Goal: Task Accomplishment & Management: Use online tool/utility

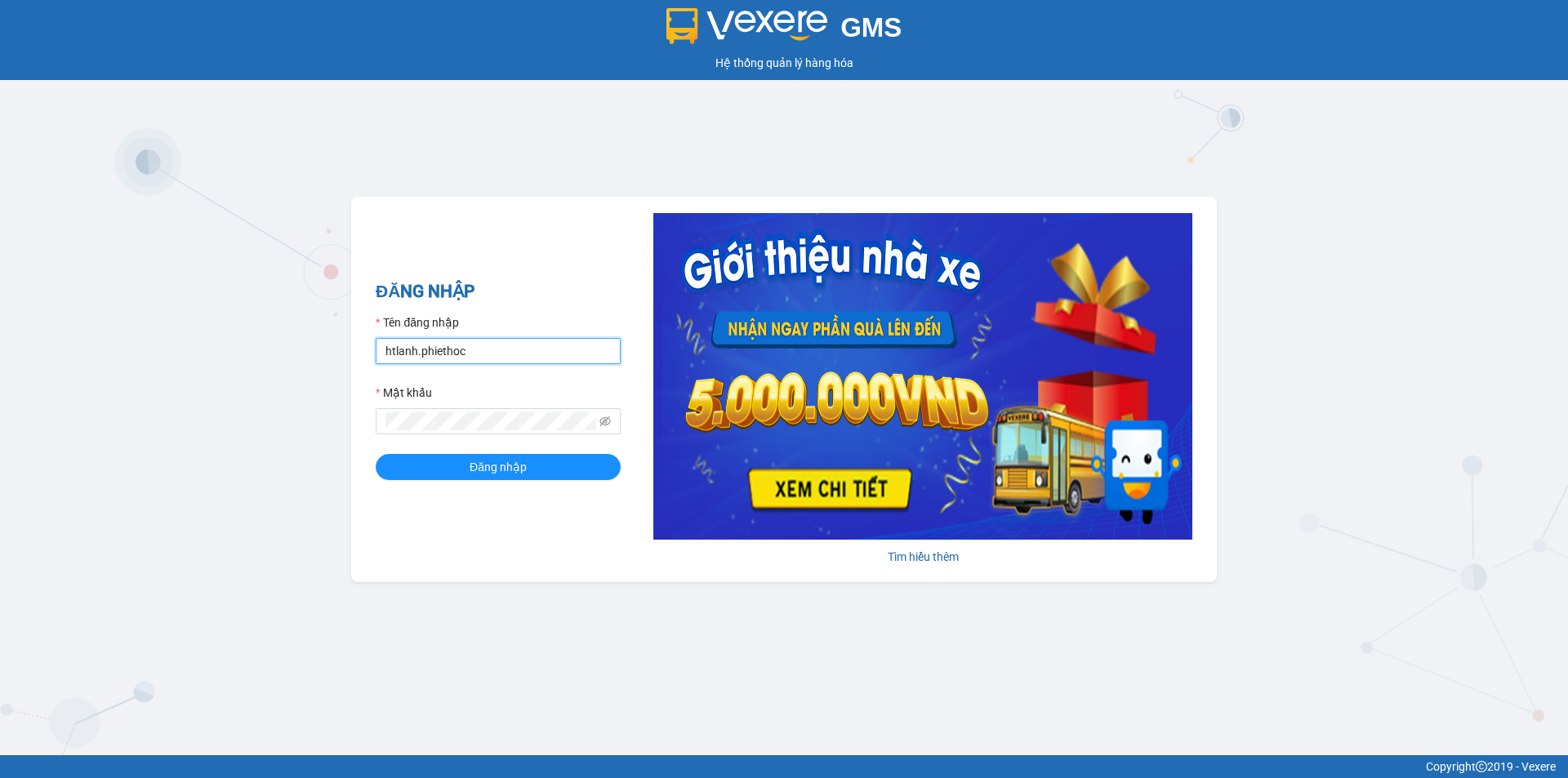
click at [463, 363] on input "htlanh.phiethoc" at bounding box center [497, 351] width 245 height 27
type input "nvhai.phiethoc"
click at [500, 470] on span "Đăng nhập" at bounding box center [498, 467] width 57 height 18
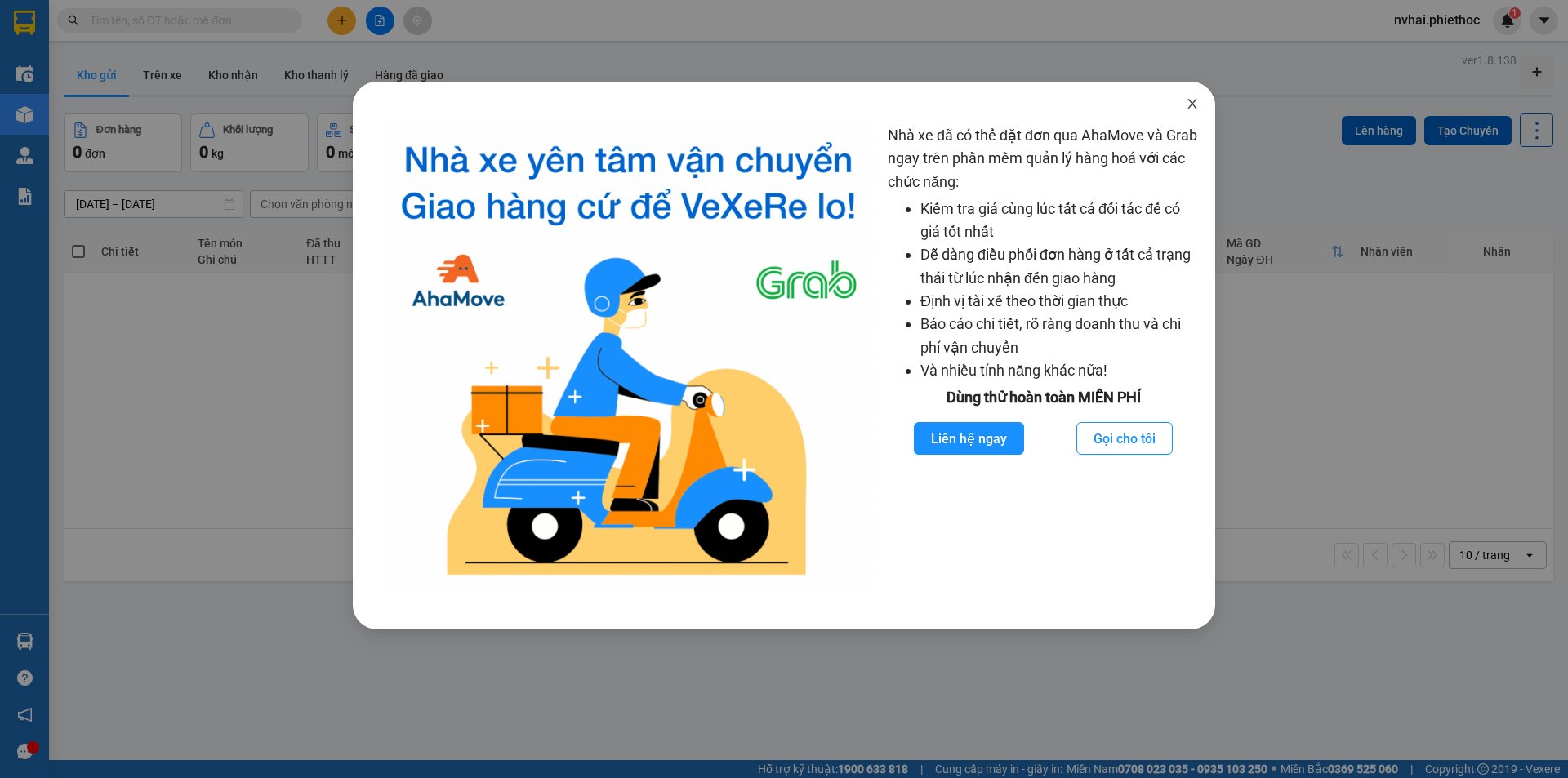
click at [1188, 99] on icon "close" at bounding box center [1192, 103] width 13 height 13
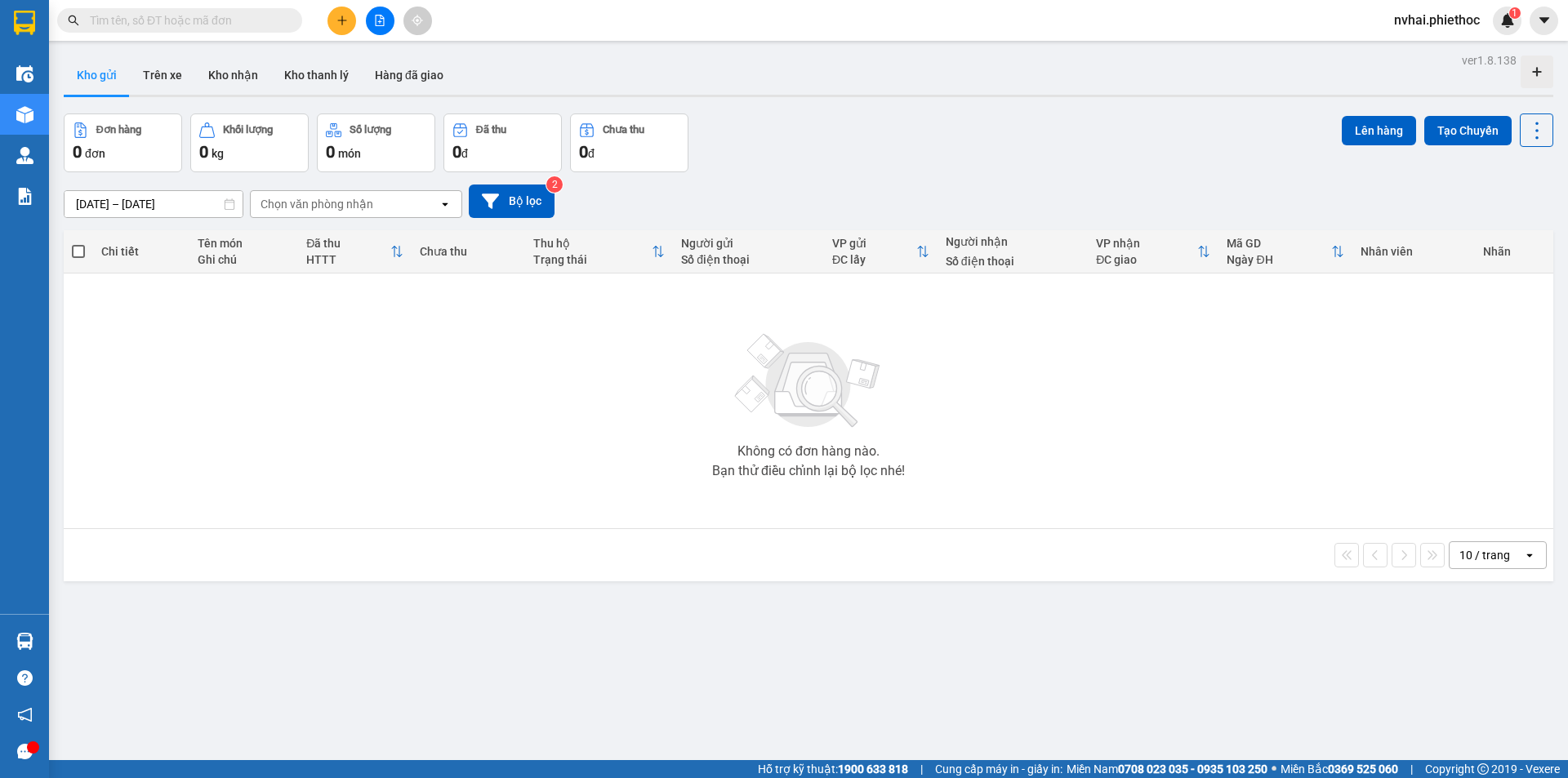
click at [109, 197] on input "[DATE] – [DATE]" at bounding box center [153, 204] width 178 height 27
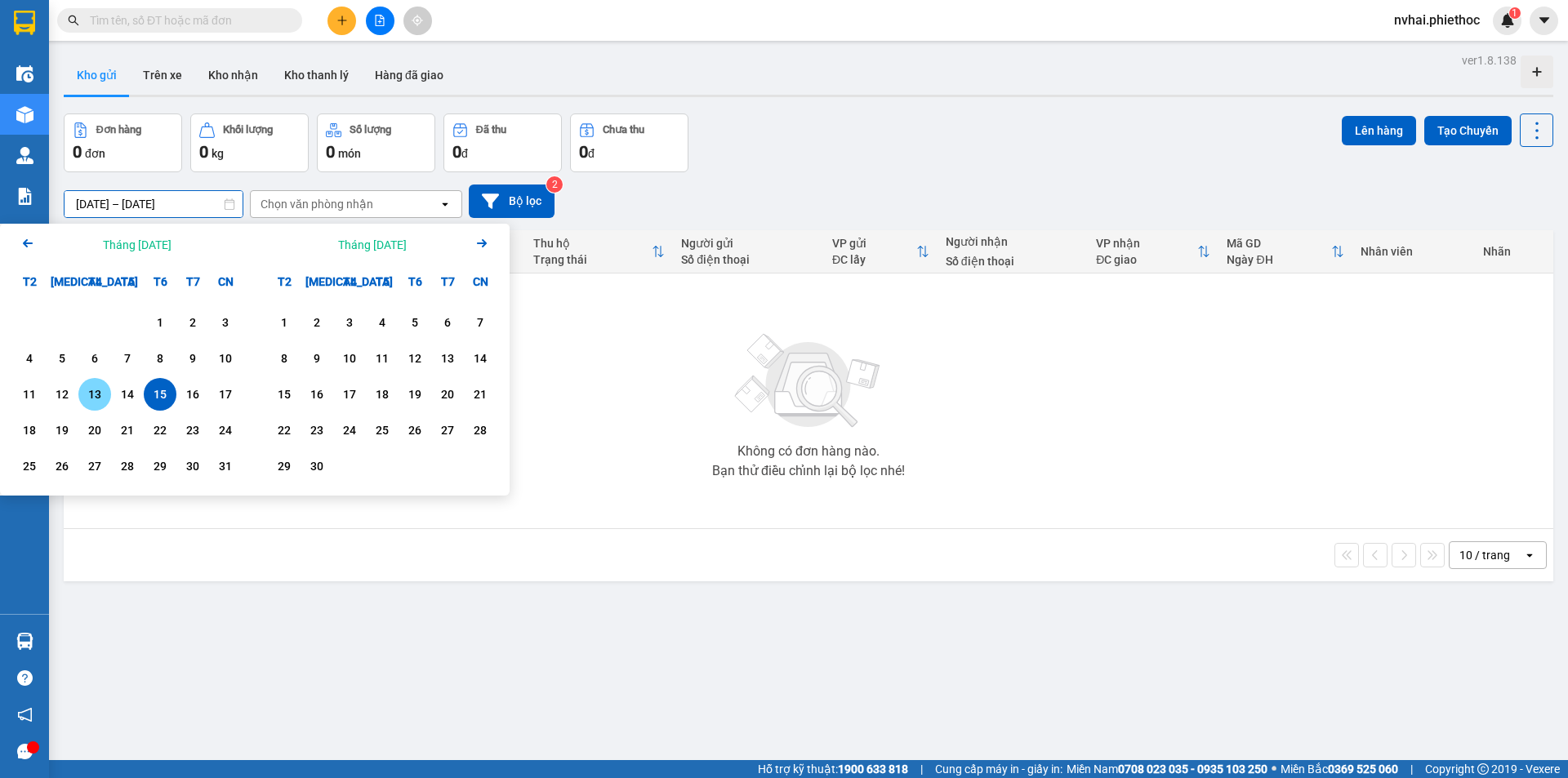
click at [94, 398] on div "13" at bounding box center [94, 395] width 23 height 20
click at [148, 400] on div "15" at bounding box center [159, 395] width 23 height 20
type input "[DATE] – [DATE]"
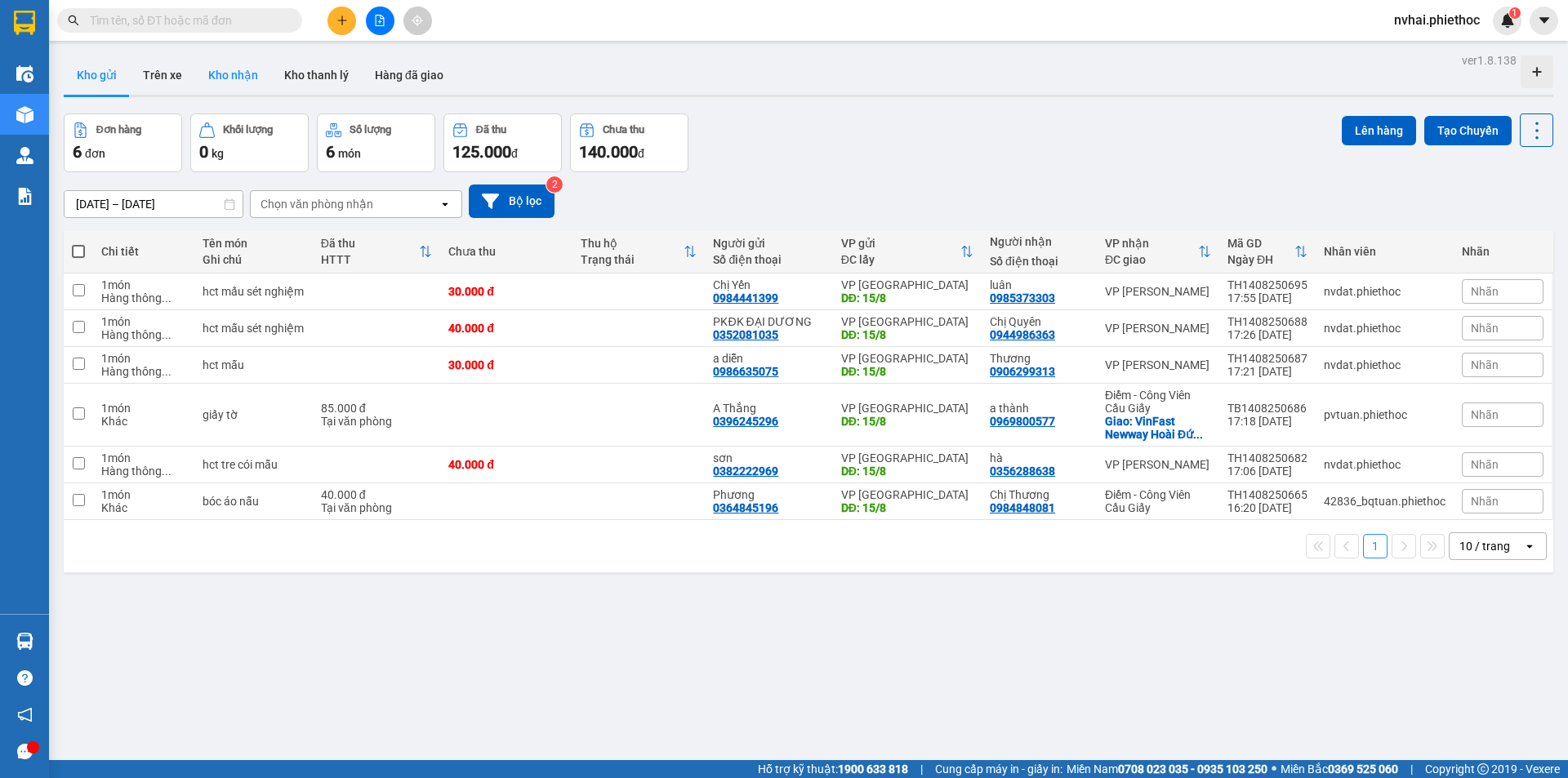
click at [237, 77] on button "Kho nhận" at bounding box center [233, 76] width 76 height 39
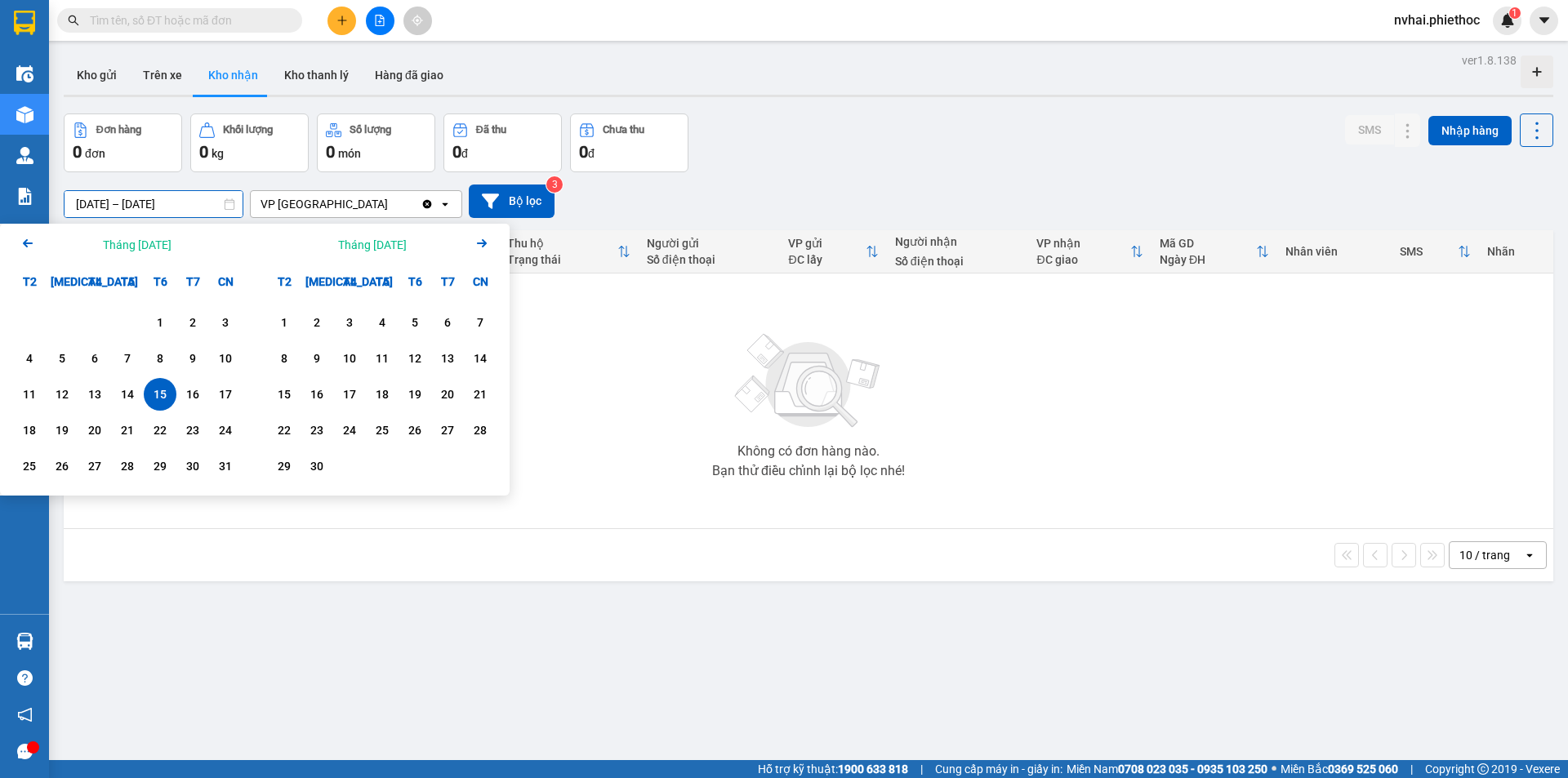
click at [109, 198] on input "[DATE] – [DATE]" at bounding box center [153, 204] width 178 height 27
click at [152, 325] on div "1" at bounding box center [159, 322] width 23 height 20
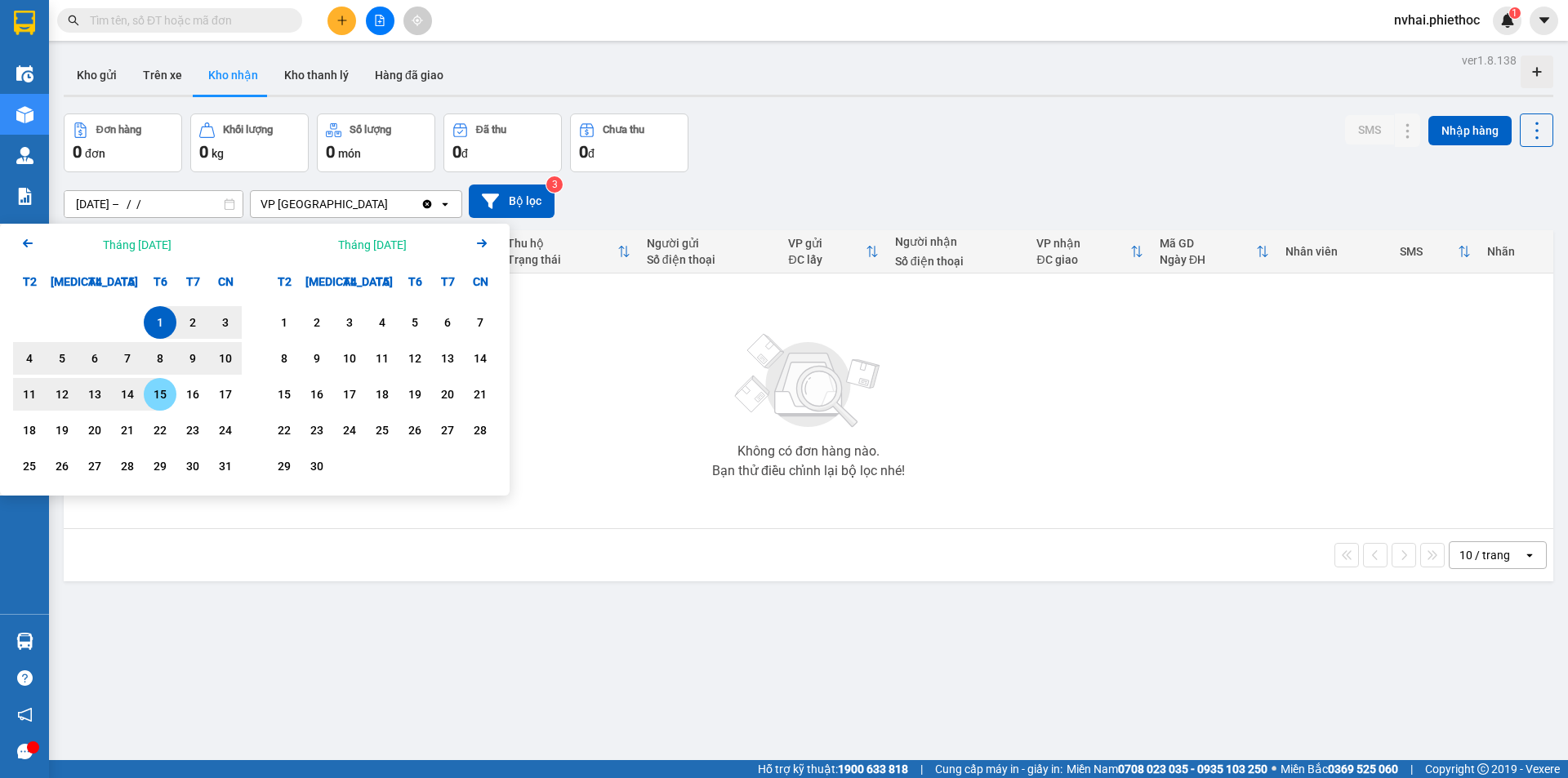
click at [166, 396] on div "15" at bounding box center [159, 395] width 23 height 20
type input "01/08/2025 – 15/08/2025"
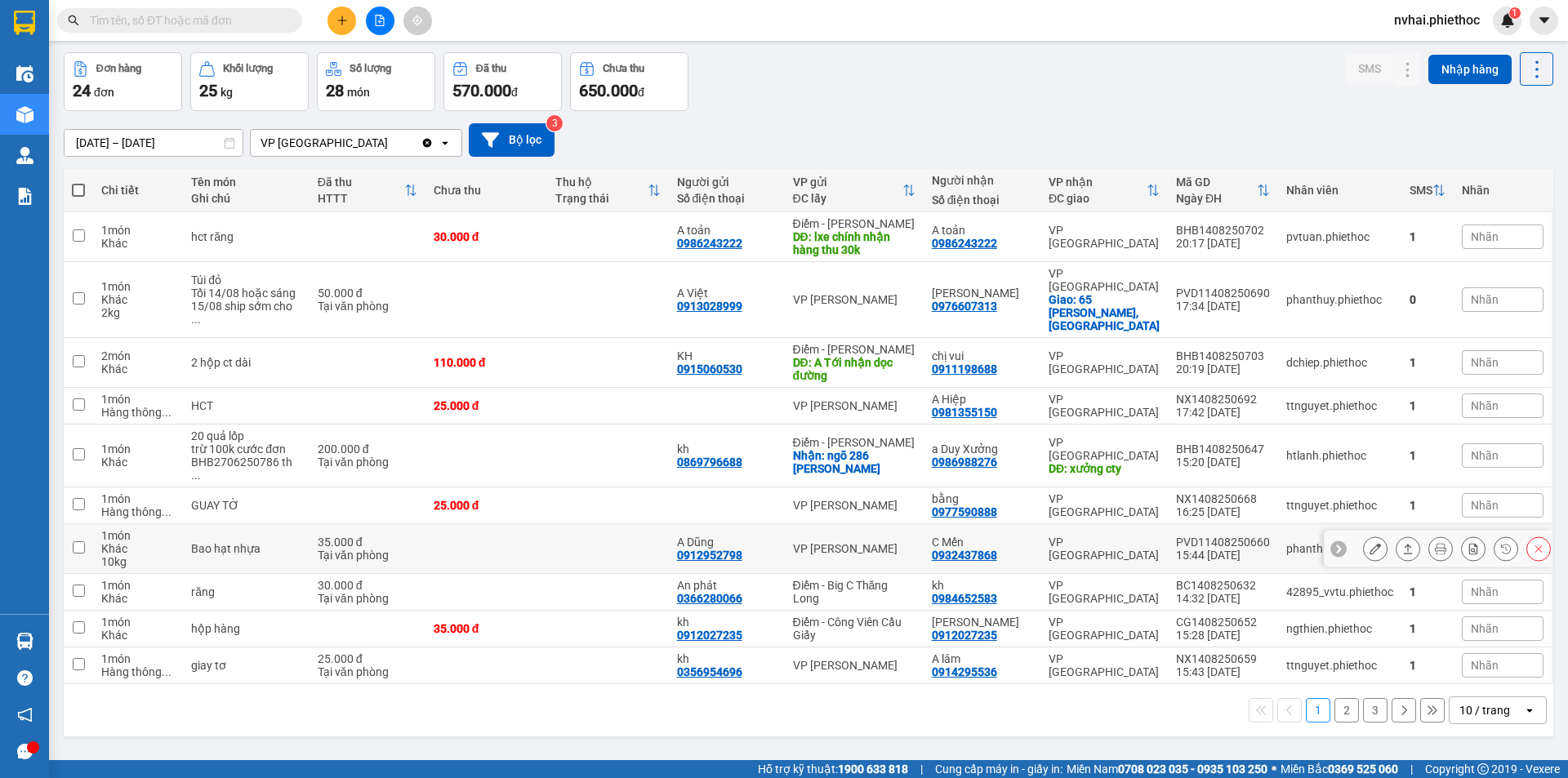
scroll to position [75, 0]
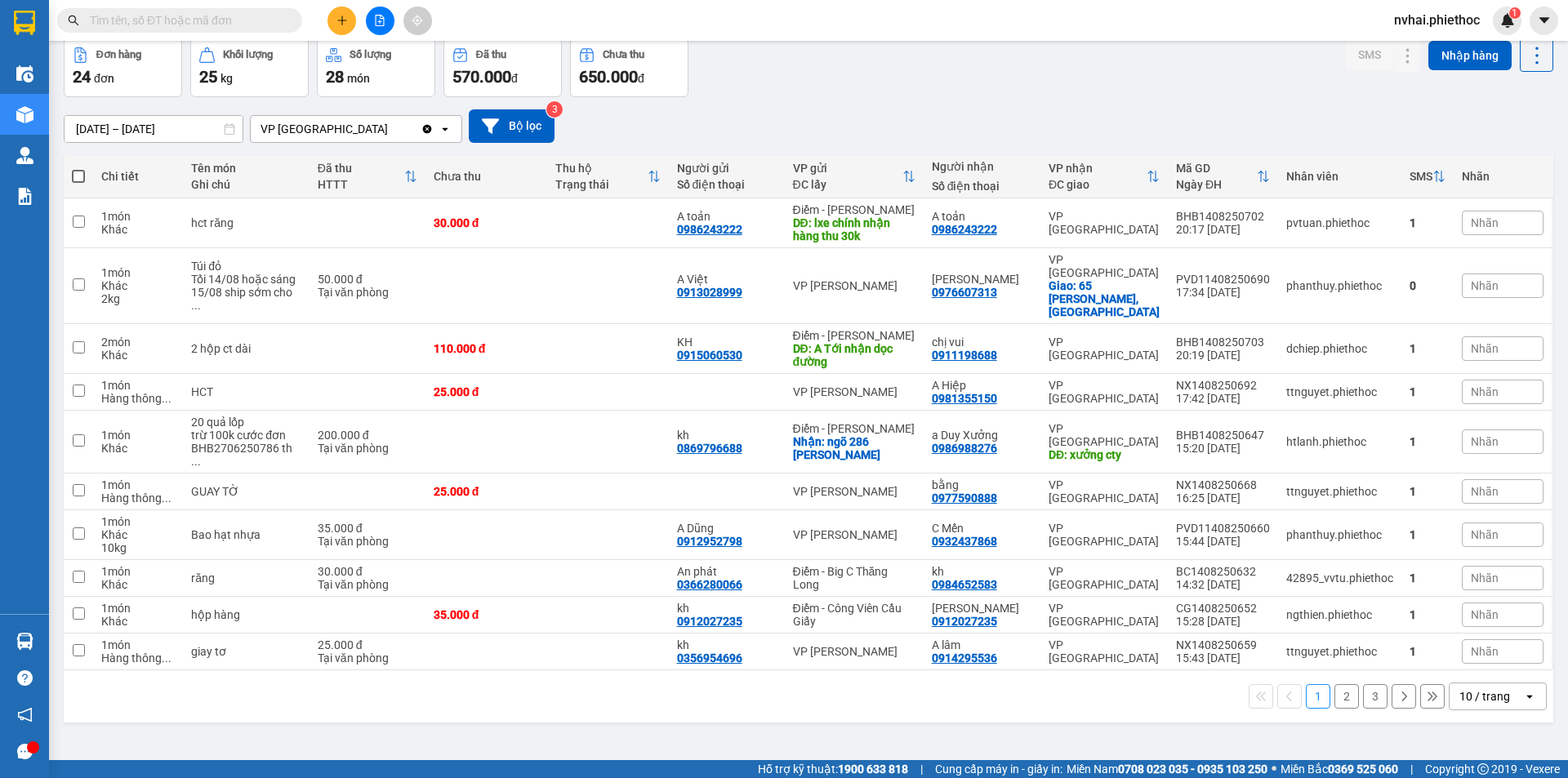
click at [1468, 689] on div "10 / trang" at bounding box center [1485, 696] width 51 height 17
click at [1472, 535] on span "20 / trang" at bounding box center [1476, 533] width 52 height 17
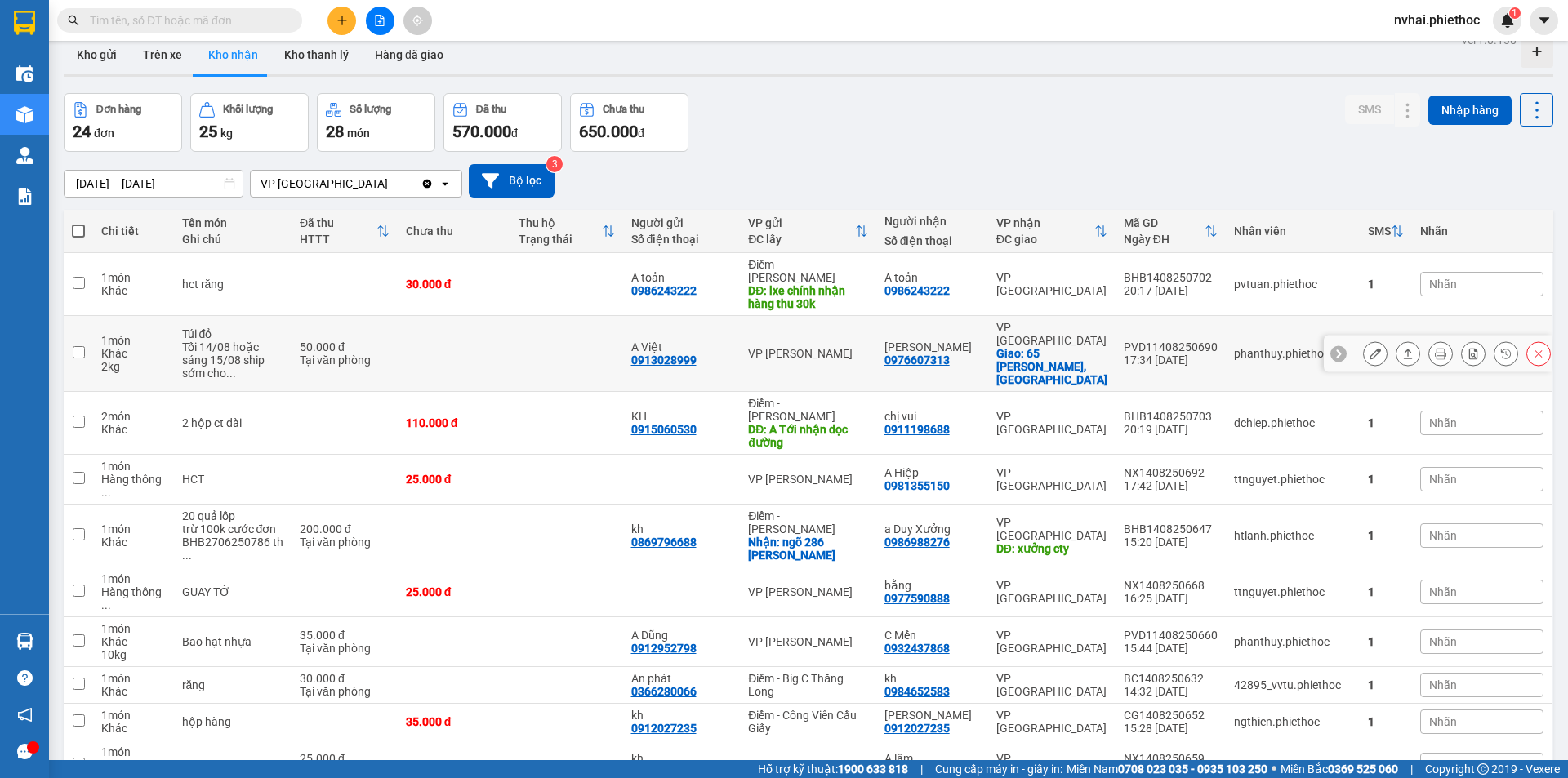
scroll to position [0, 0]
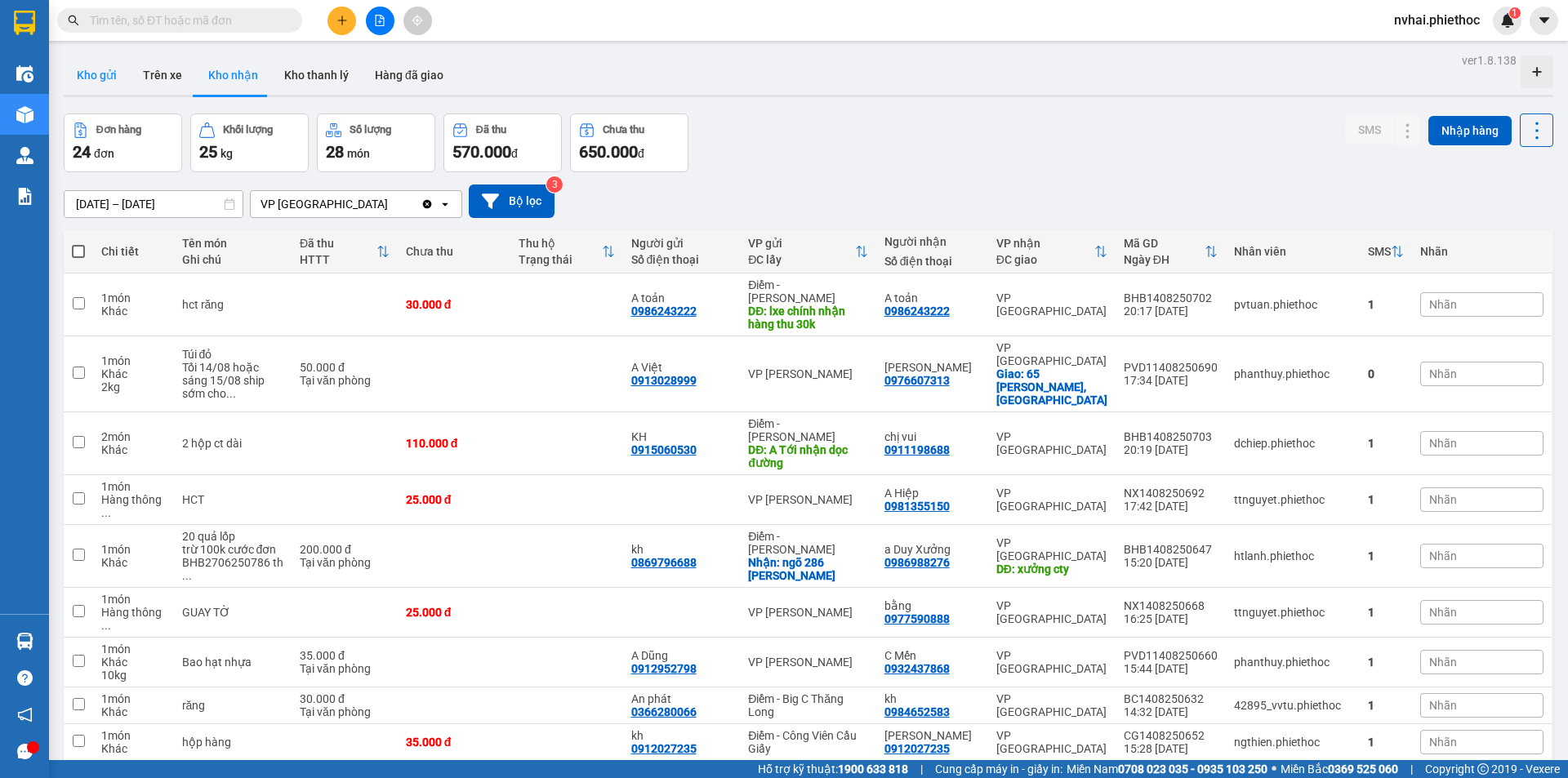
click at [75, 70] on button "Kho gửi" at bounding box center [96, 76] width 66 height 39
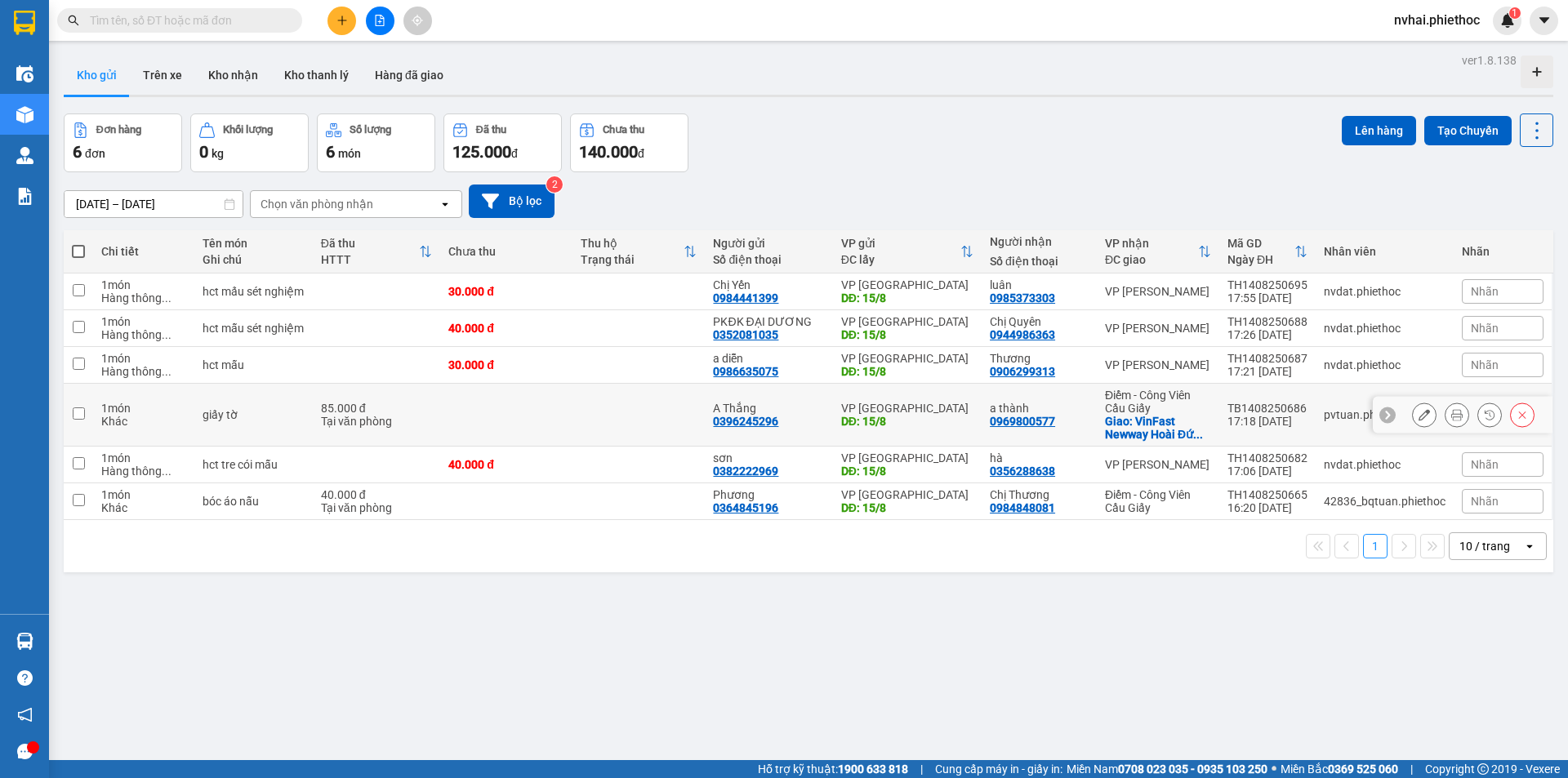
click at [1068, 408] on div "a thành" at bounding box center [1039, 408] width 99 height 13
checkbox input "true"
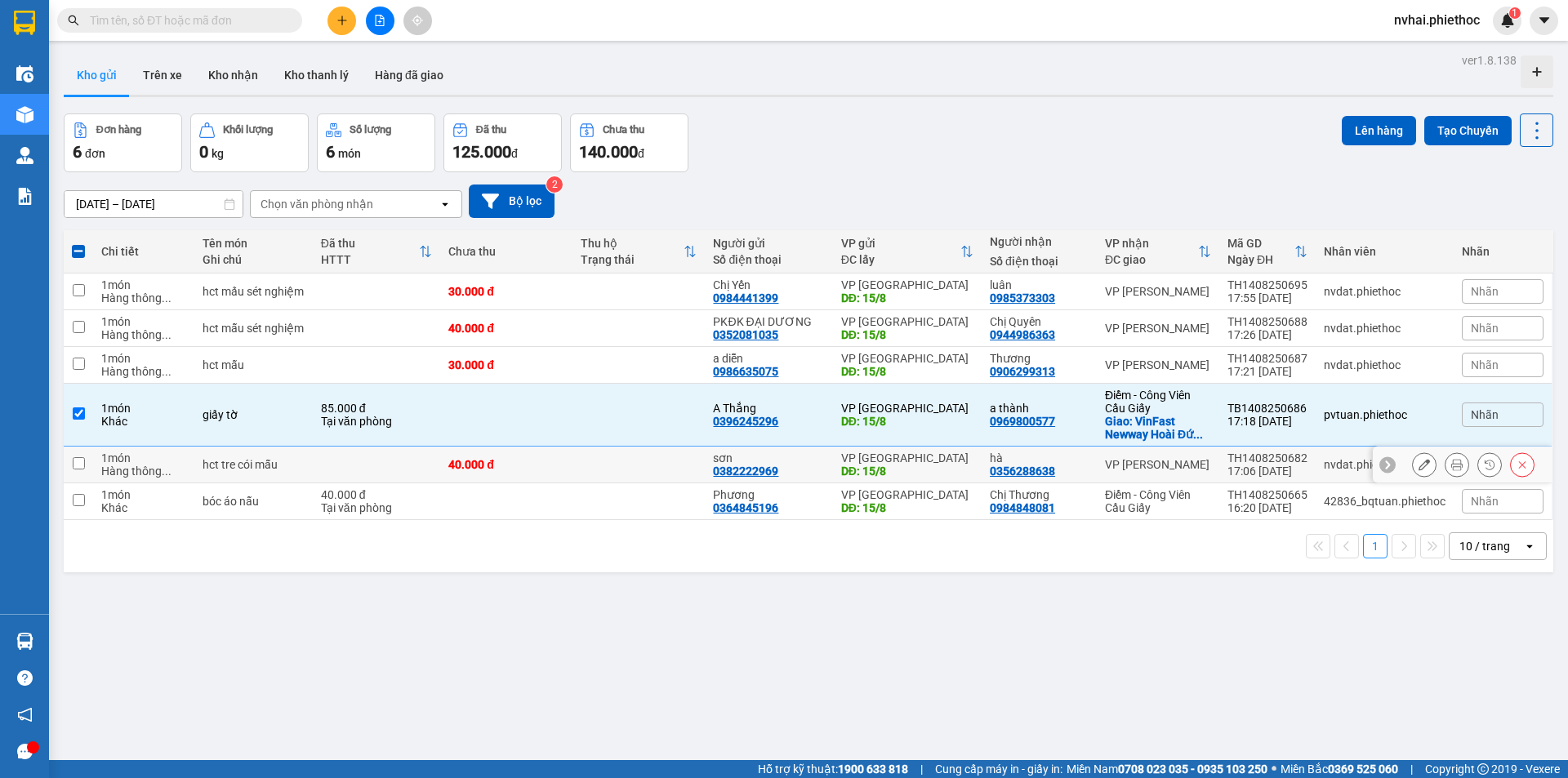
click at [1046, 455] on div "hà" at bounding box center [1039, 458] width 99 height 13
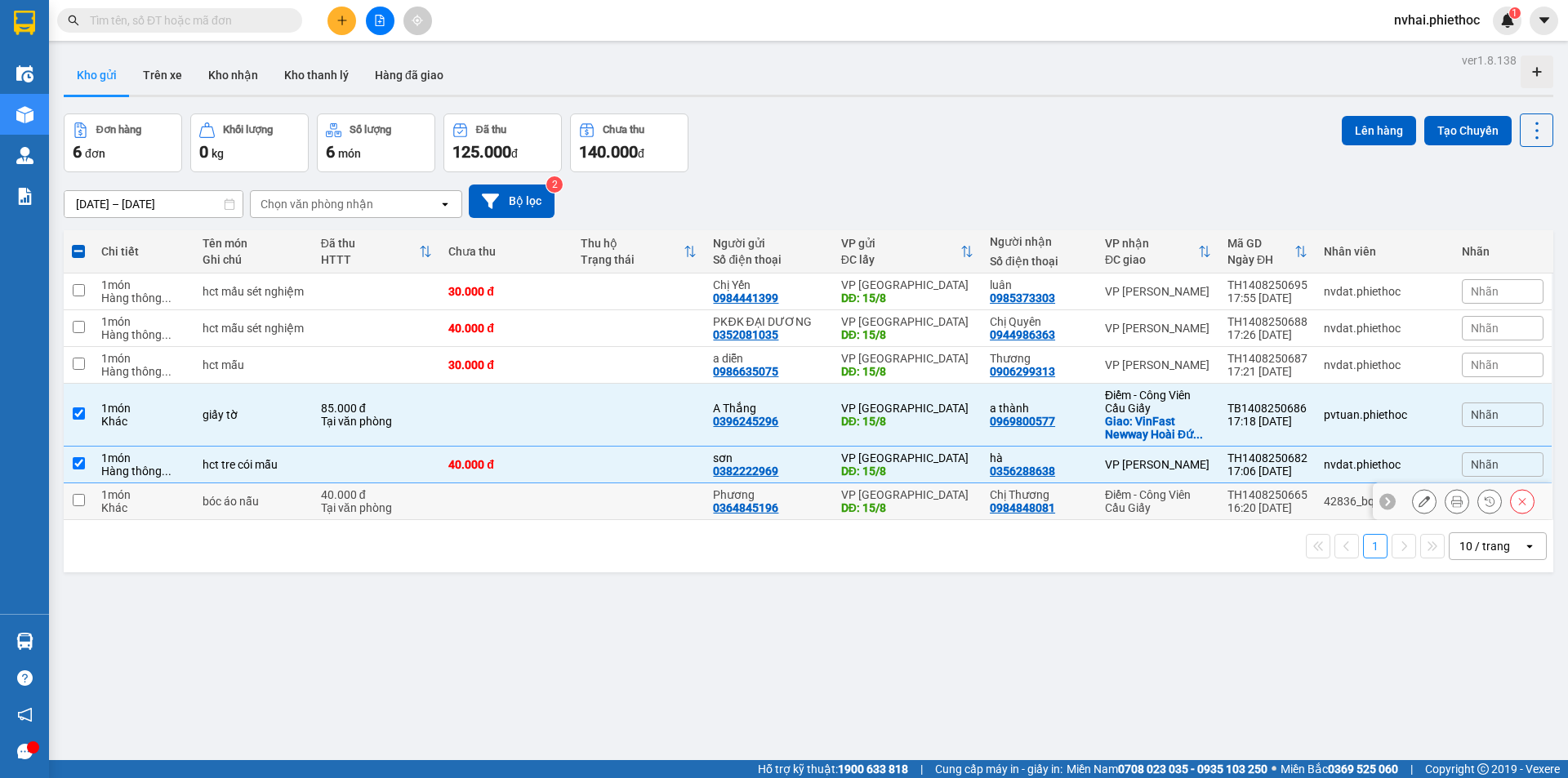
click at [1043, 501] on div "0984848081" at bounding box center [1023, 507] width 66 height 13
click at [1118, 458] on div "[PERSON_NAME]" at bounding box center [1158, 464] width 106 height 13
checkbox input "false"
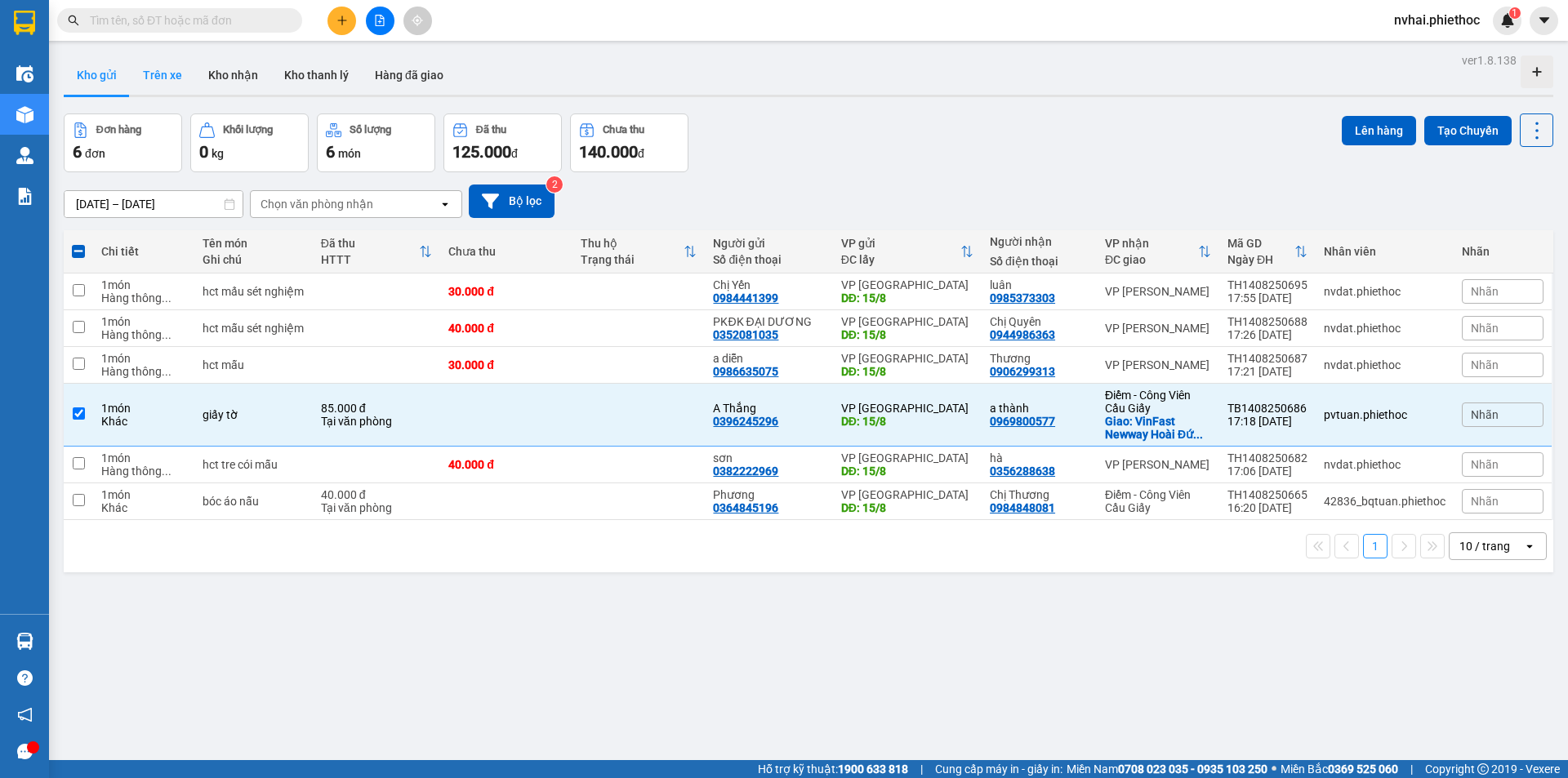
click at [182, 69] on button "Trên xe" at bounding box center [162, 76] width 66 height 39
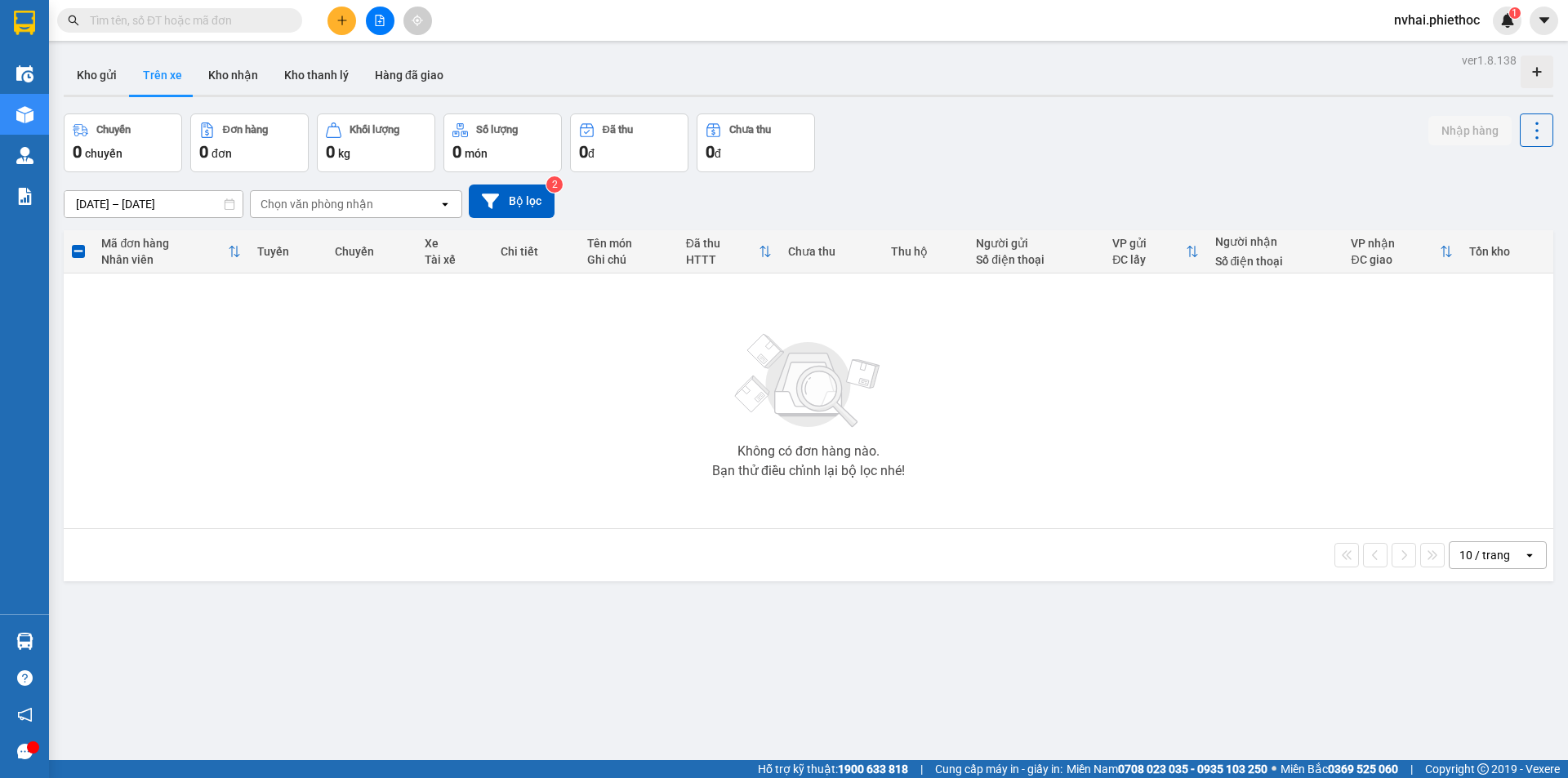
click at [105, 195] on input "[DATE] – [DATE]" at bounding box center [153, 204] width 178 height 27
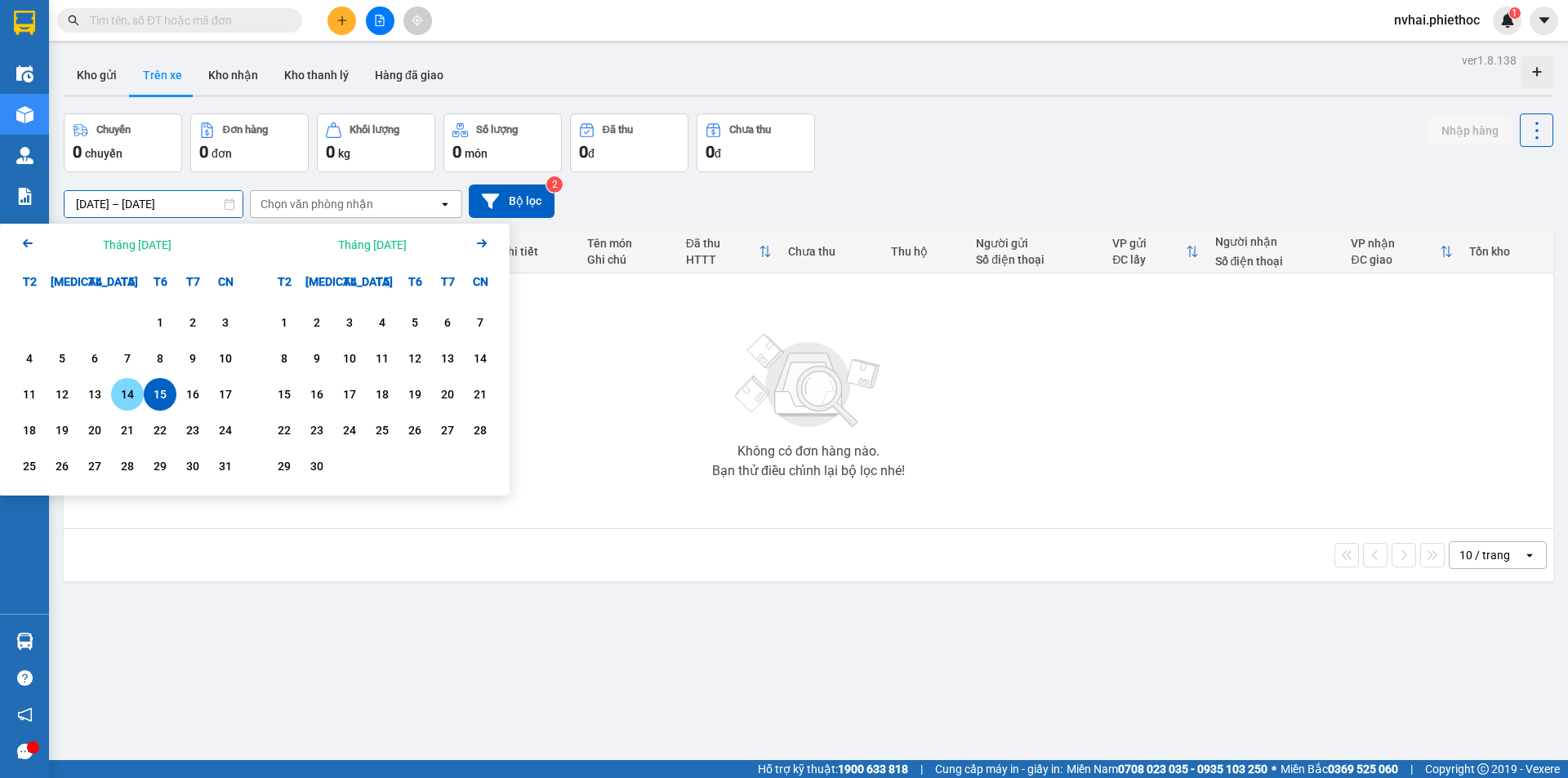
click at [138, 386] on div "14" at bounding box center [127, 395] width 23 height 20
click at [174, 387] on div "15" at bounding box center [159, 394] width 32 height 32
type input "14/08/2025 – 15/08/2025"
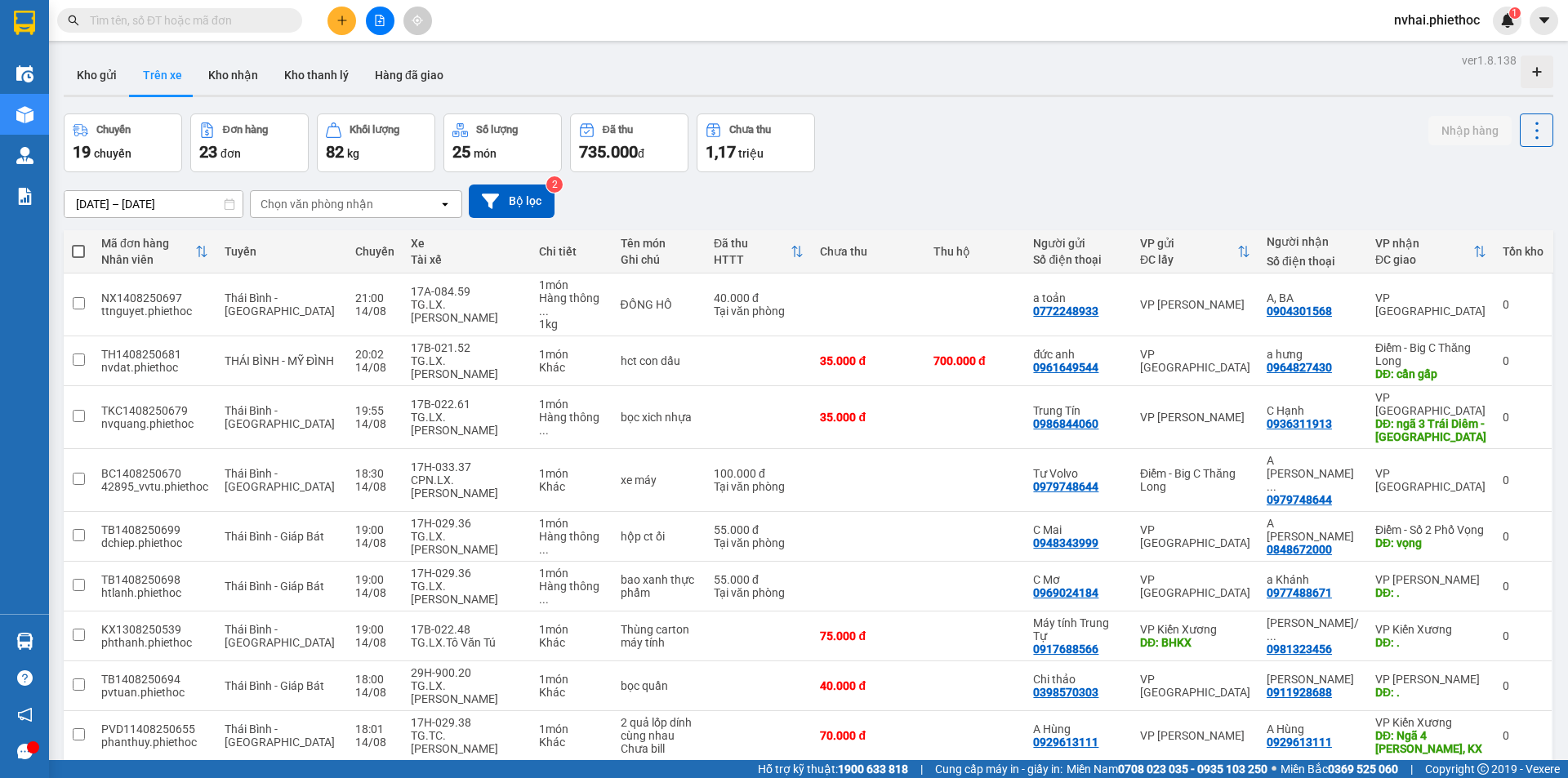
drag, startPoint x: 333, startPoint y: 215, endPoint x: 330, endPoint y: 203, distance: 12.4
click at [333, 214] on div "Chọn văn phòng nhận" at bounding box center [344, 204] width 188 height 27
type input "thái"
click at [319, 235] on span "VP [GEOGRAPHIC_DATA][PERSON_NAME]" at bounding box center [331, 238] width 137 height 17
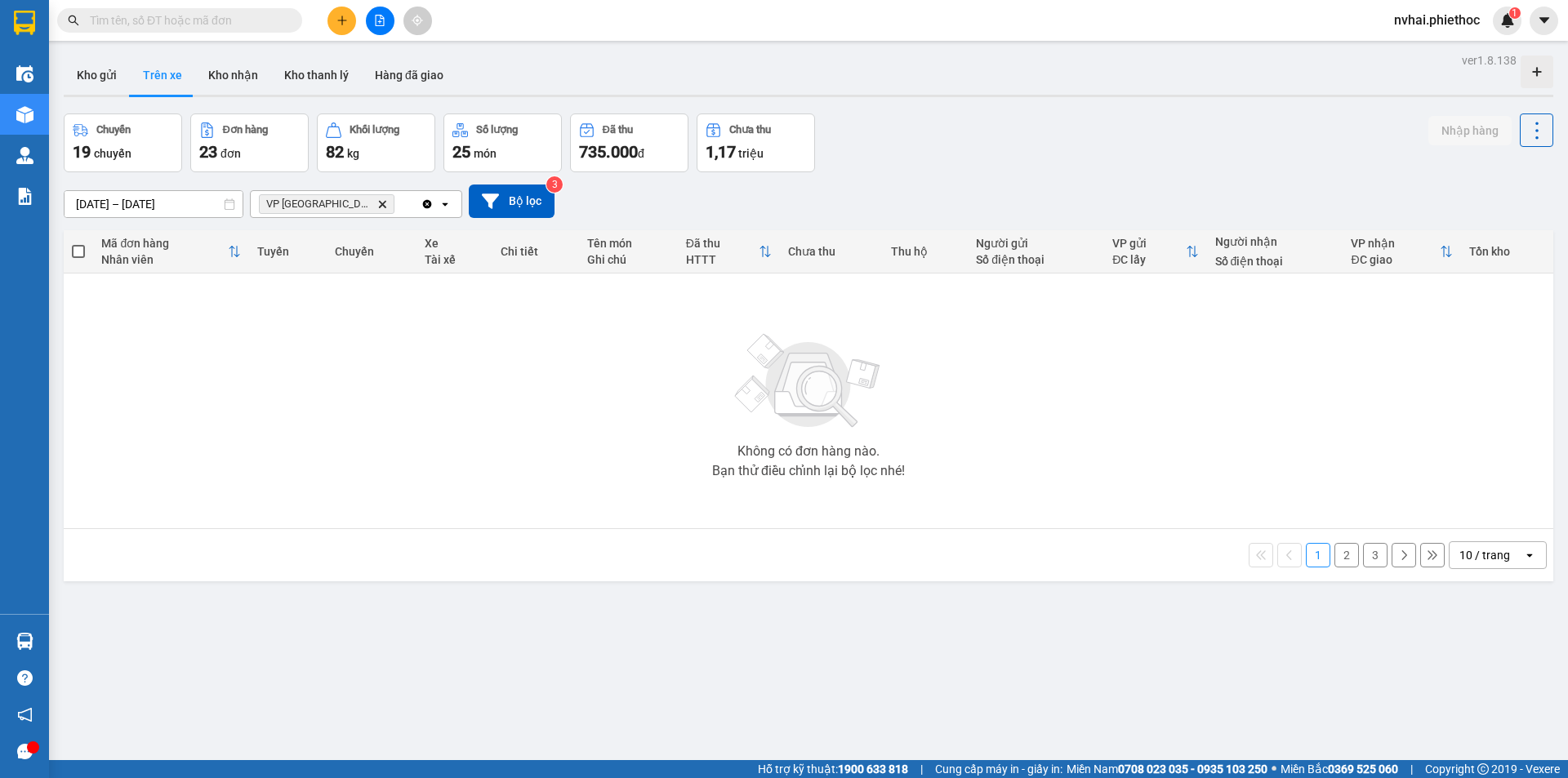
click at [1449, 545] on div "10 / trang open" at bounding box center [1498, 555] width 98 height 28
click at [1482, 647] on span "20 / trang" at bounding box center [1476, 648] width 52 height 17
click at [1343, 560] on button "2" at bounding box center [1346, 555] width 25 height 25
click at [1311, 556] on button "1" at bounding box center [1317, 555] width 25 height 25
click at [118, 77] on button "Kho gửi" at bounding box center [96, 76] width 66 height 39
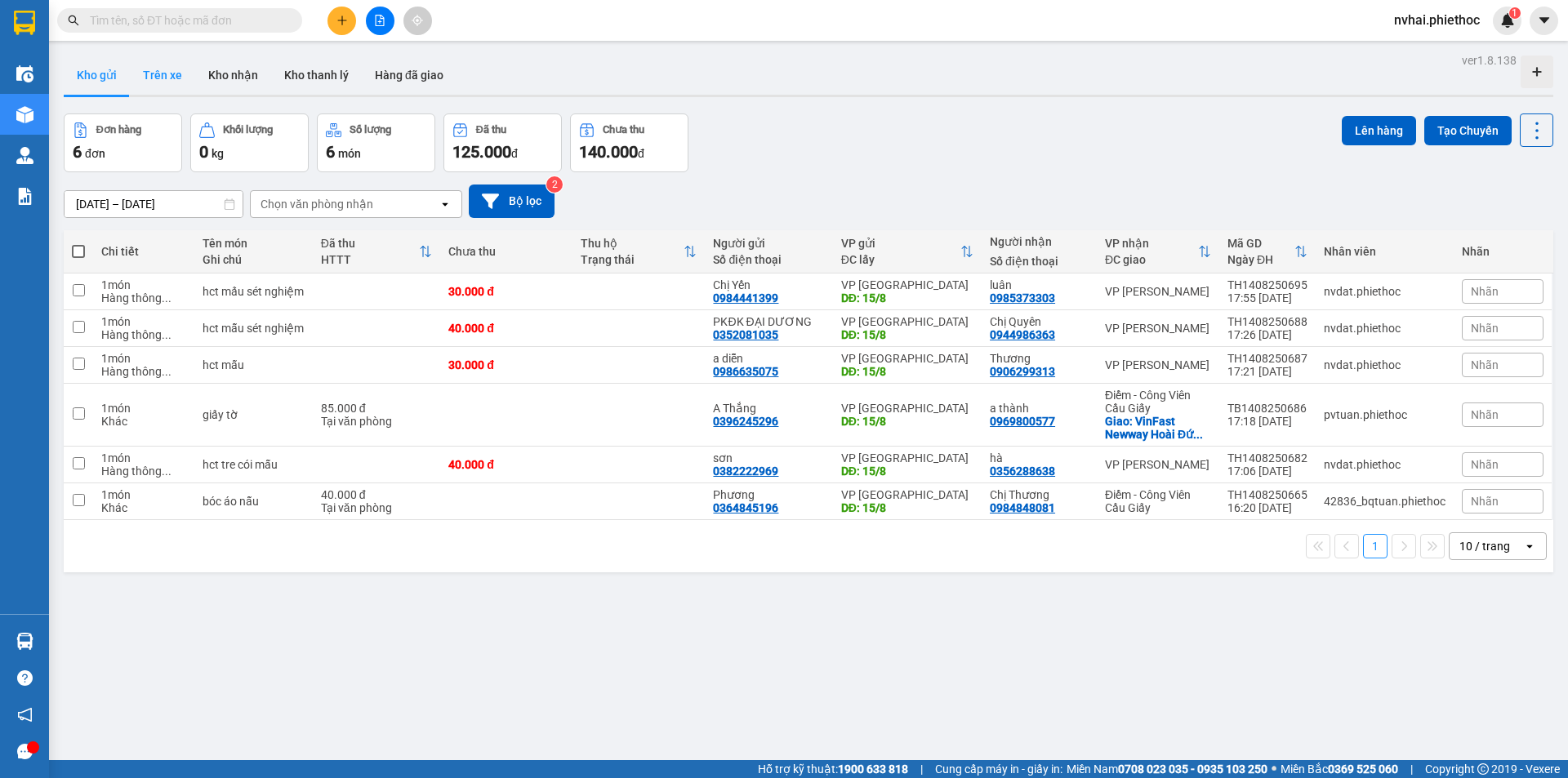
click at [156, 77] on button "Trên xe" at bounding box center [162, 76] width 66 height 39
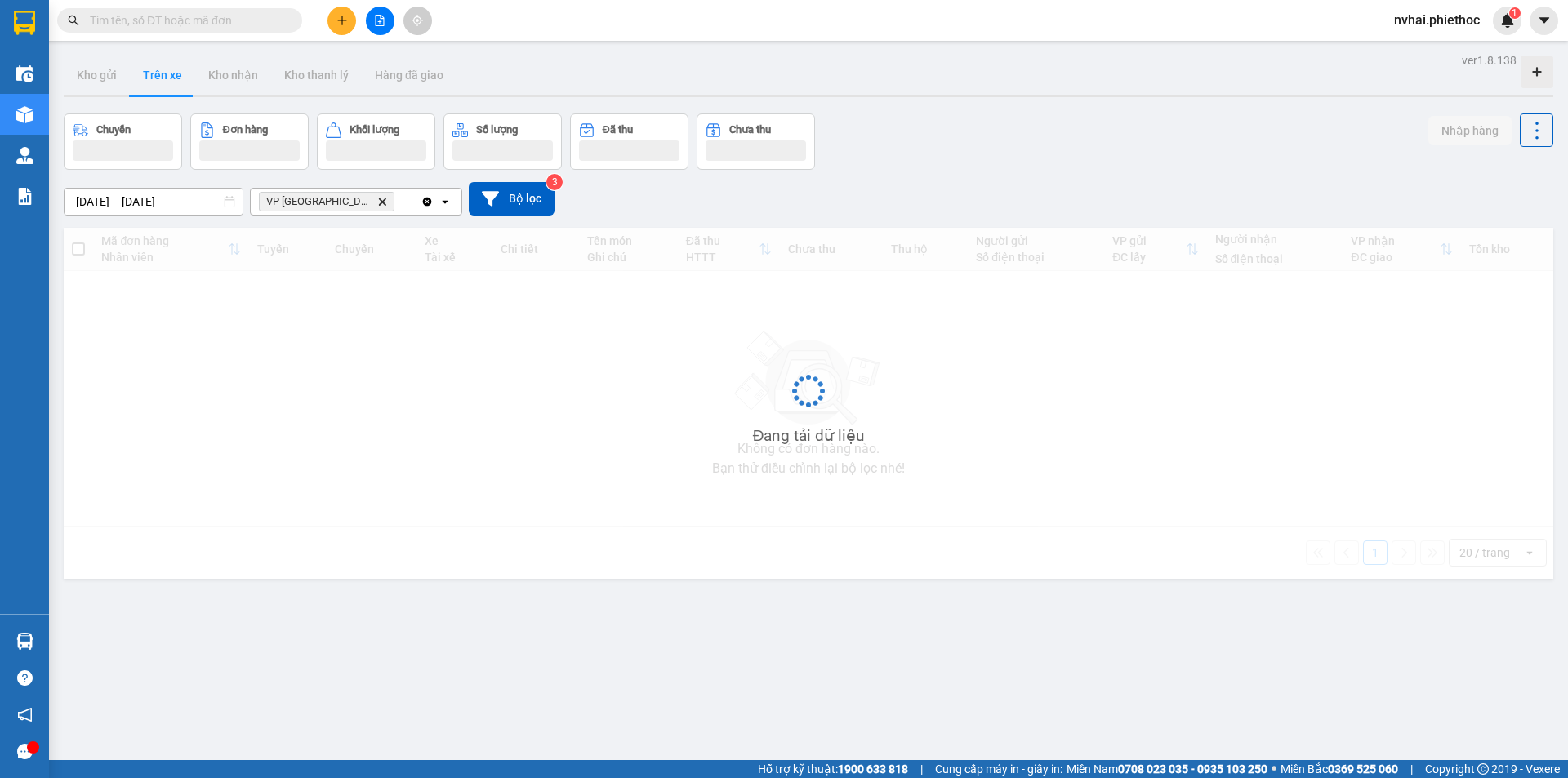
click at [156, 77] on button "Trên xe" at bounding box center [162, 76] width 66 height 39
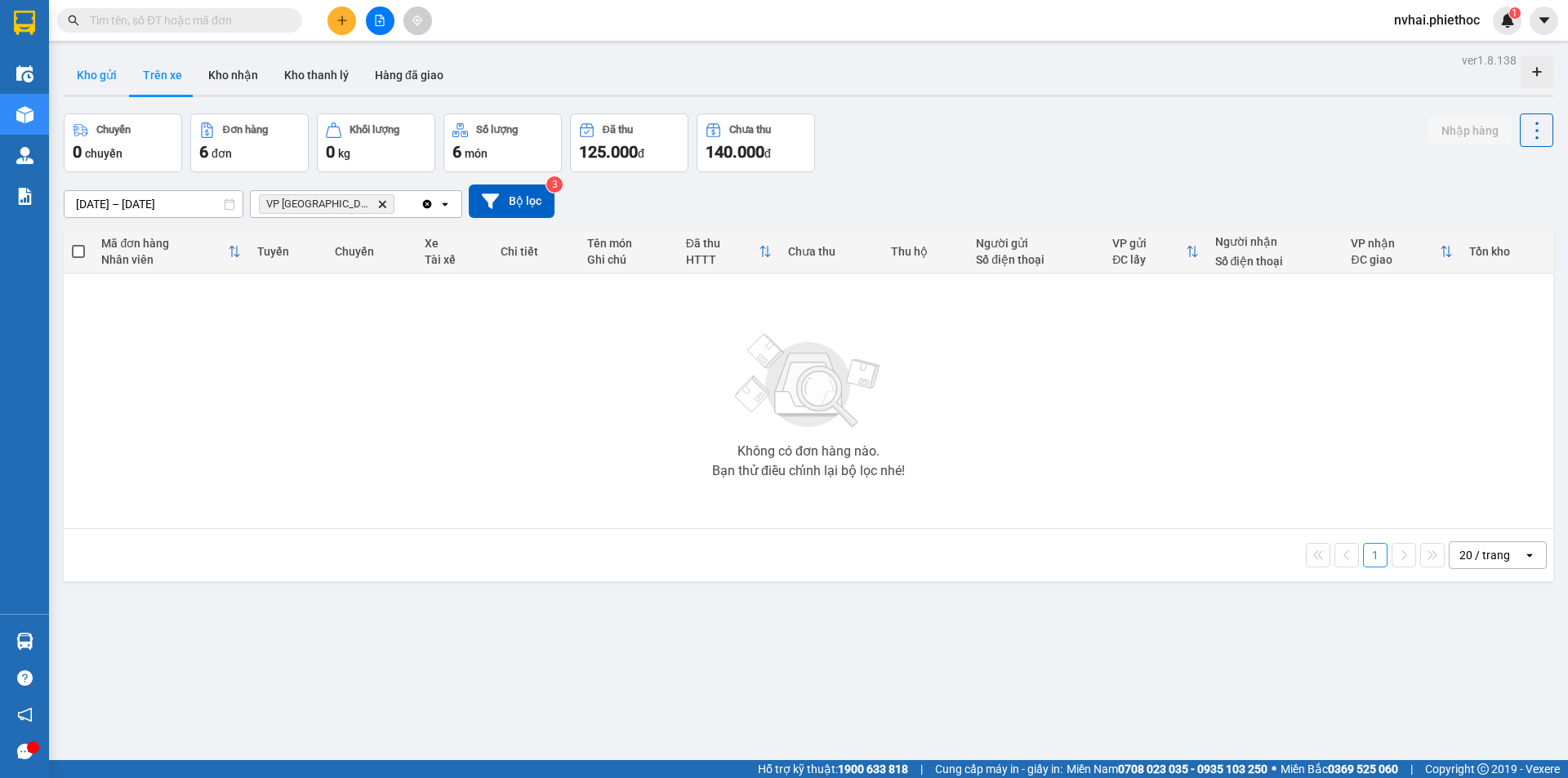
click at [94, 77] on button "Kho gửi" at bounding box center [96, 76] width 66 height 39
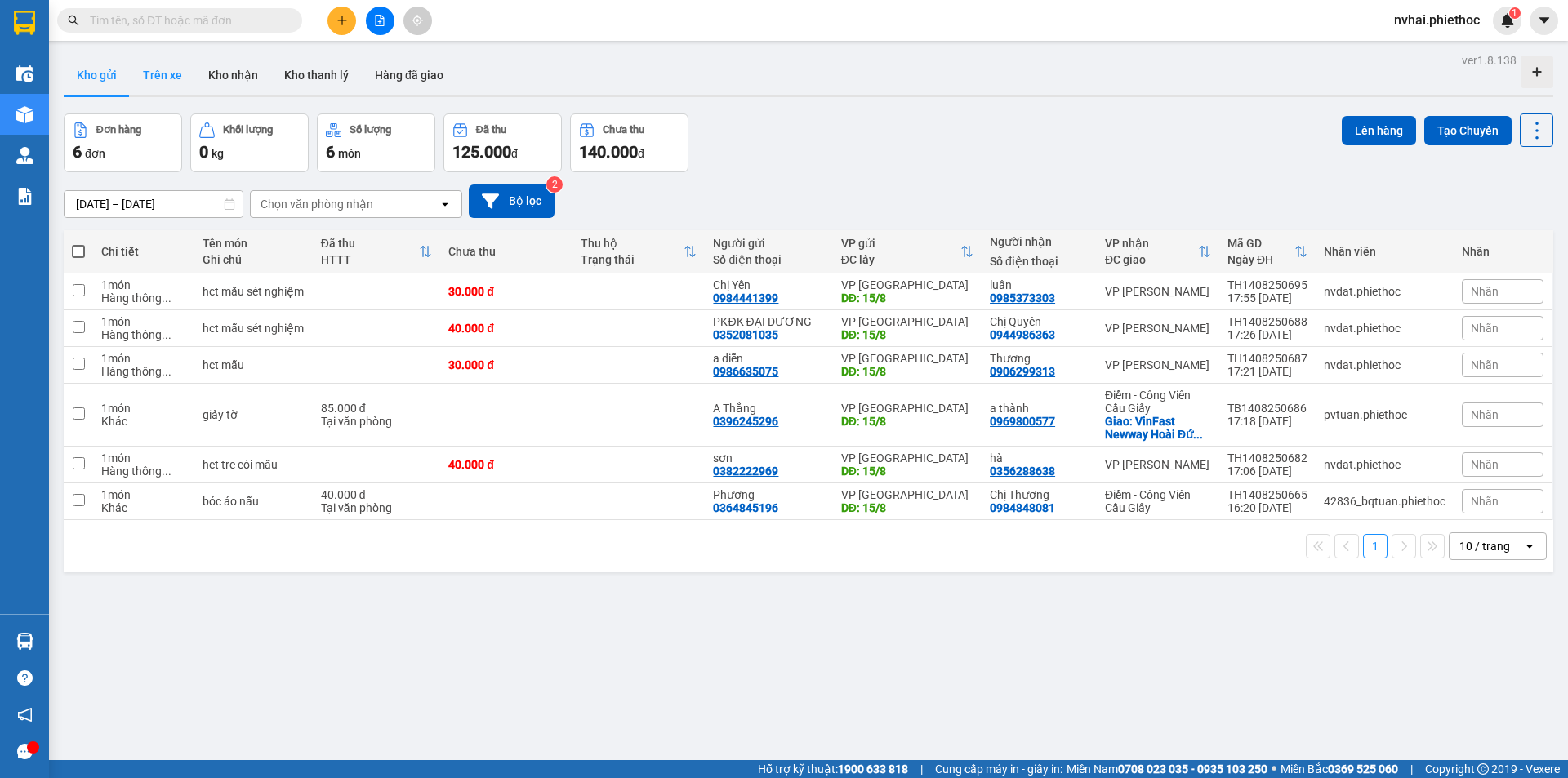
click at [172, 80] on button "Trên xe" at bounding box center [162, 76] width 66 height 39
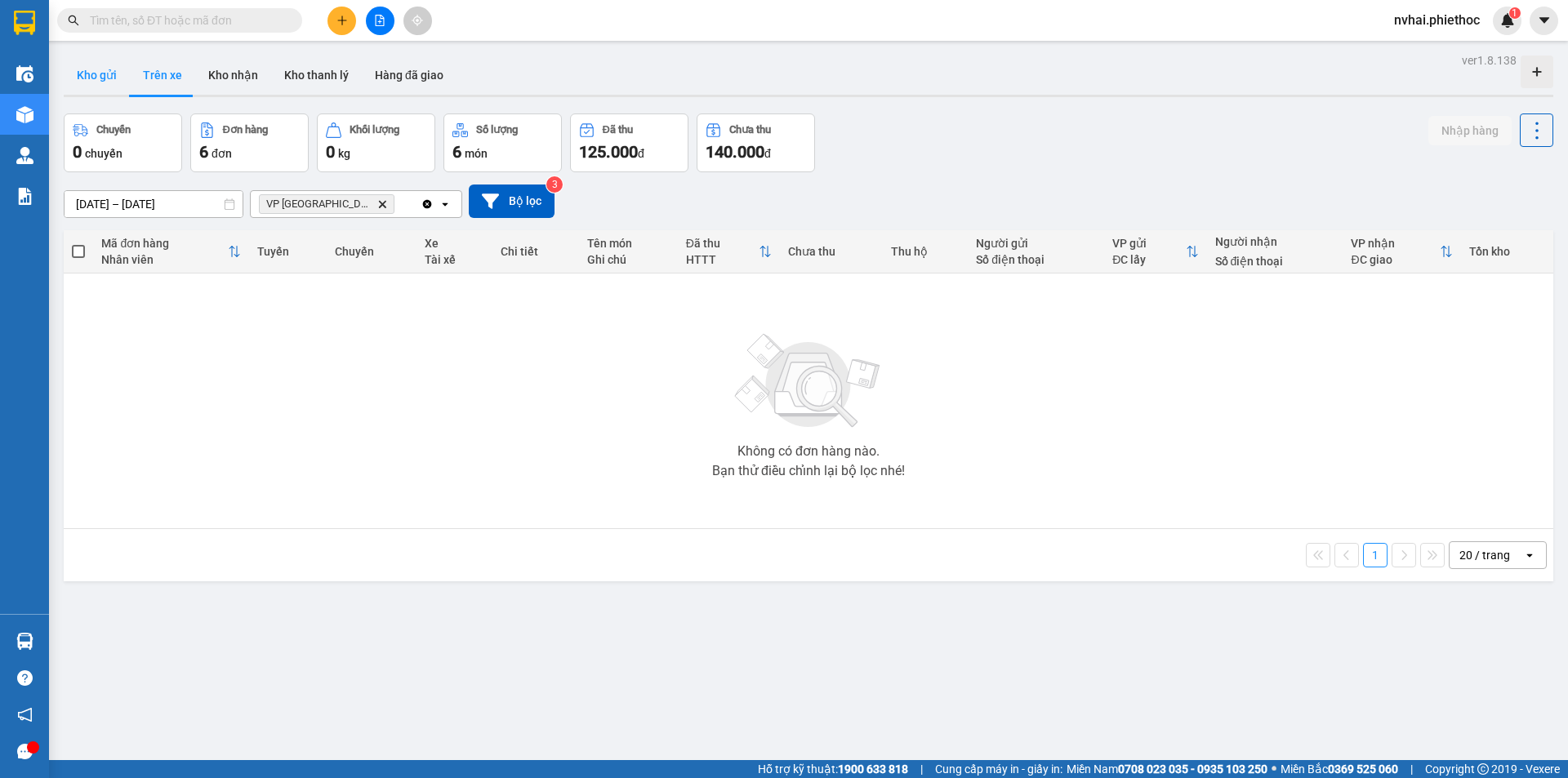
click at [69, 77] on button "Kho gửi" at bounding box center [96, 76] width 66 height 39
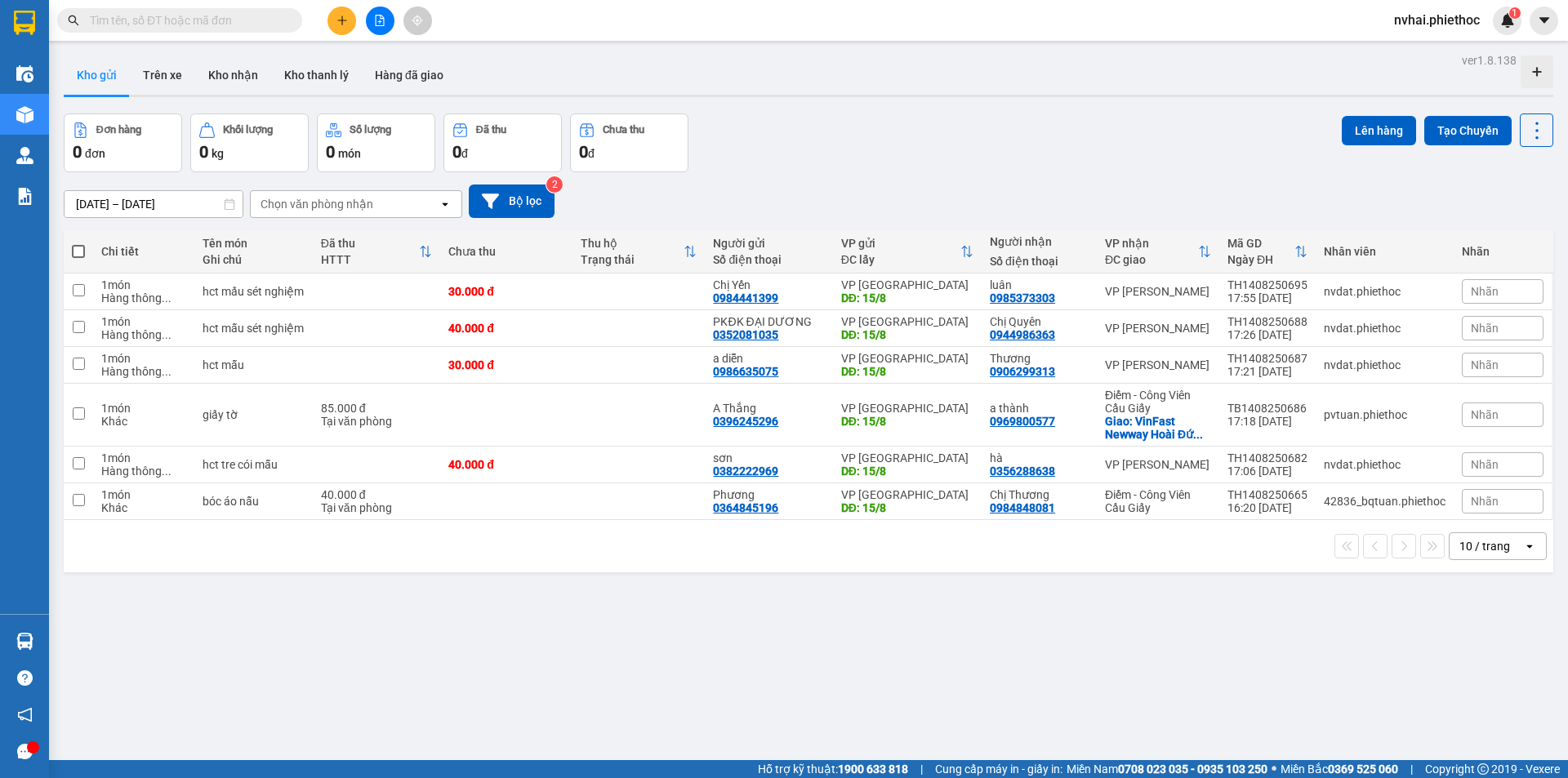
click at [349, 22] on button at bounding box center [341, 21] width 28 height 28
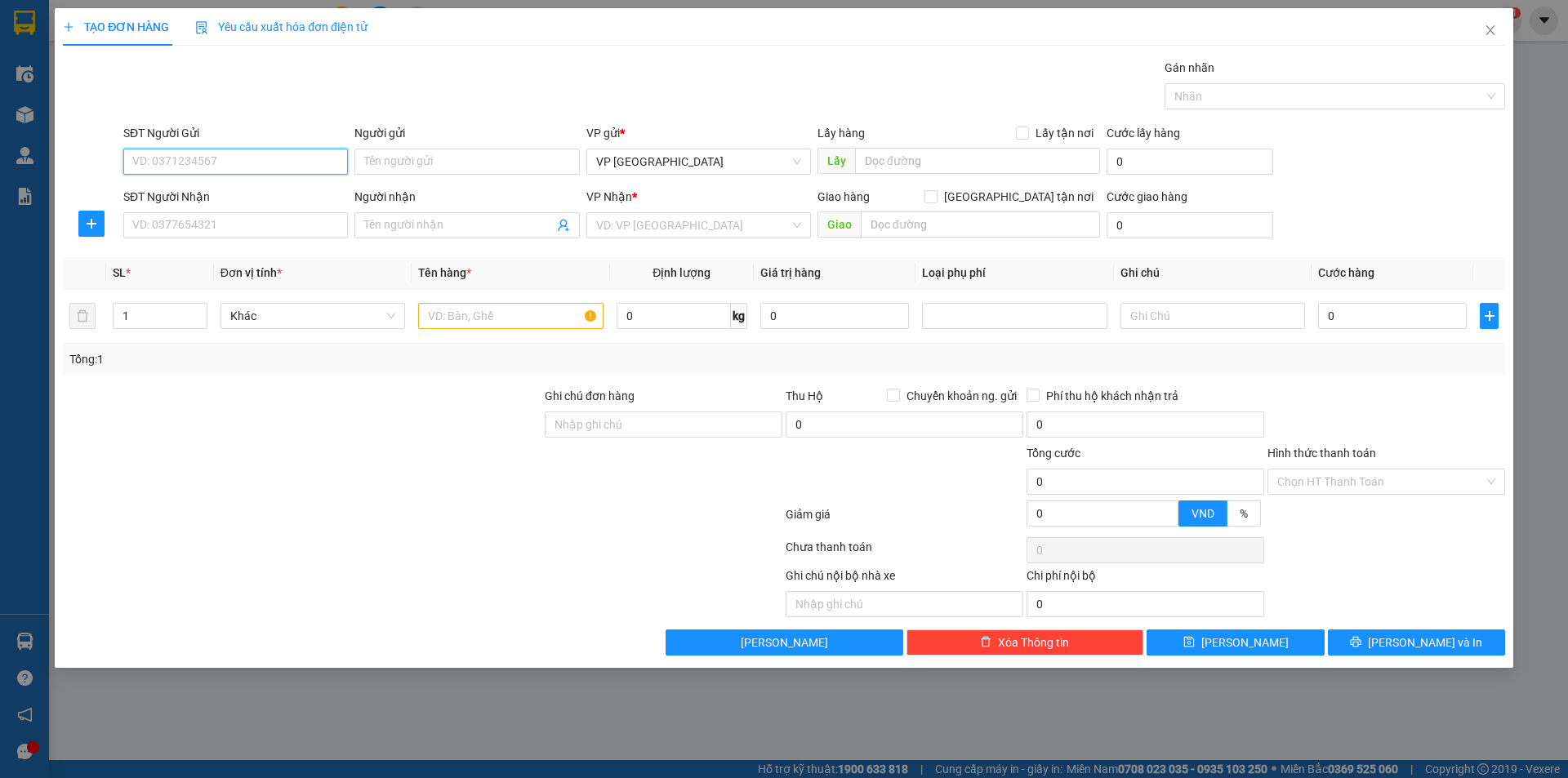
click at [326, 158] on input "SĐT Người Gửi" at bounding box center [236, 161] width 225 height 27
type input "0972522583"
click at [231, 183] on div "0972522583 - C Lý" at bounding box center [236, 194] width 225 height 27
type input "C Lý"
type input "0972522583"
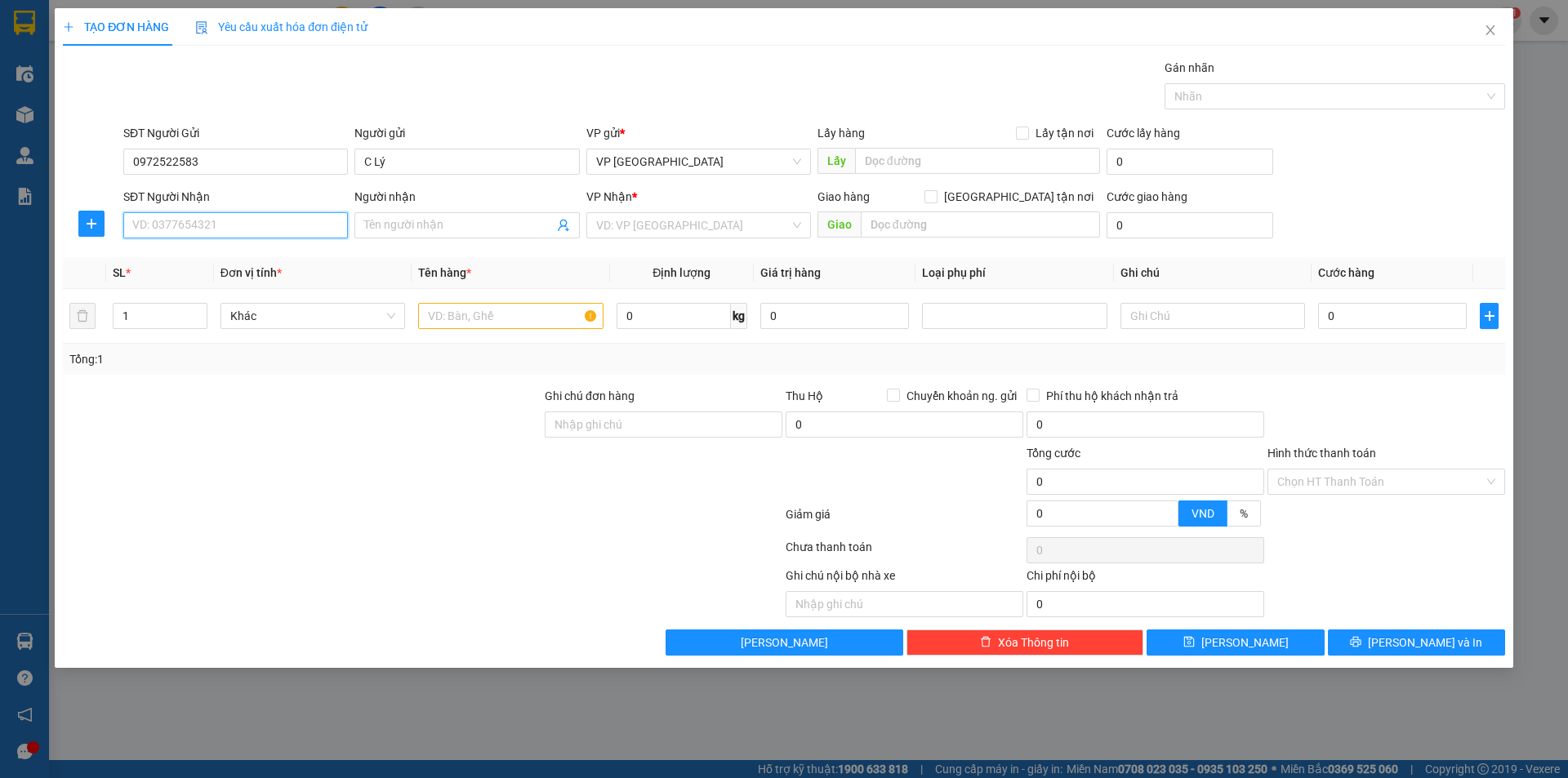
click at [251, 221] on input "SĐT Người Nhận" at bounding box center [236, 225] width 225 height 27
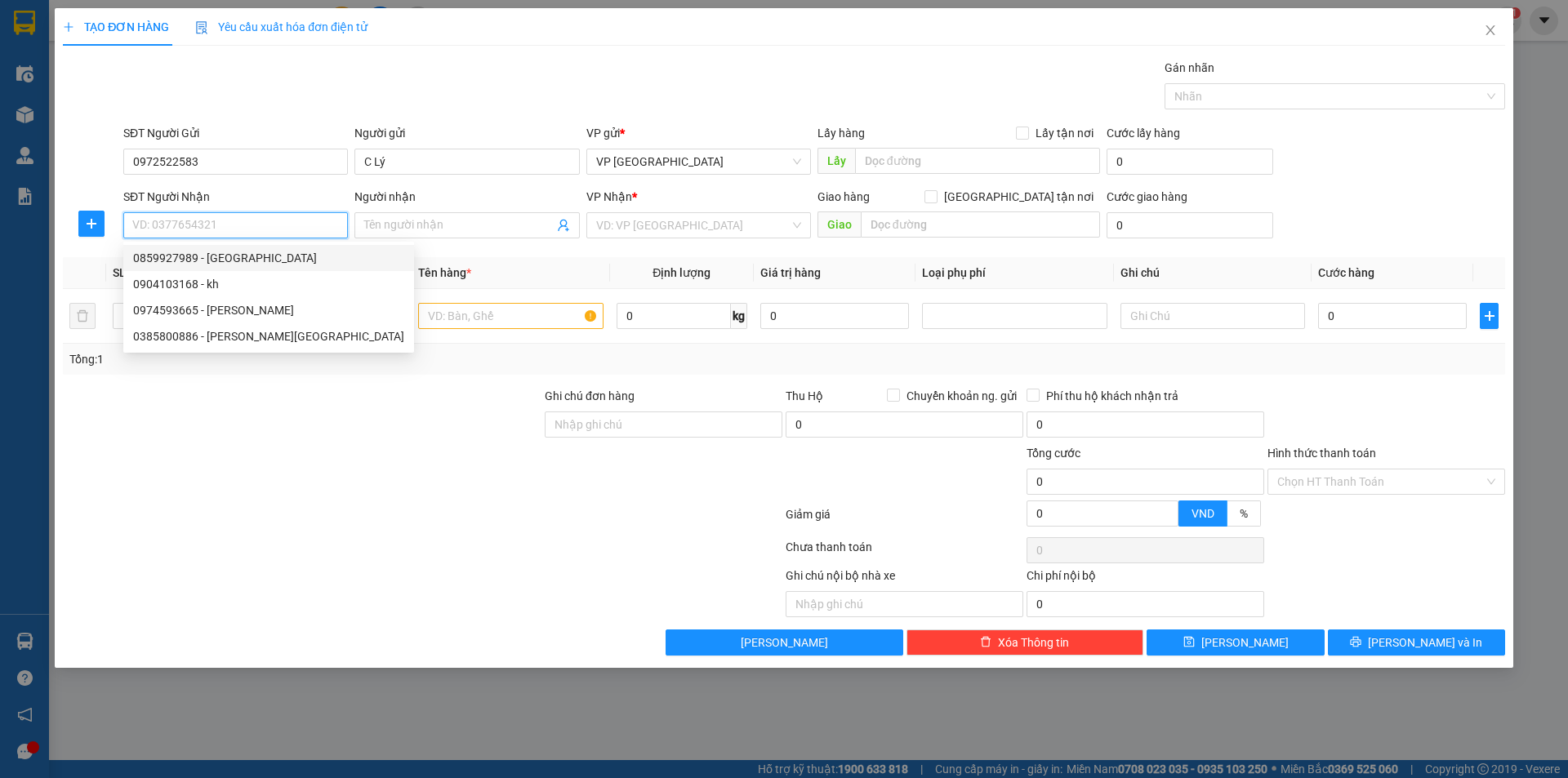
click at [237, 260] on div "0859927989 - C Thủy" at bounding box center [269, 258] width 271 height 18
type input "0859927989"
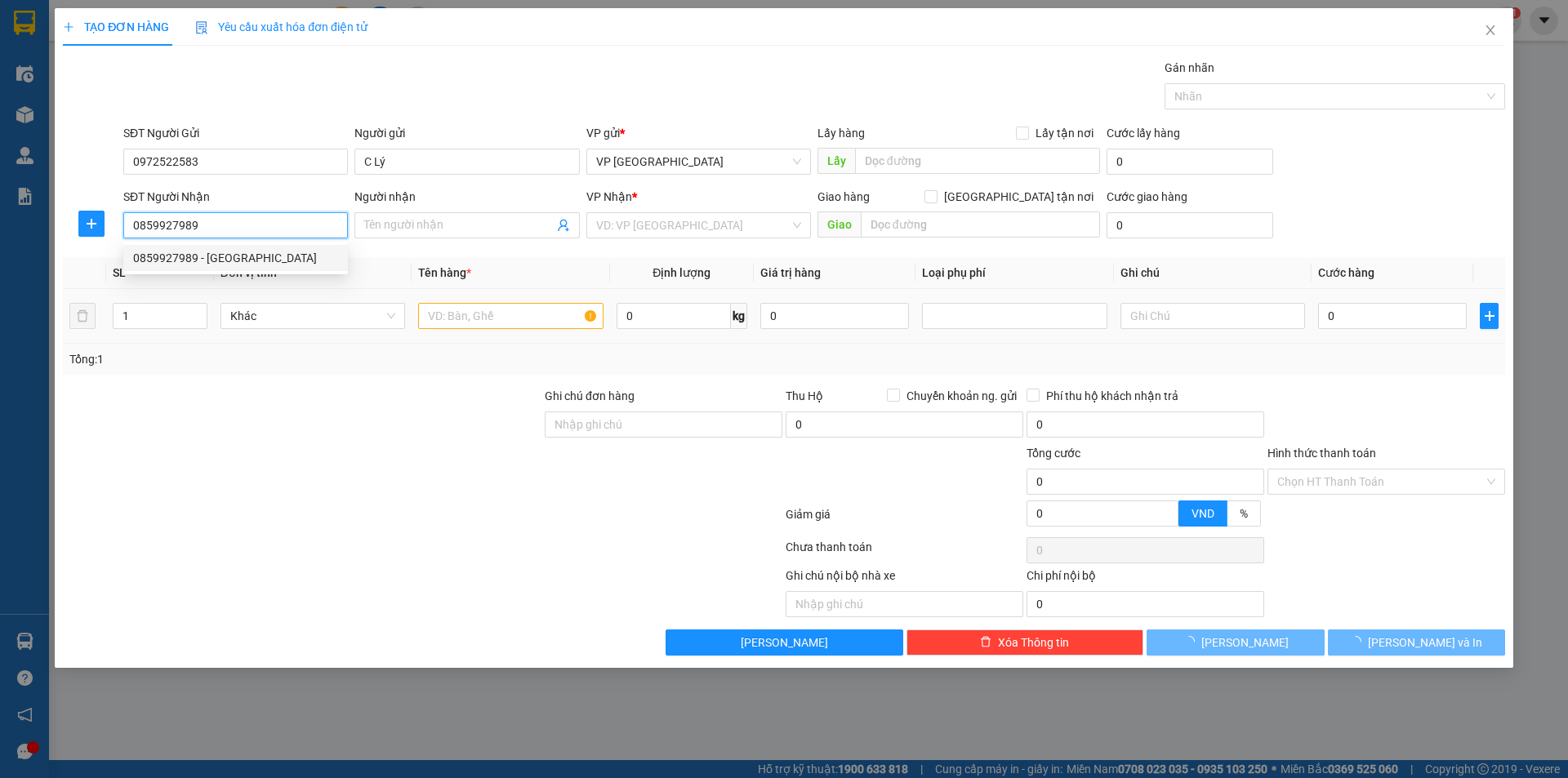
type input "C Thủy"
checkbox input "true"
type input "162b P. Lê Trọng Tấn, Khương Mai, Thanh Xuân, Hà Nội, Việt Nam"
type input "55.000"
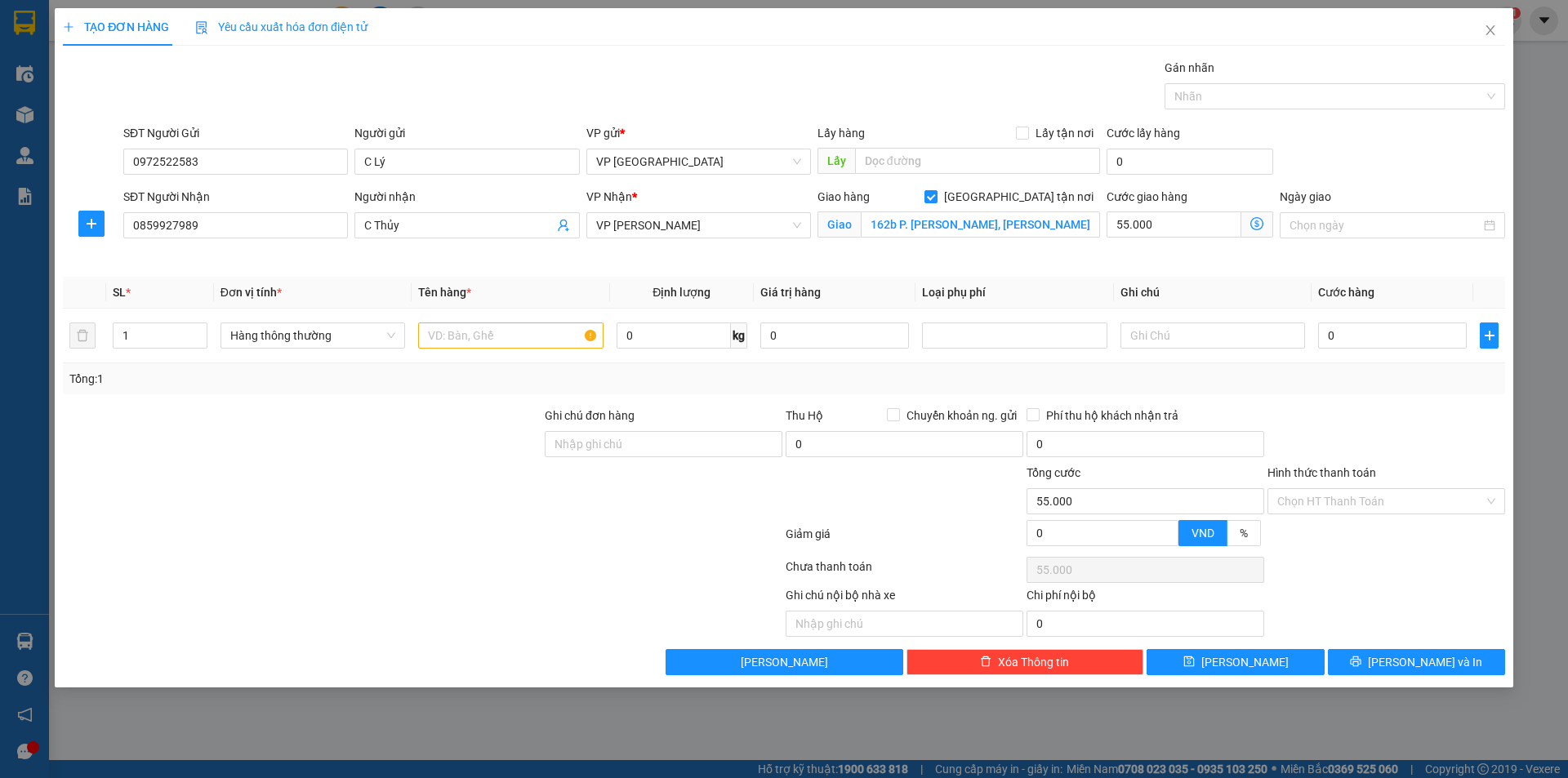
click at [1258, 224] on icon "dollar-circle" at bounding box center [1257, 223] width 13 height 13
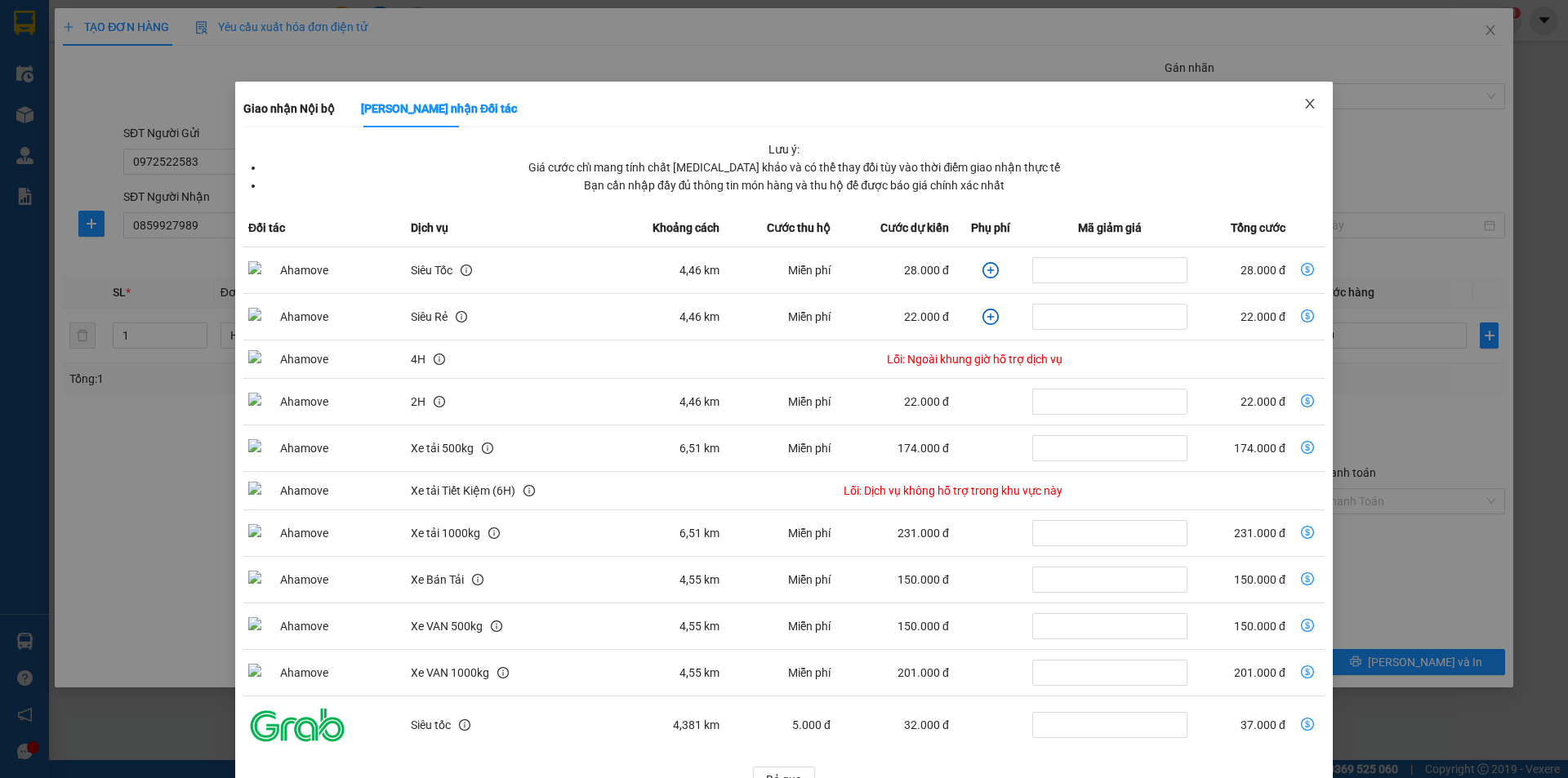
click at [1304, 105] on icon "close" at bounding box center [1310, 103] width 13 height 13
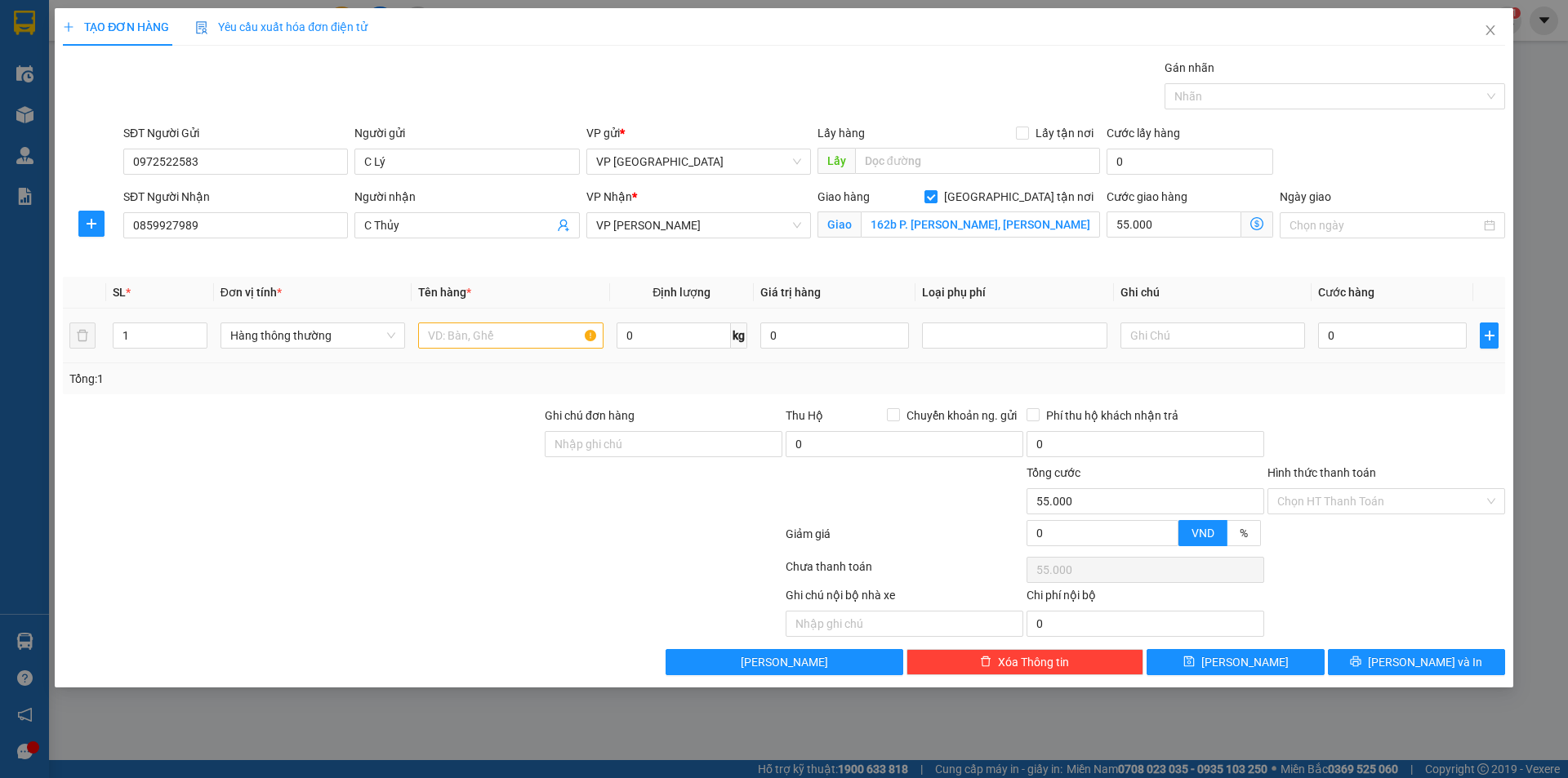
drag, startPoint x: 129, startPoint y: 336, endPoint x: 103, endPoint y: 336, distance: 26.0
click at [103, 336] on tr "1 Hàng thông thường 0 kg 0 0" at bounding box center [784, 336] width 1442 height 55
type input "2"
click at [508, 332] on input "text" at bounding box center [511, 335] width 185 height 27
type input "hct Đồ khô"
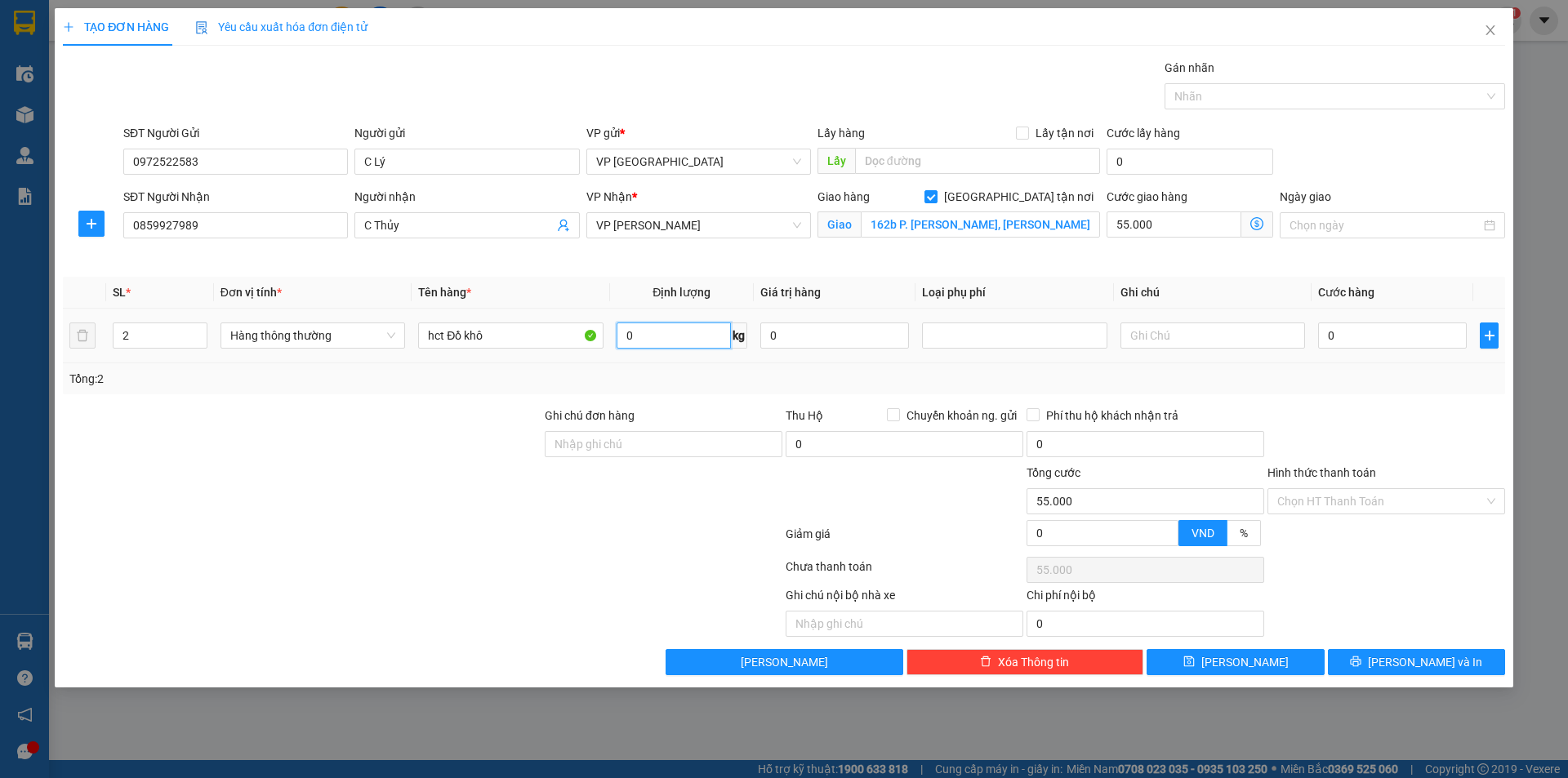
click at [665, 339] on input "0" at bounding box center [674, 335] width 114 height 27
type input "40"
click at [1353, 346] on input "0" at bounding box center [1392, 335] width 148 height 27
type input "60.000"
type input "115.000"
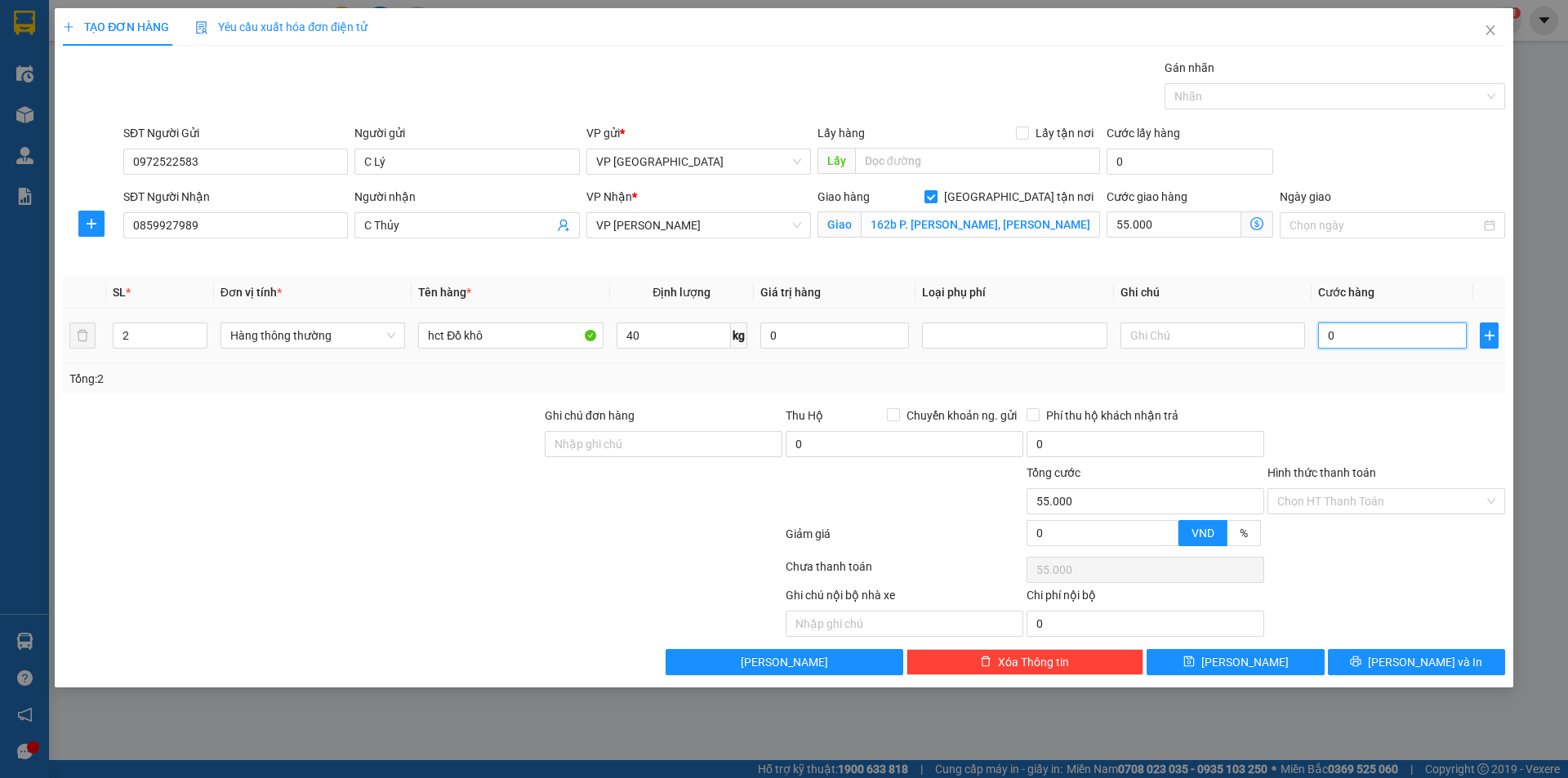
type input "115.000"
click at [1373, 339] on input "60.000" at bounding box center [1392, 335] width 148 height 27
type input "1"
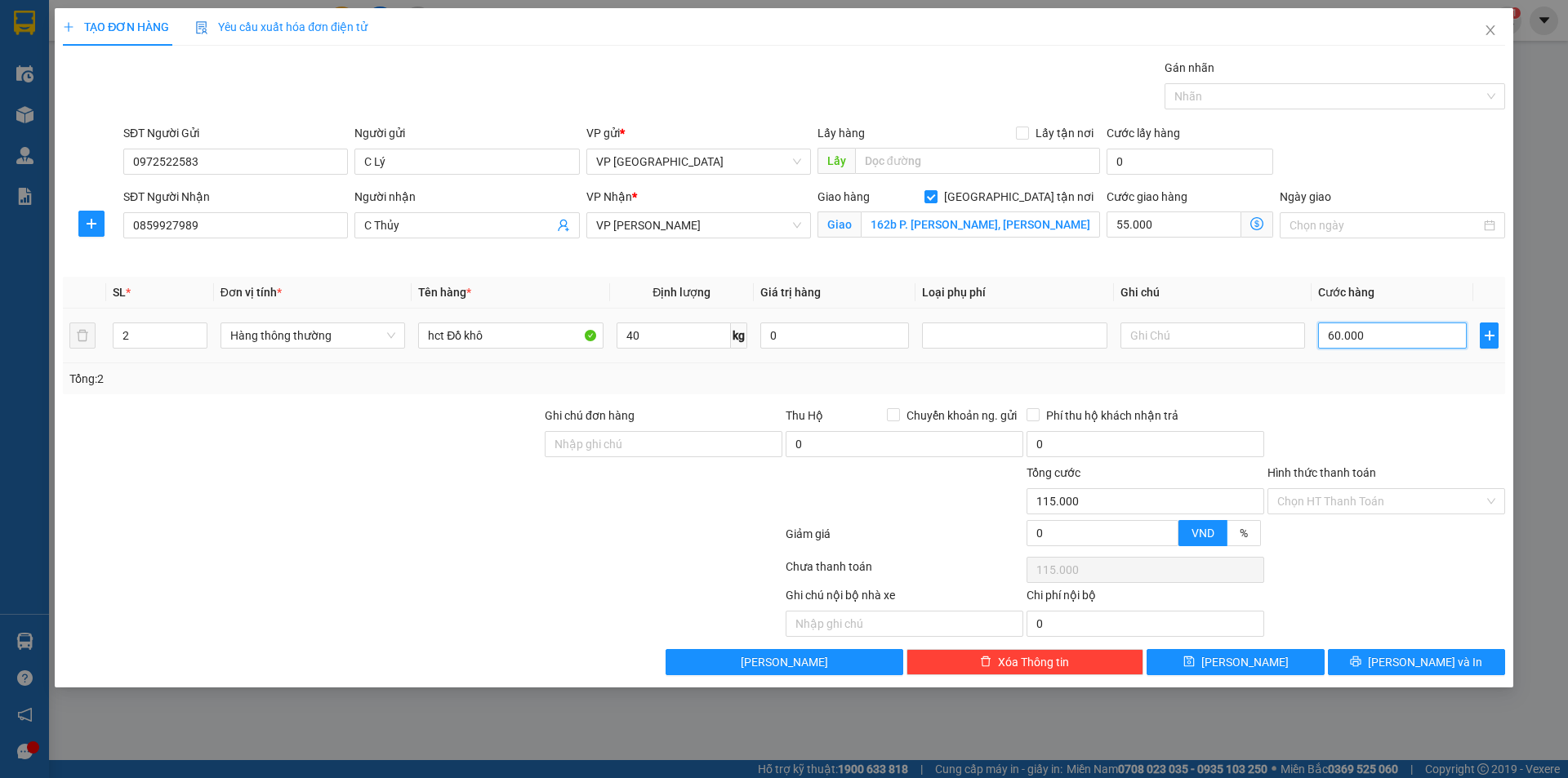
type input "55.001"
type input "10"
type input "55.010"
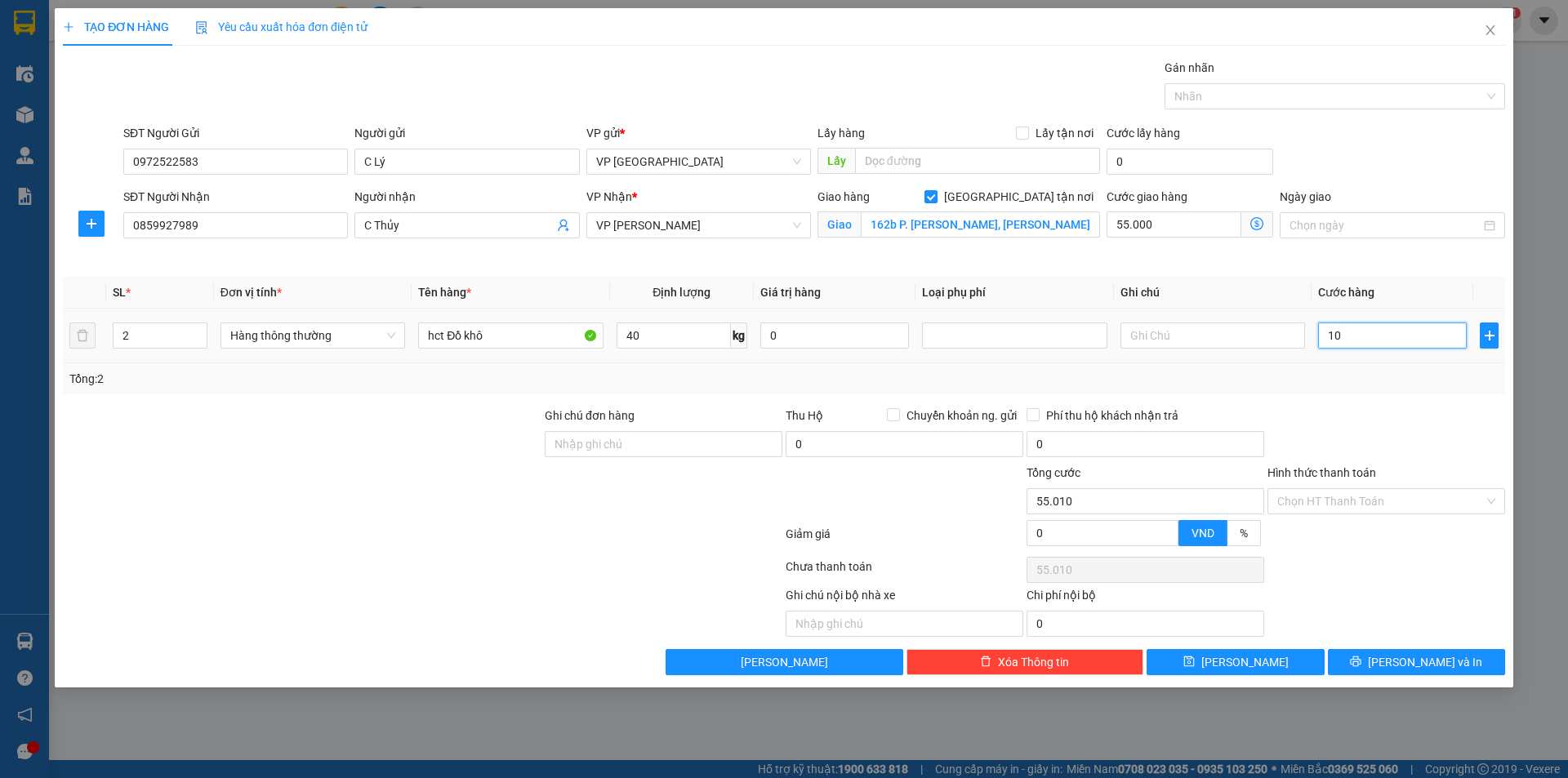
type input "100"
type input "55.100"
type input "1.000"
type input "56.000"
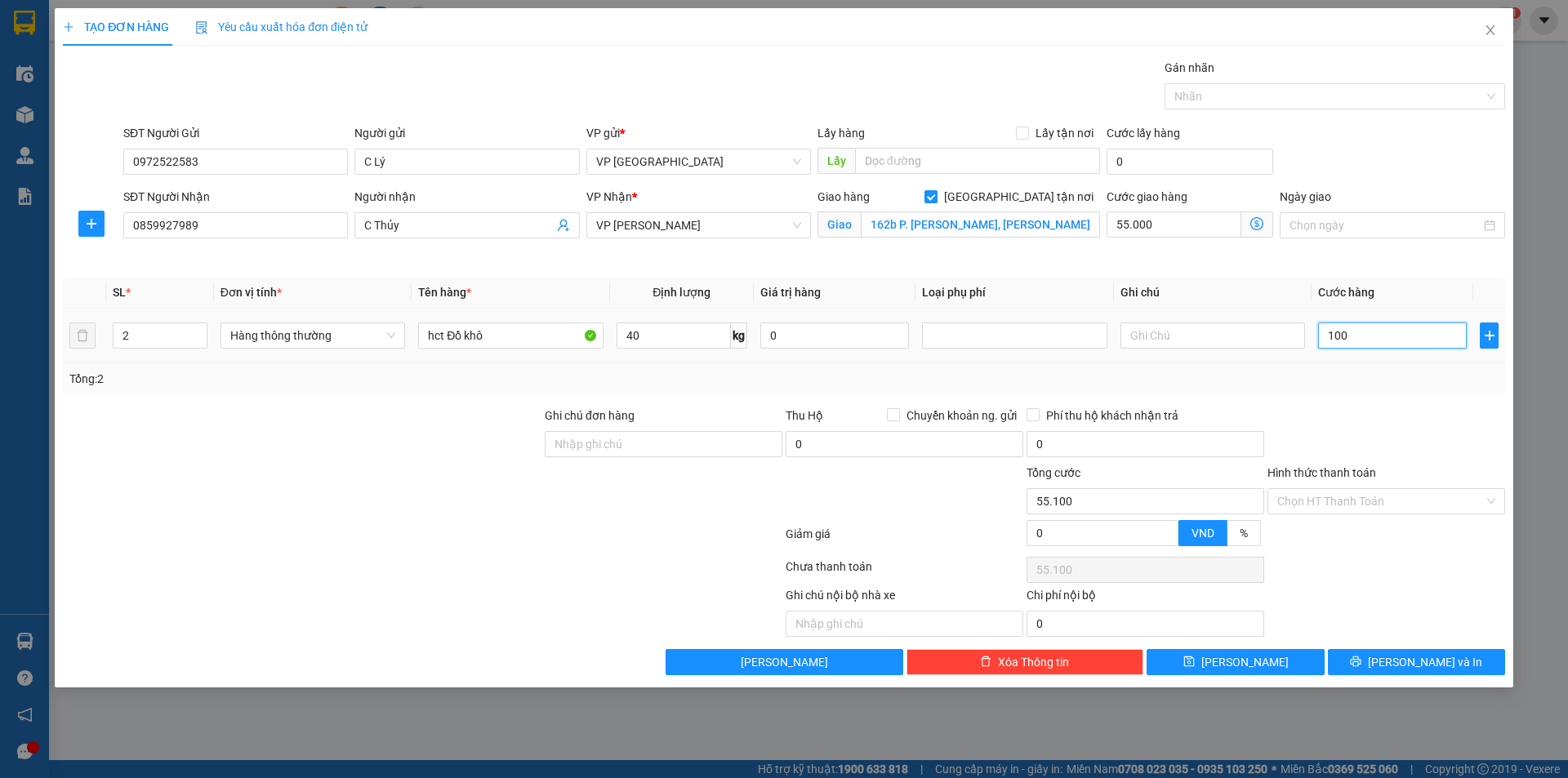
type input "56.000"
type input "10.000"
type input "65.000"
type input "100.000"
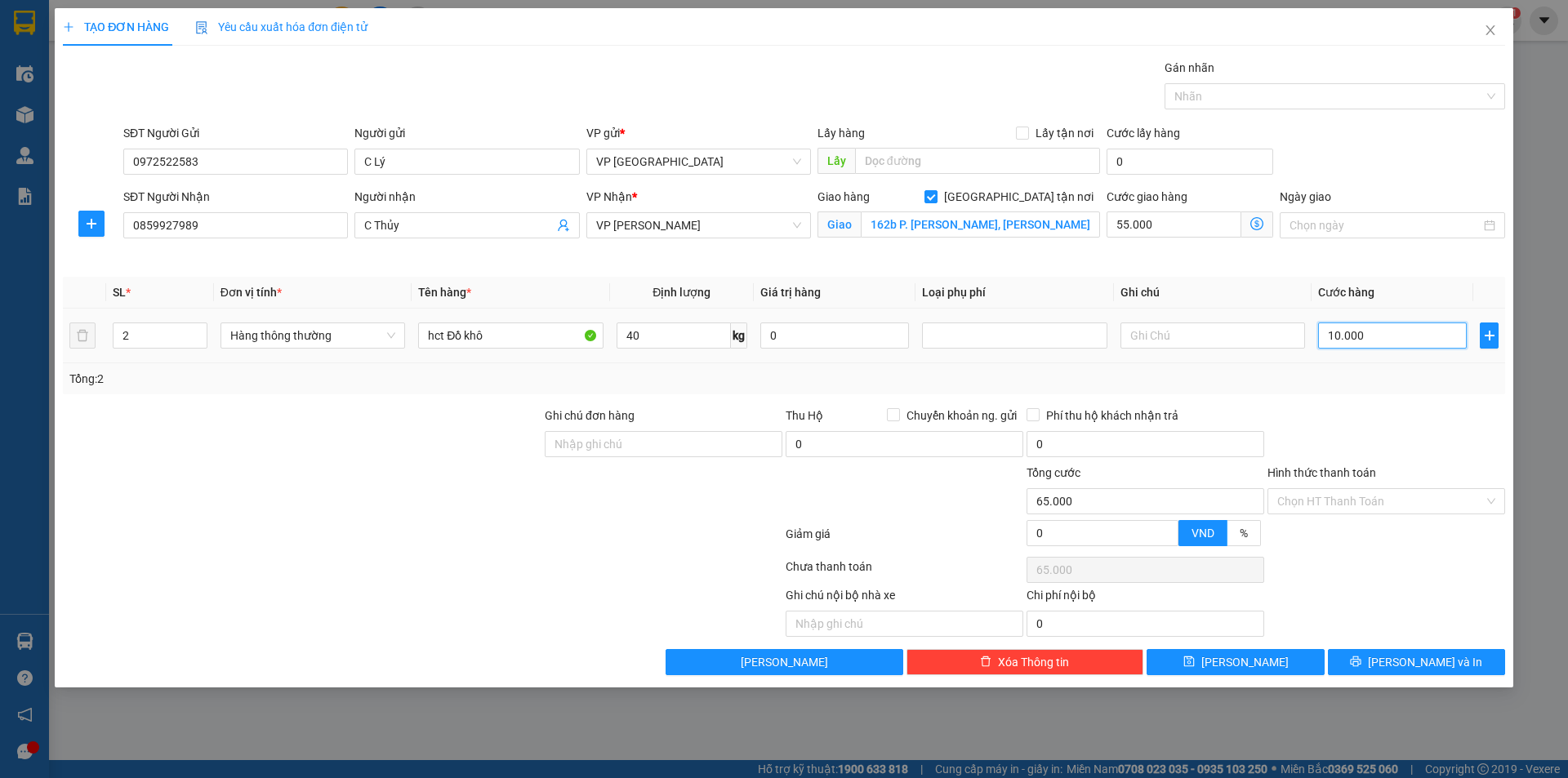
type input "155.000"
type input "100.000"
click at [1052, 534] on input "0" at bounding box center [1102, 532] width 150 height 25
type input "154.999"
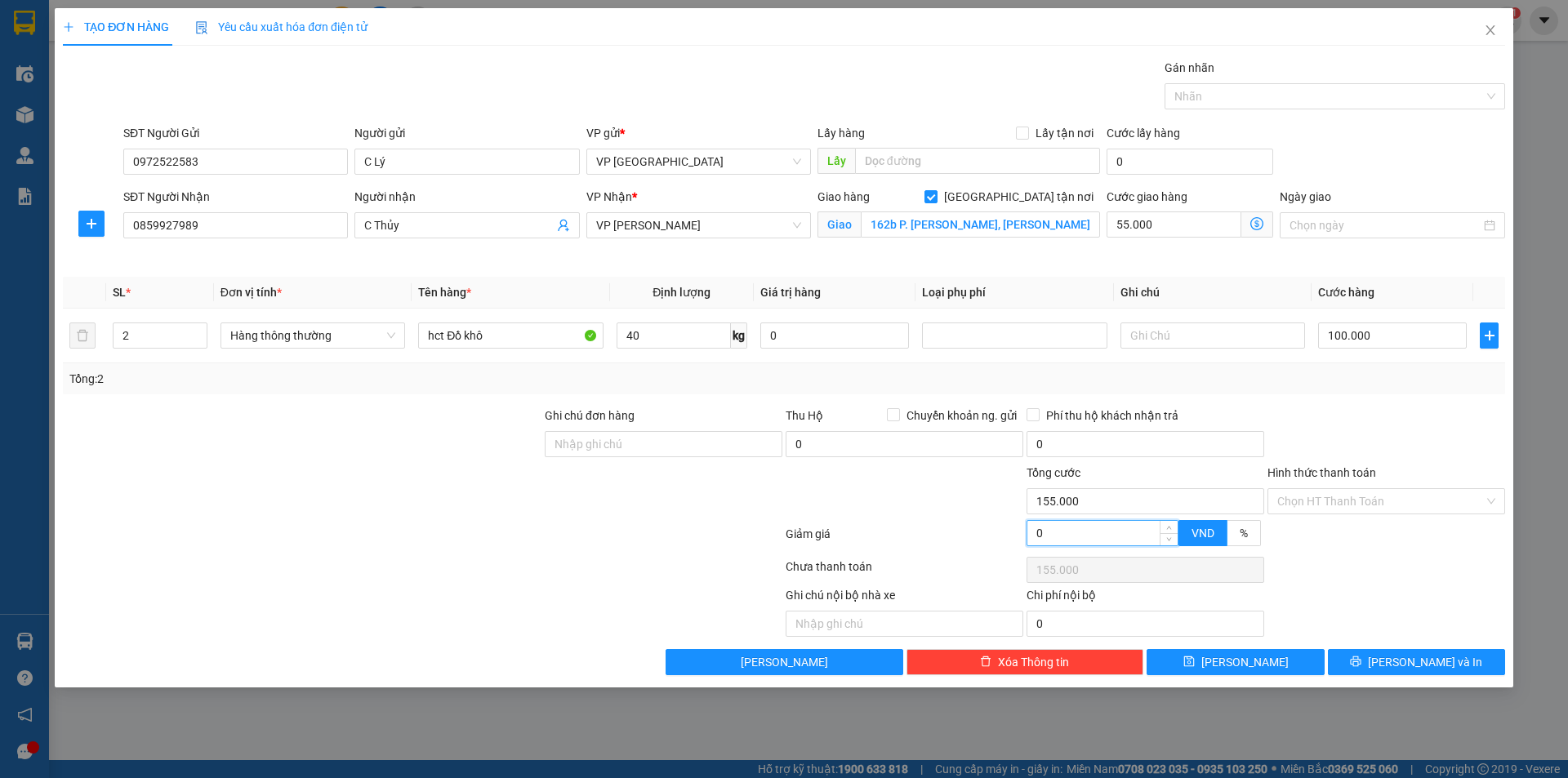
type input "1"
type input "154.999"
type input "154.990"
type input "10"
type input "154.990"
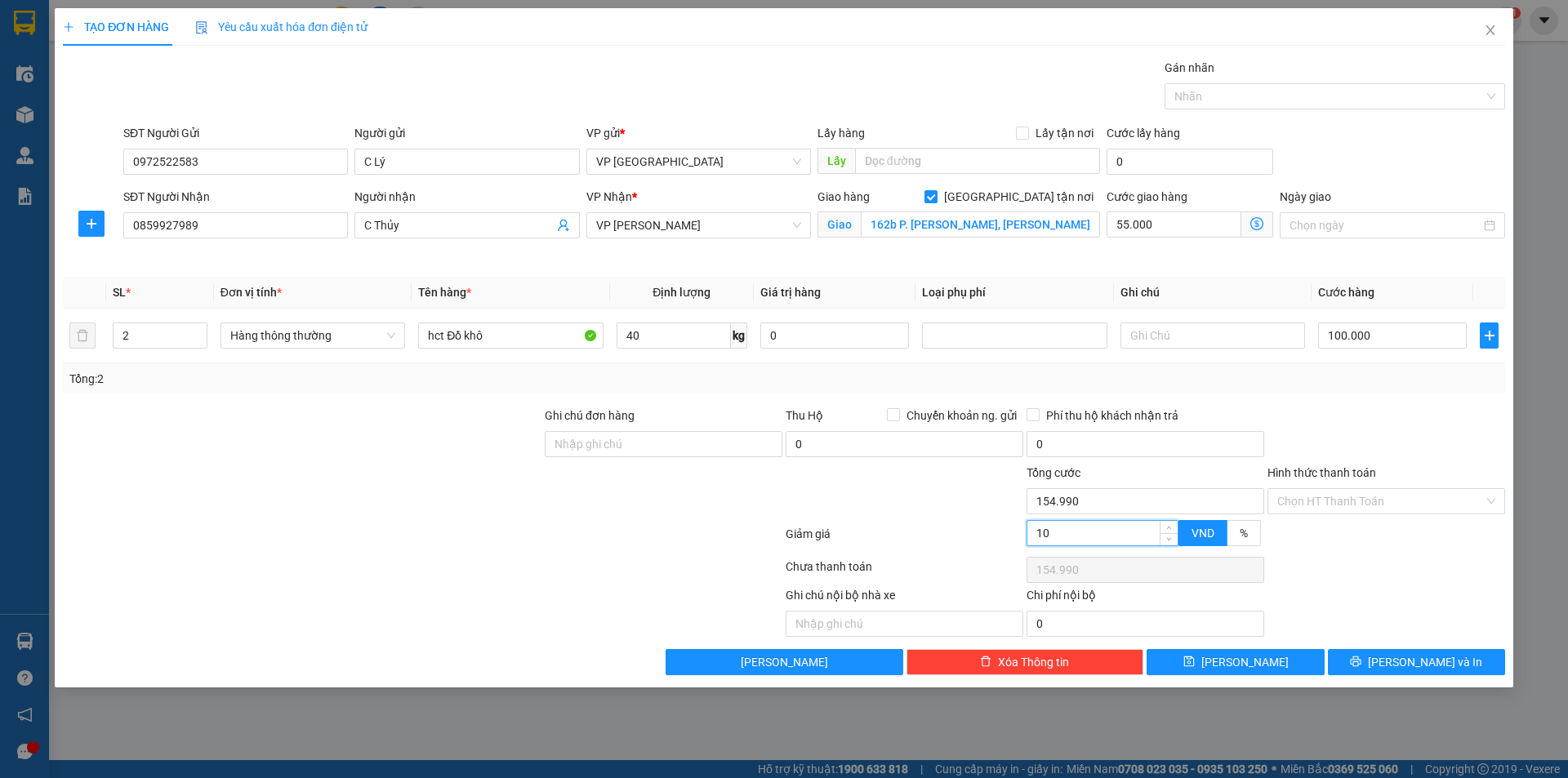
type input "154.900"
type input "100"
type input "154.900"
type input "154.000"
type input "1.000"
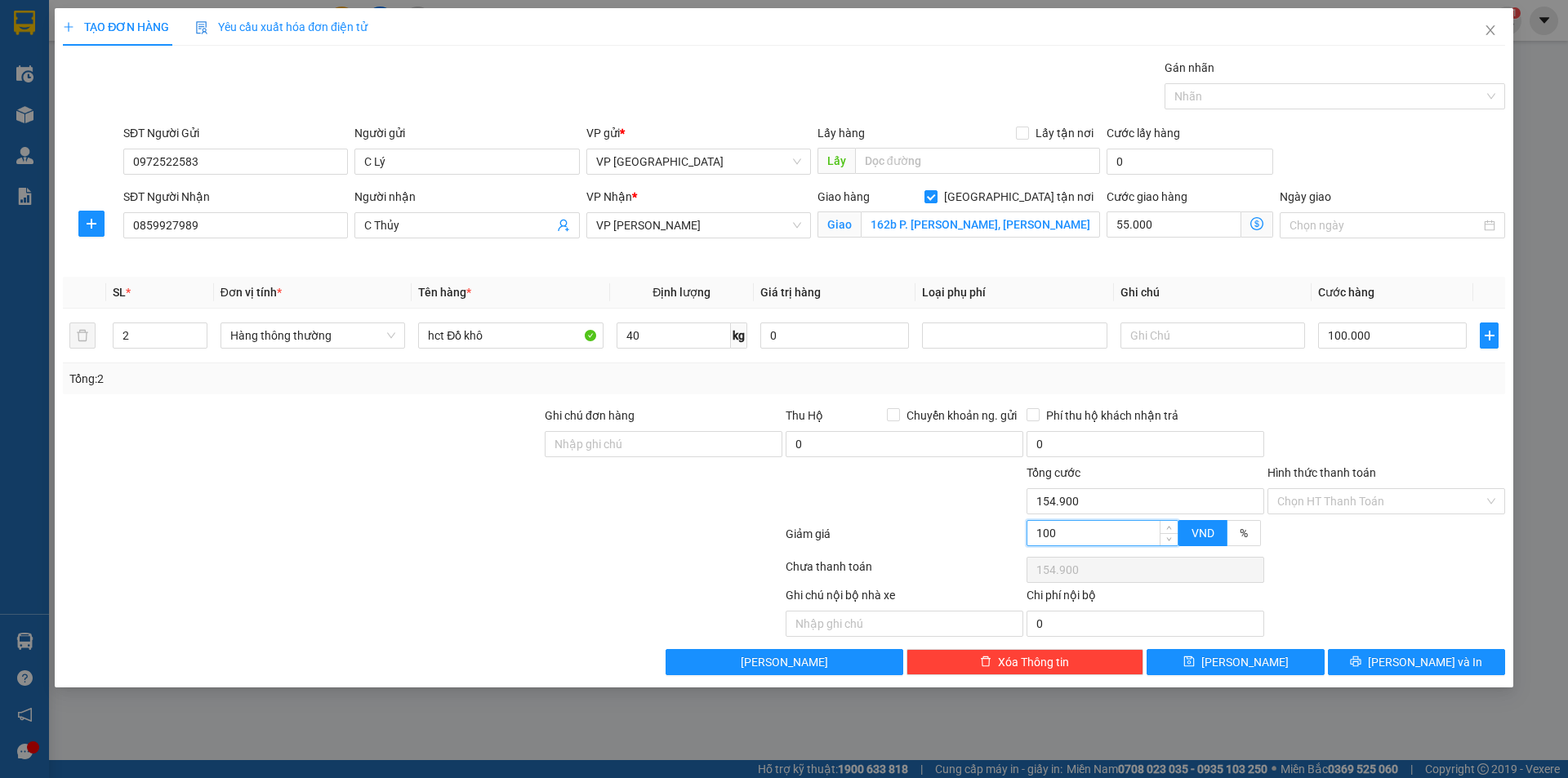
type input "154.000"
type input "145.000"
type input "10.000"
type input "145.000"
type input "10.000"
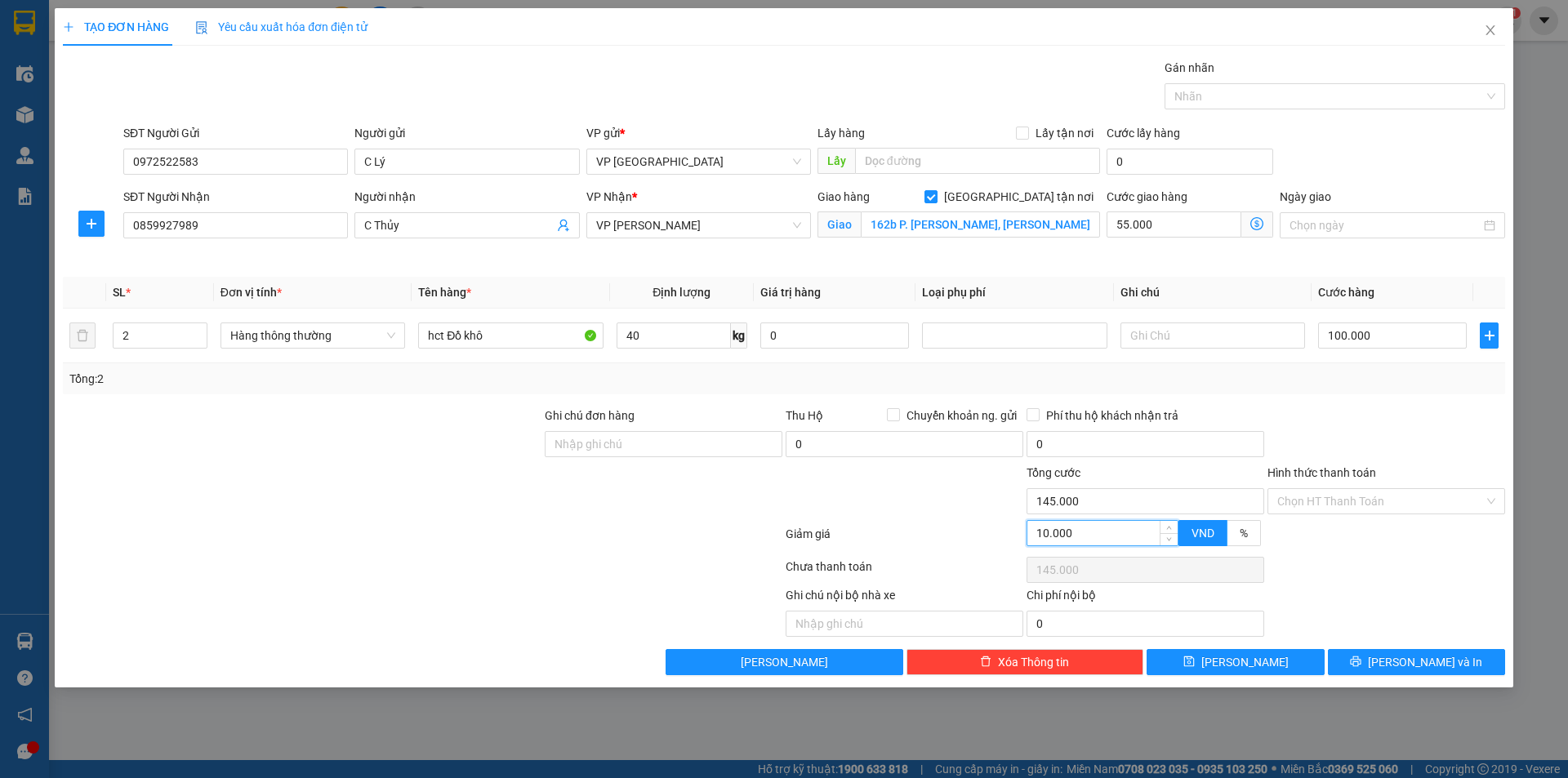
click at [1364, 539] on div at bounding box center [1386, 539] width 241 height 28
click at [1265, 225] on span "Giao nhận Nội bộ Giao nhận Đối tác Lưu ý: Giá cước chỉ mang tính chất tham khảo…" at bounding box center [1258, 224] width 31 height 27
click at [1252, 224] on icon "dollar-circle" at bounding box center [1257, 223] width 13 height 13
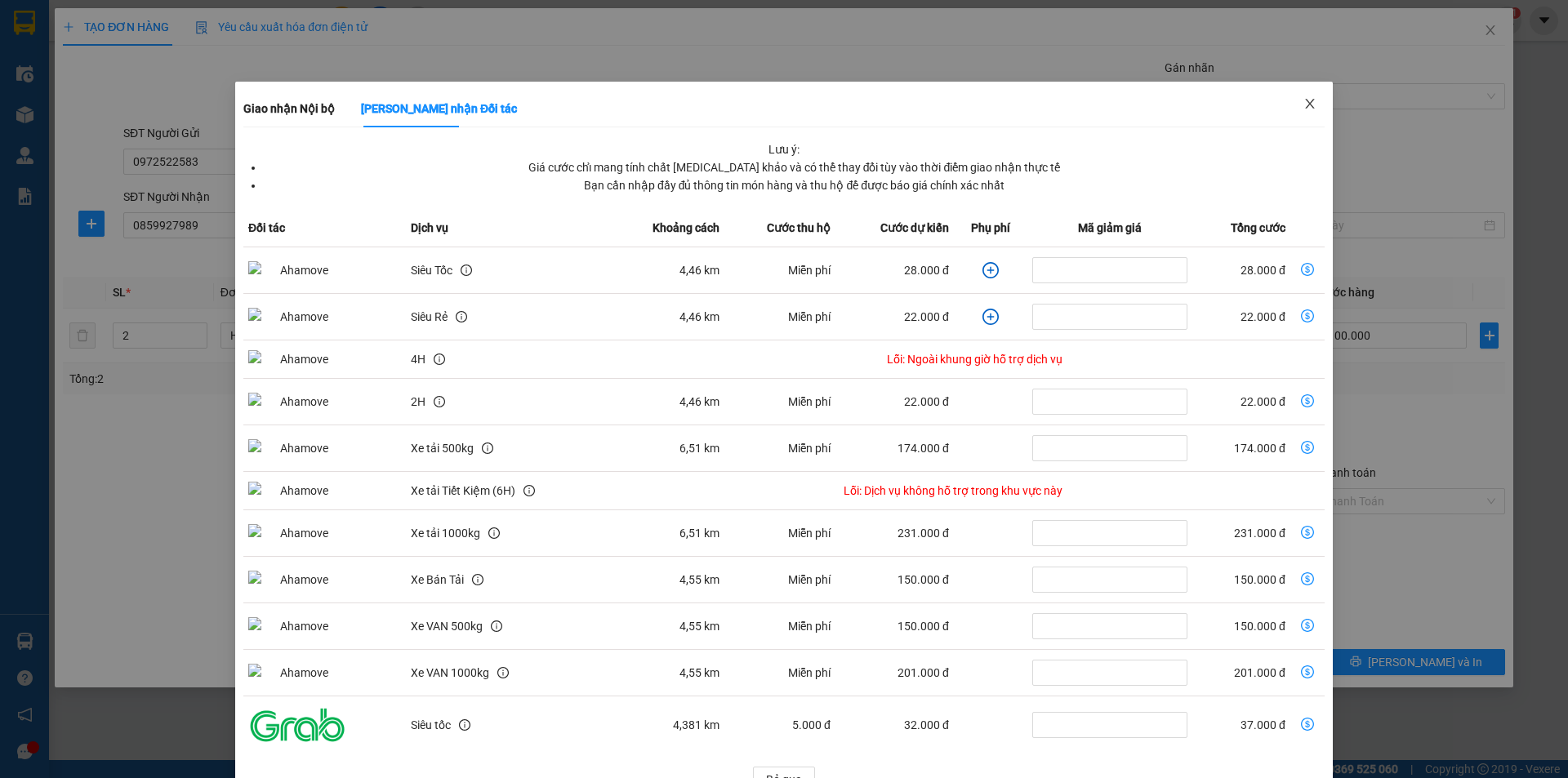
click at [1302, 94] on span "Close" at bounding box center [1310, 104] width 46 height 46
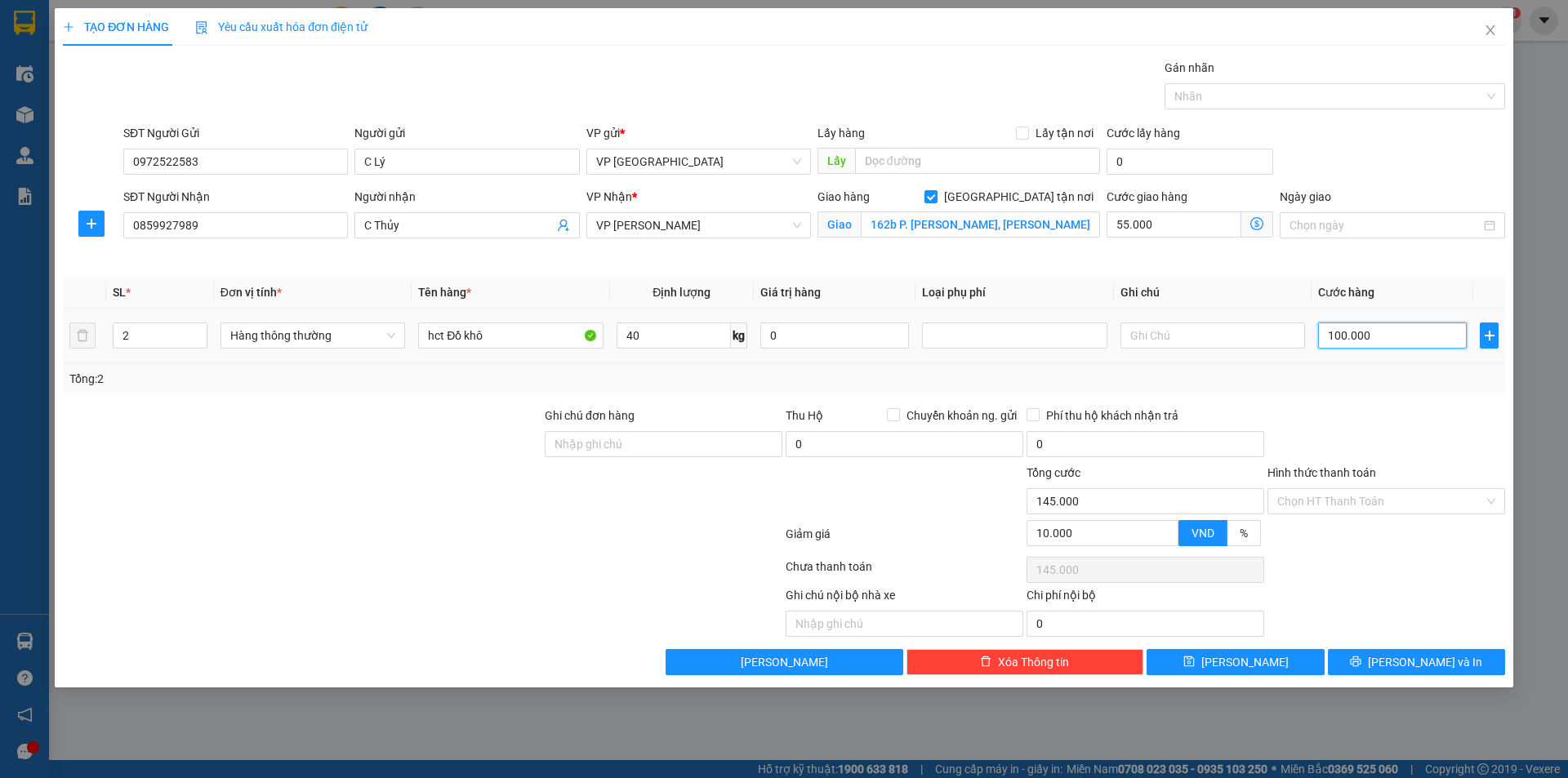
click at [1385, 335] on input "100.000" at bounding box center [1392, 335] width 148 height 27
type input "1"
type input "45.001"
type input "12"
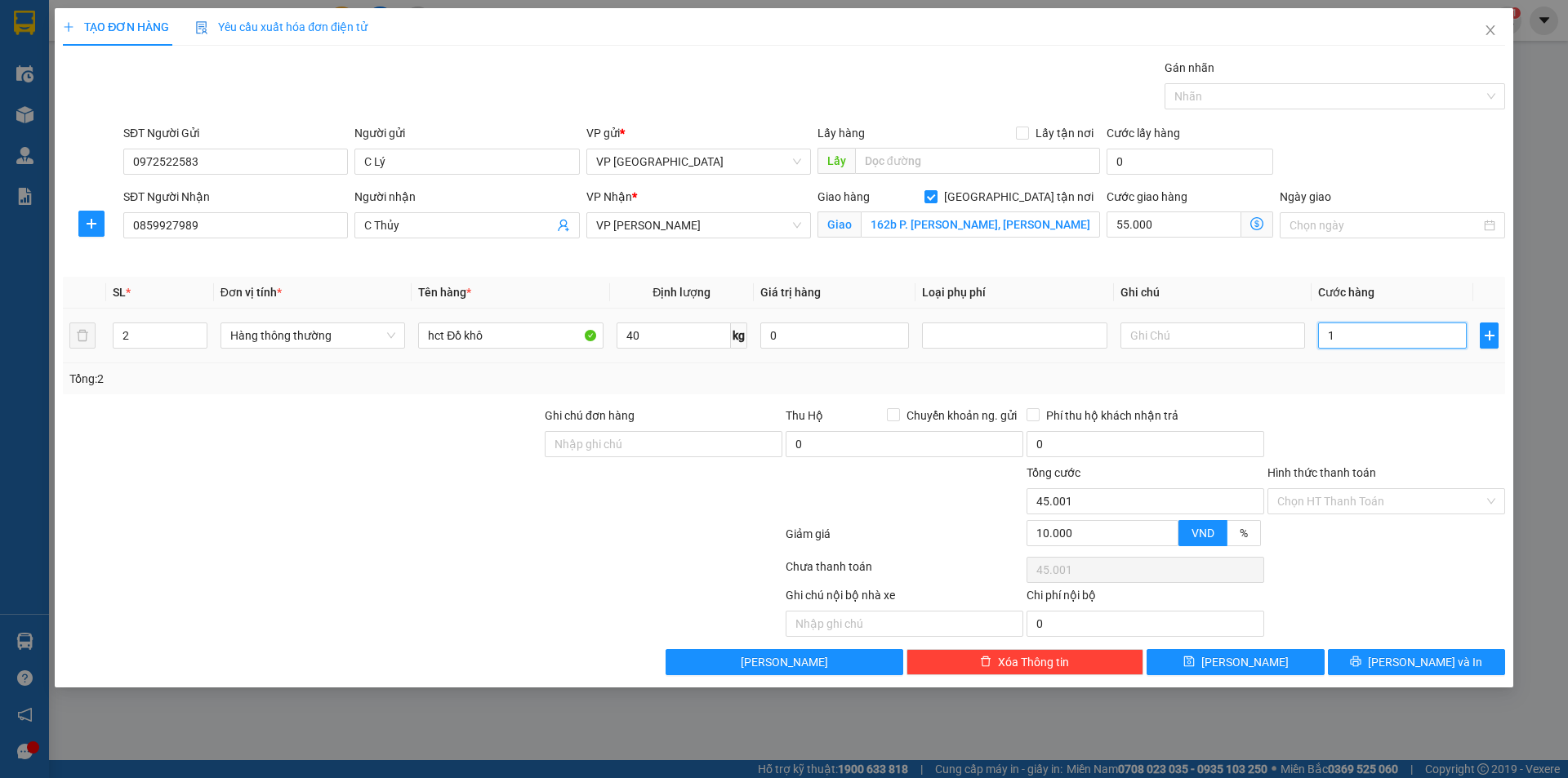
type input "45.012"
type input "120"
type input "45.120"
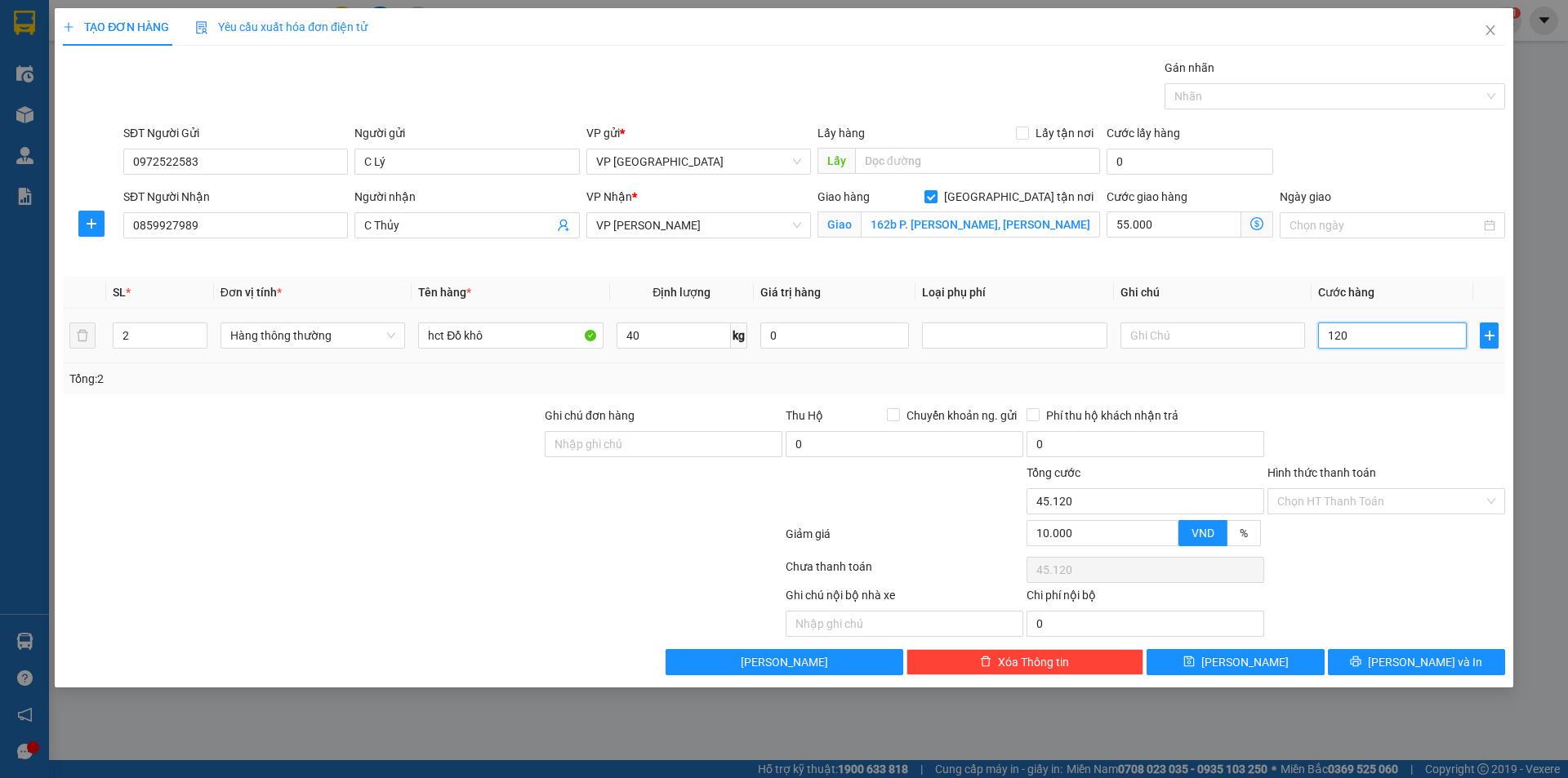
type input "1.200"
type input "46.200"
type input "12.000"
type input "57.000"
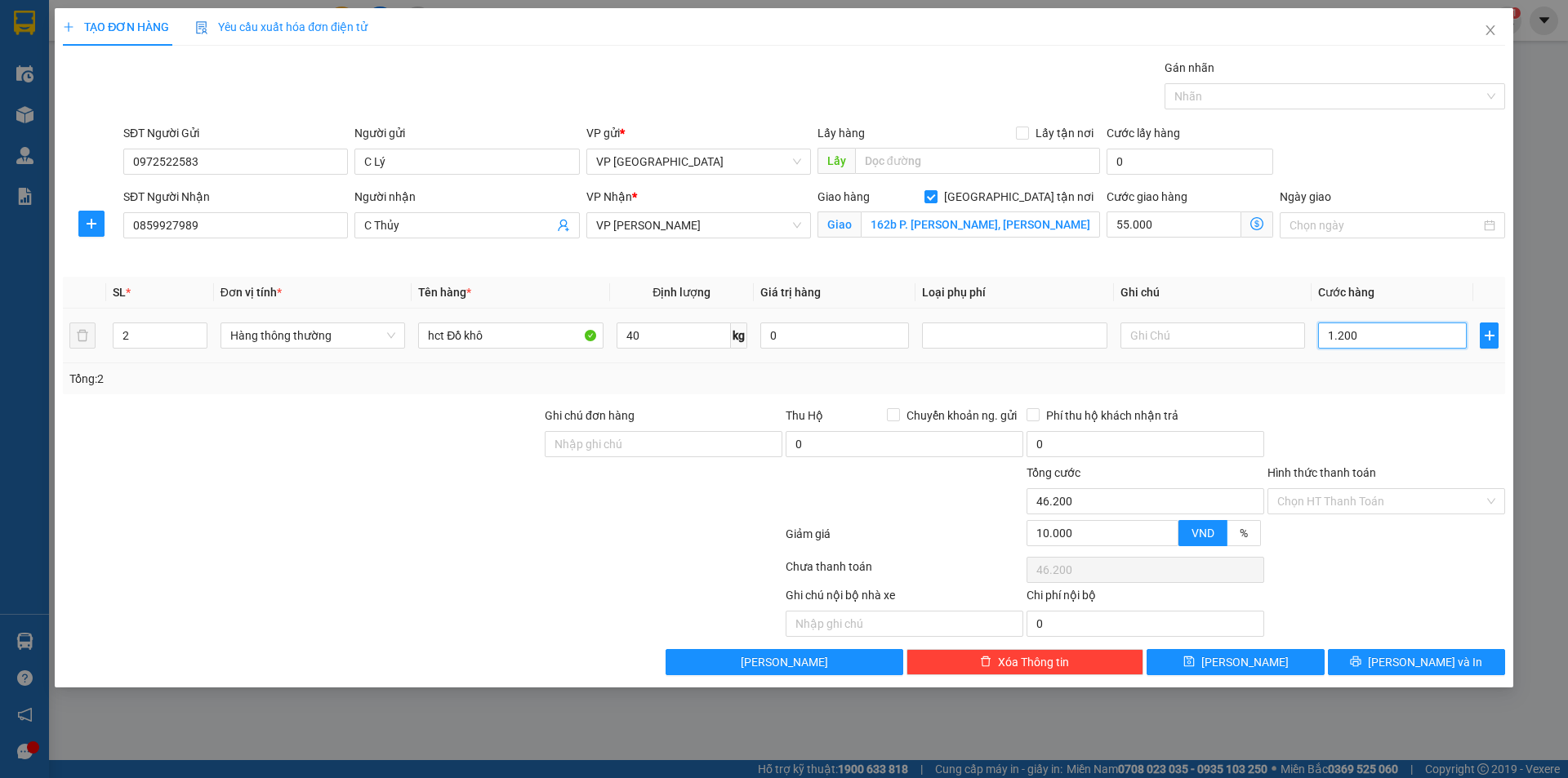
type input "57.000"
type input "120.000"
type input "165.000"
type input "120.000"
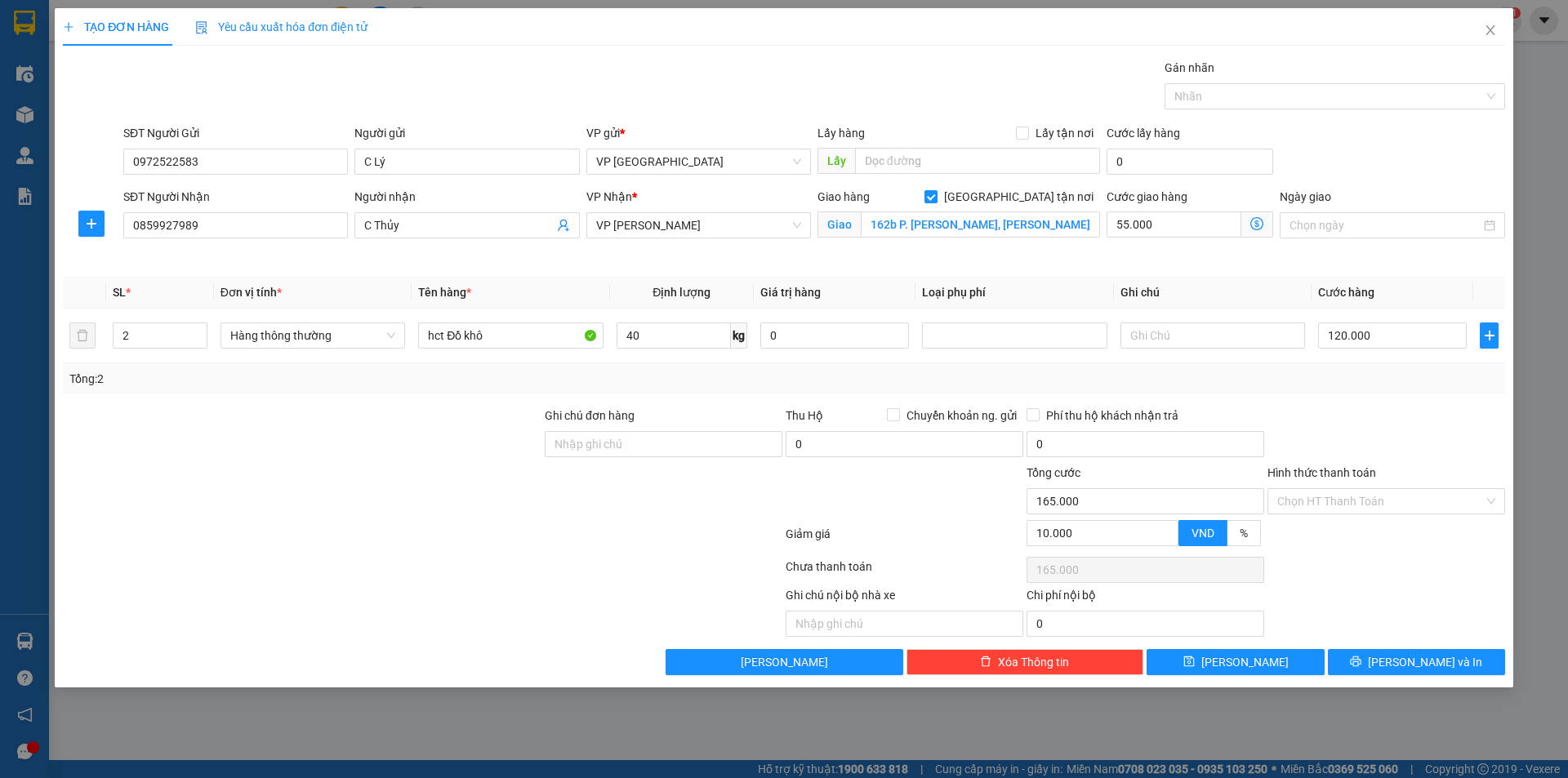
click at [1401, 417] on div at bounding box center [1386, 435] width 241 height 57
click at [1366, 498] on input "Hình thức thanh toán" at bounding box center [1380, 501] width 206 height 25
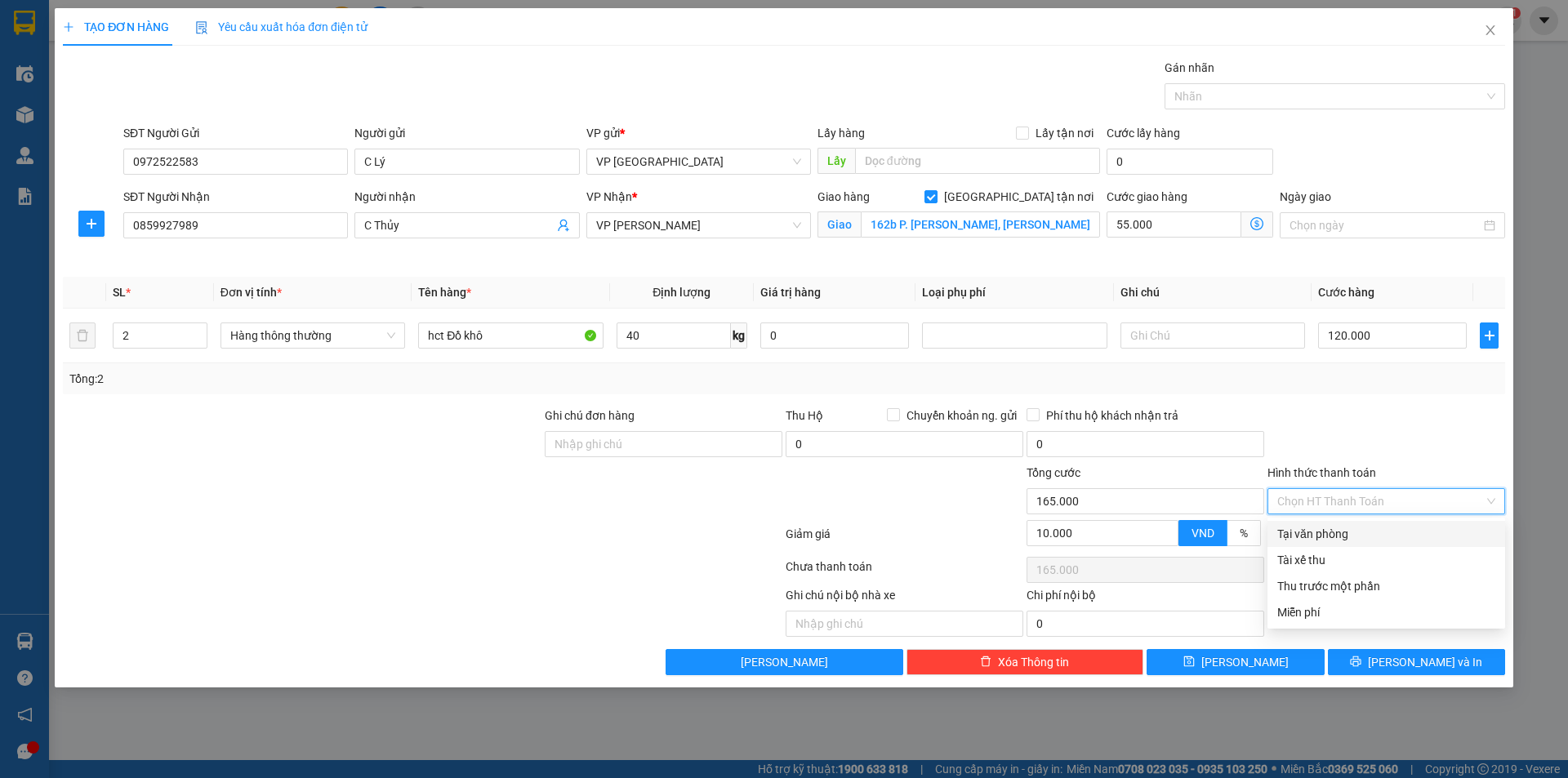
click at [1372, 413] on div at bounding box center [1386, 435] width 241 height 57
click at [1380, 497] on input "Hình thức thanh toán" at bounding box center [1380, 501] width 206 height 25
click at [1351, 534] on div "Tại văn phòng" at bounding box center [1386, 534] width 218 height 18
type input "0"
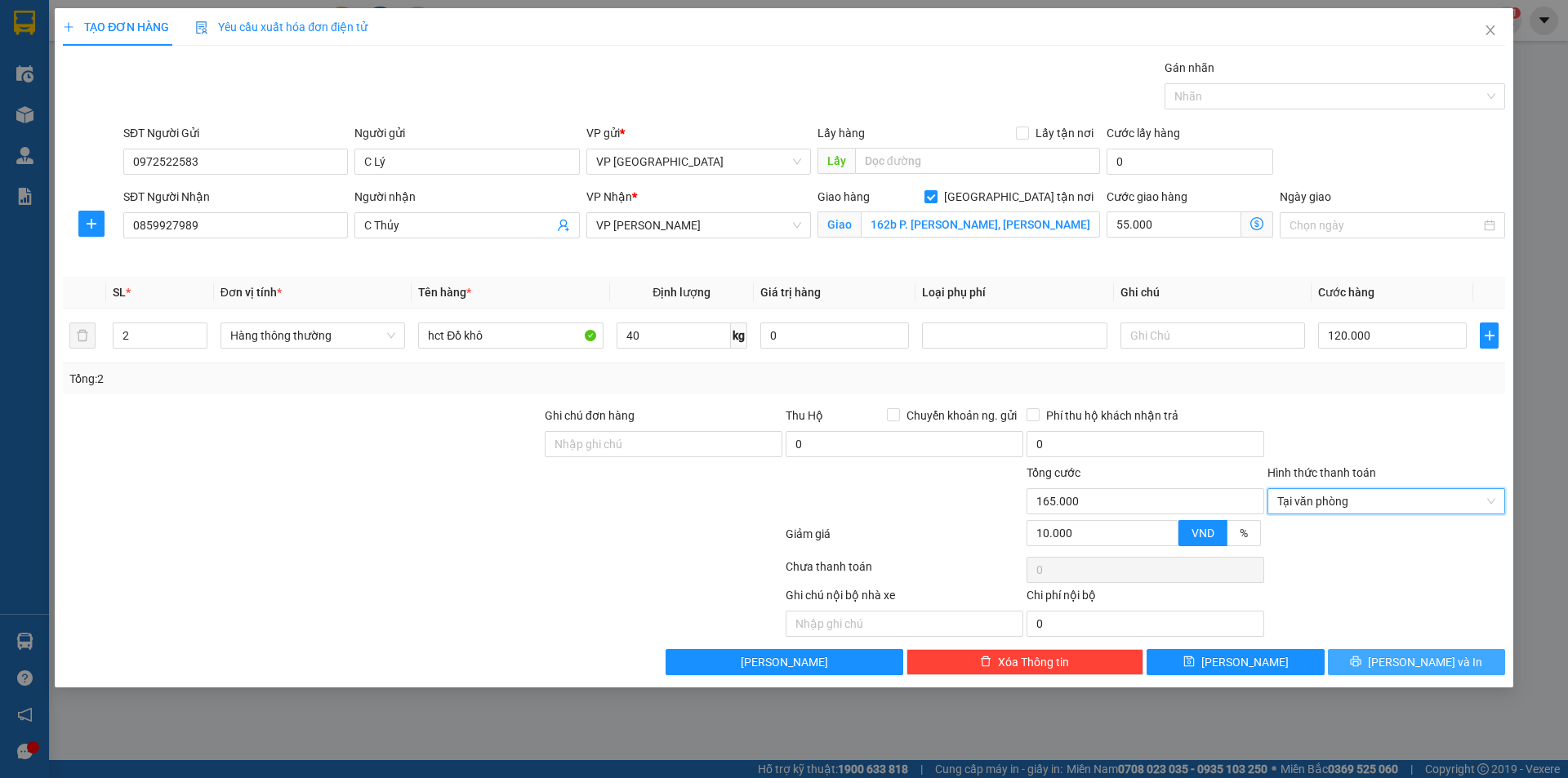
click at [1404, 663] on span "Lưu và In" at bounding box center [1426, 662] width 114 height 18
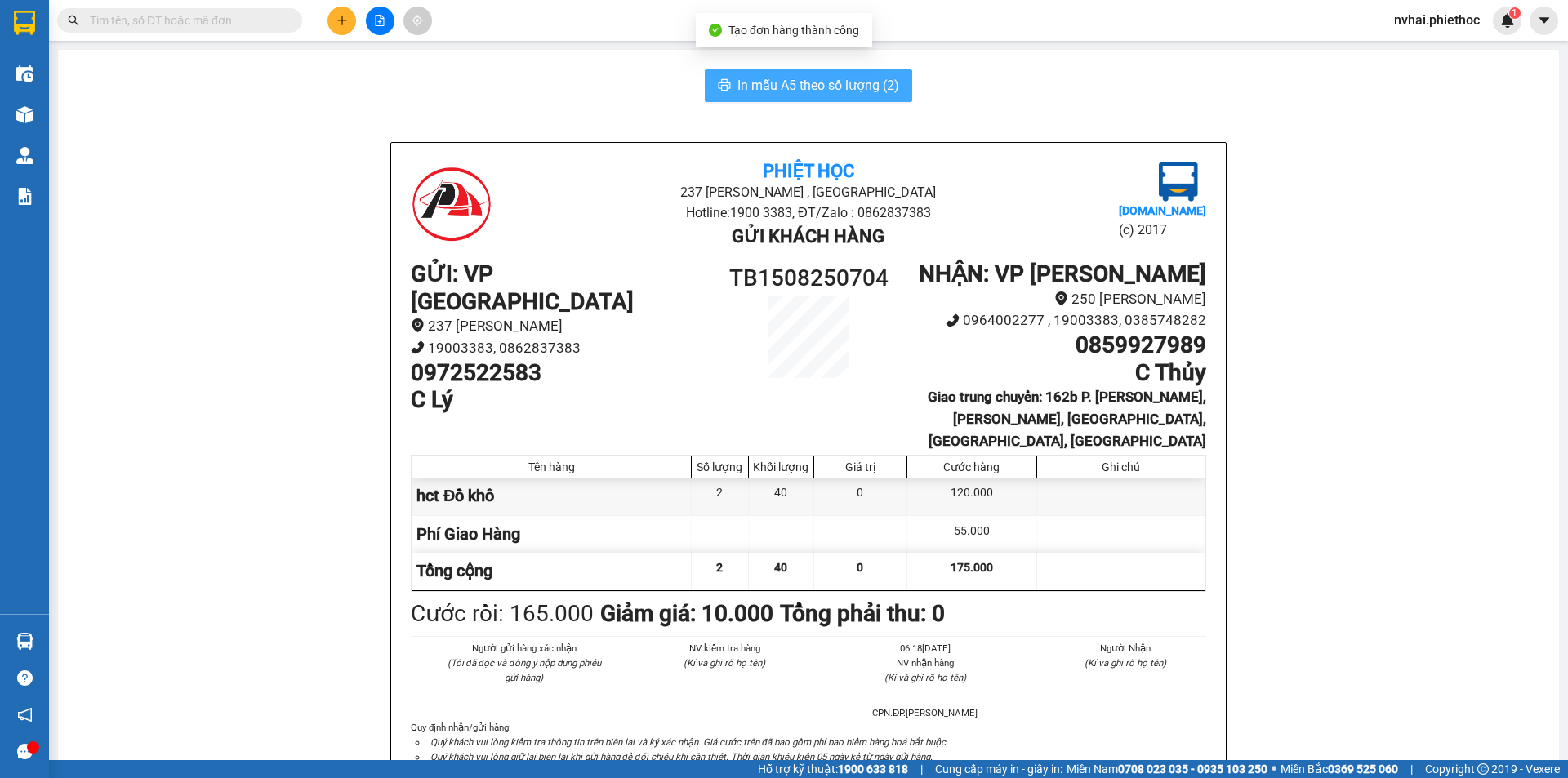
click at [817, 85] on span "In mẫu A5 theo số lượng (2)" at bounding box center [818, 84] width 162 height 21
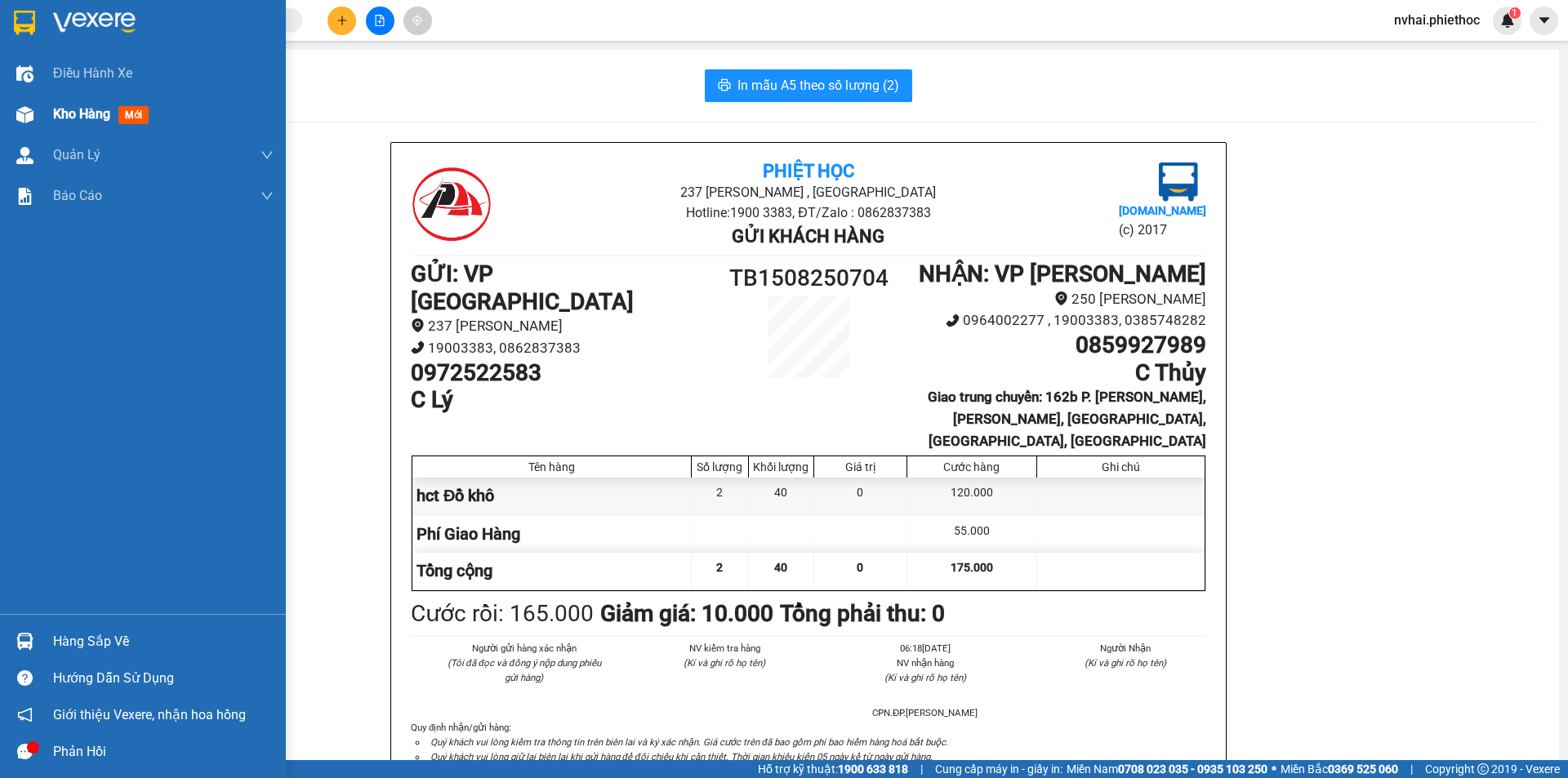
click at [36, 127] on div at bounding box center [25, 114] width 28 height 28
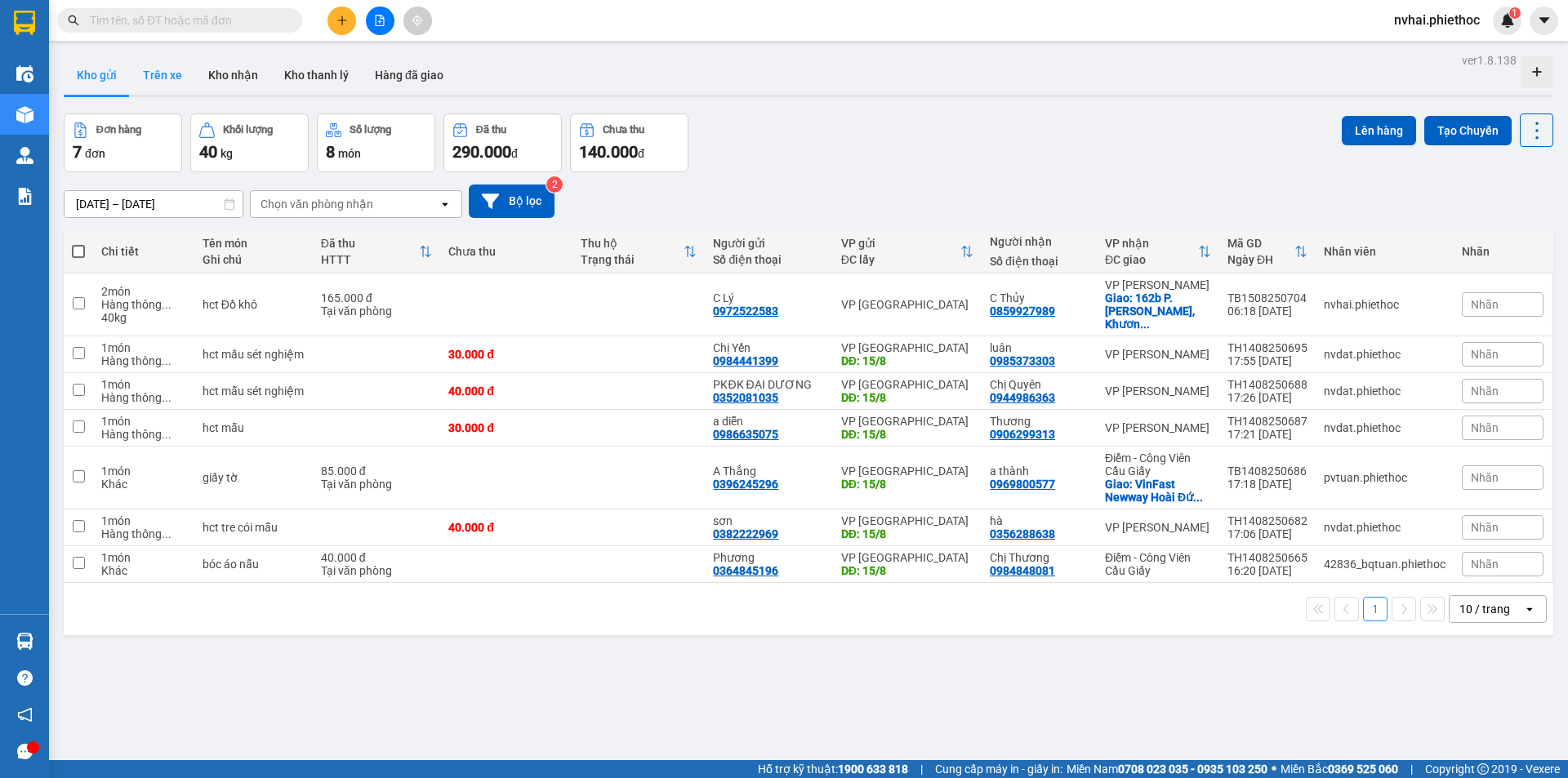
click at [148, 70] on button "Trên xe" at bounding box center [162, 76] width 66 height 39
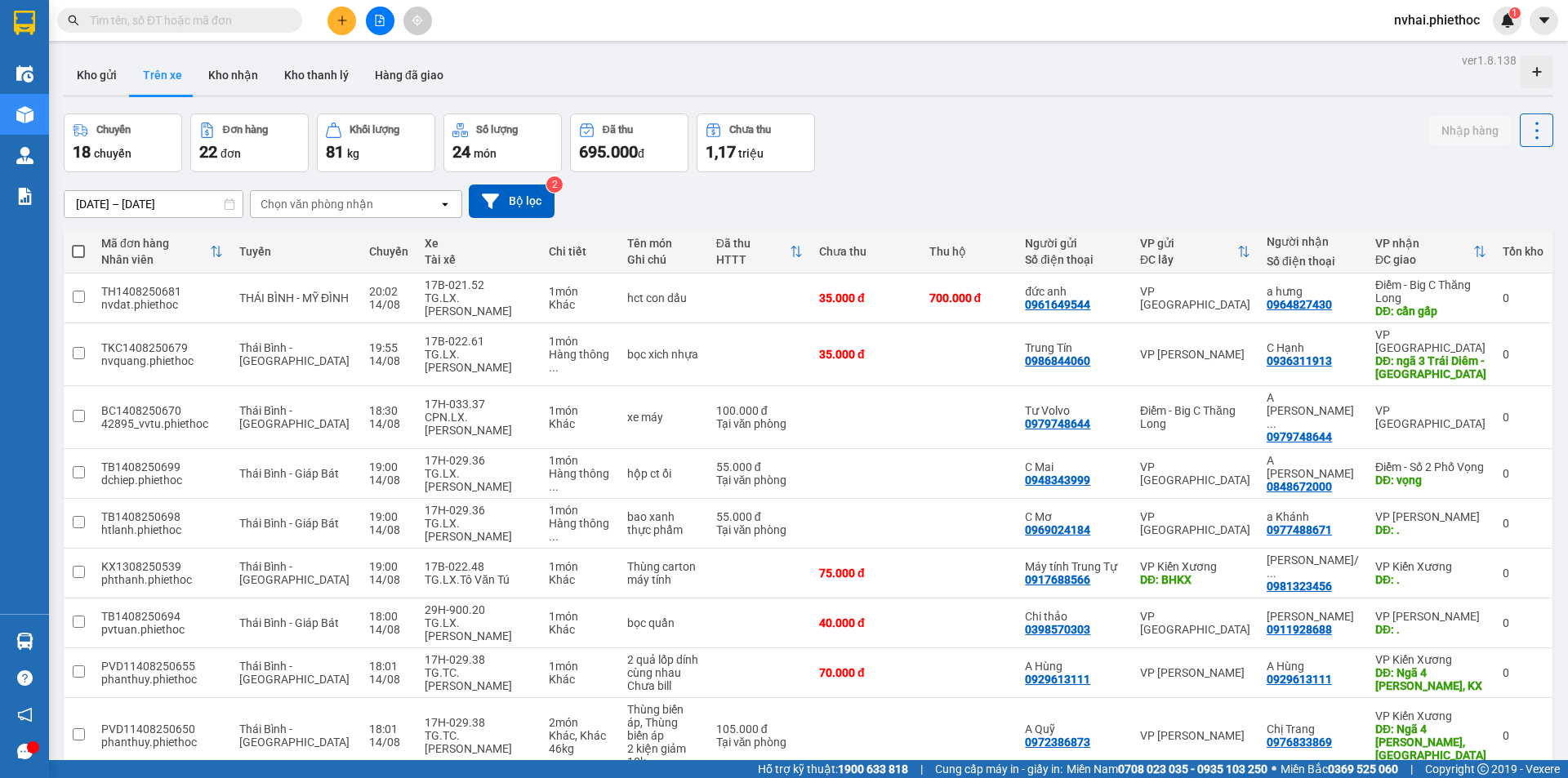
click at [308, 205] on div "Chọn văn phòng nhận" at bounding box center [316, 204] width 113 height 17
type input "thái"
click at [342, 232] on div "VP [GEOGRAPHIC_DATA][PERSON_NAME]" at bounding box center [356, 239] width 212 height 29
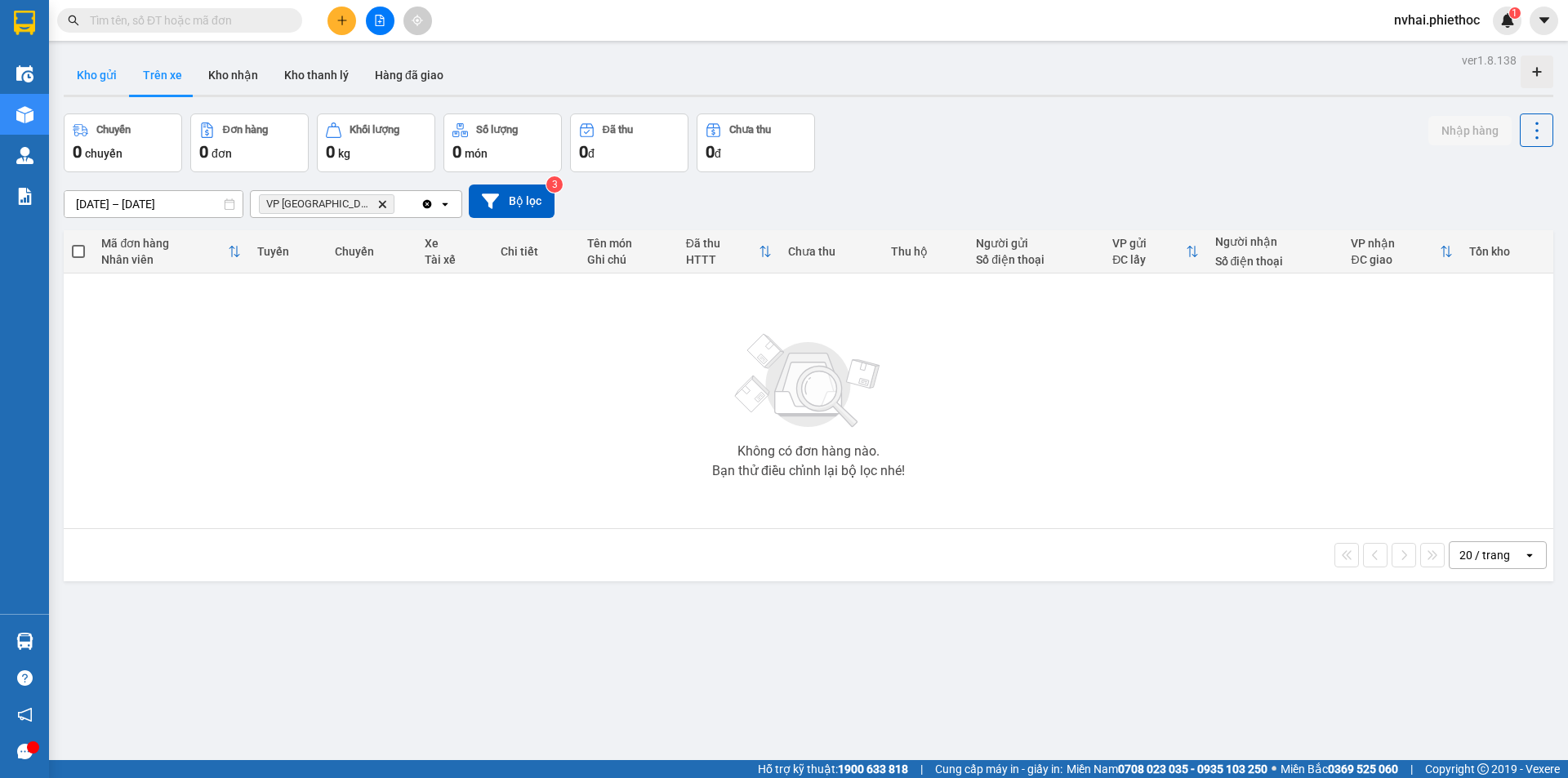
click at [99, 66] on button "Kho gửi" at bounding box center [96, 76] width 66 height 39
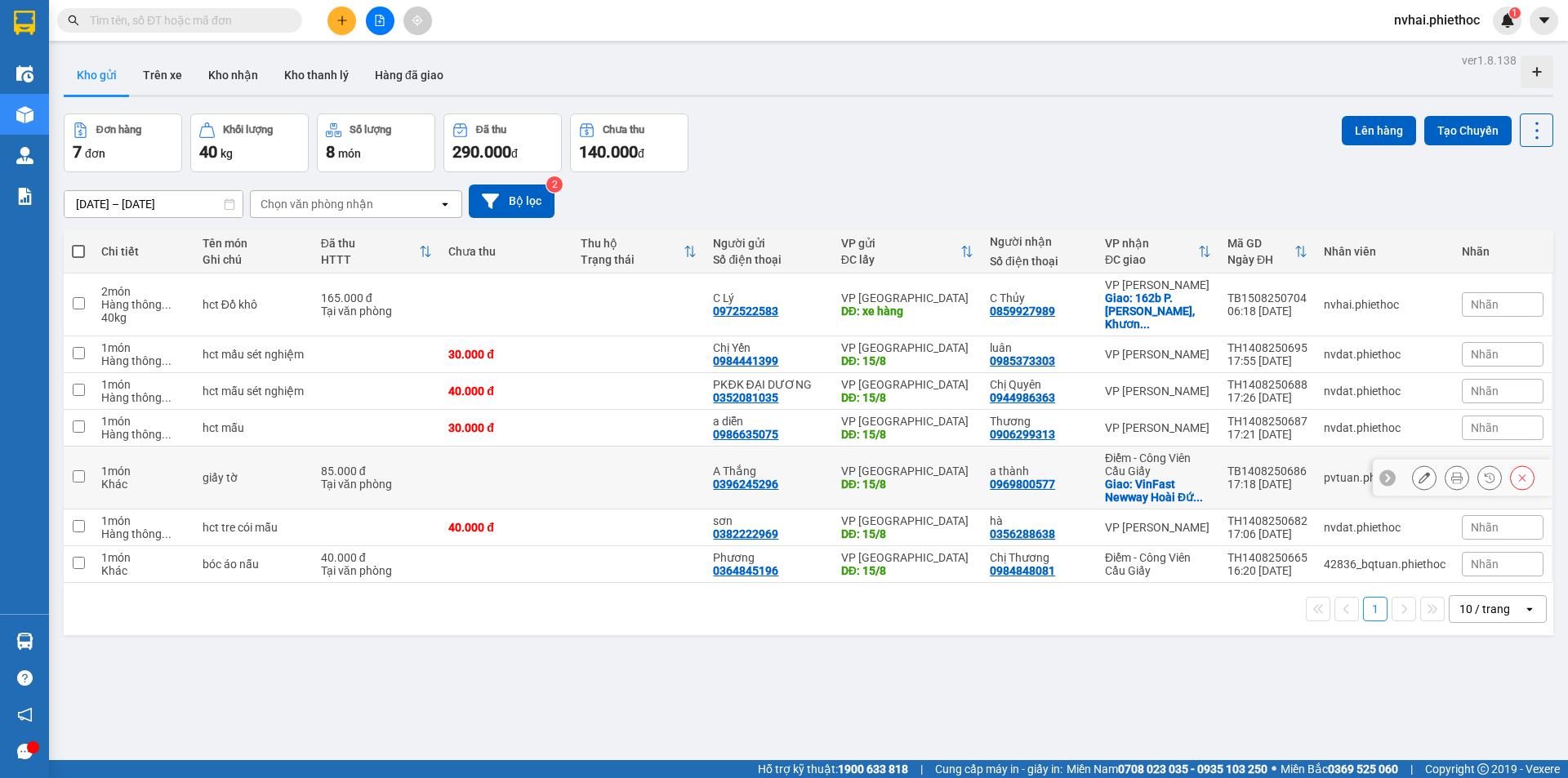
click at [996, 465] on div "a thành" at bounding box center [1039, 471] width 99 height 13
checkbox input "true"
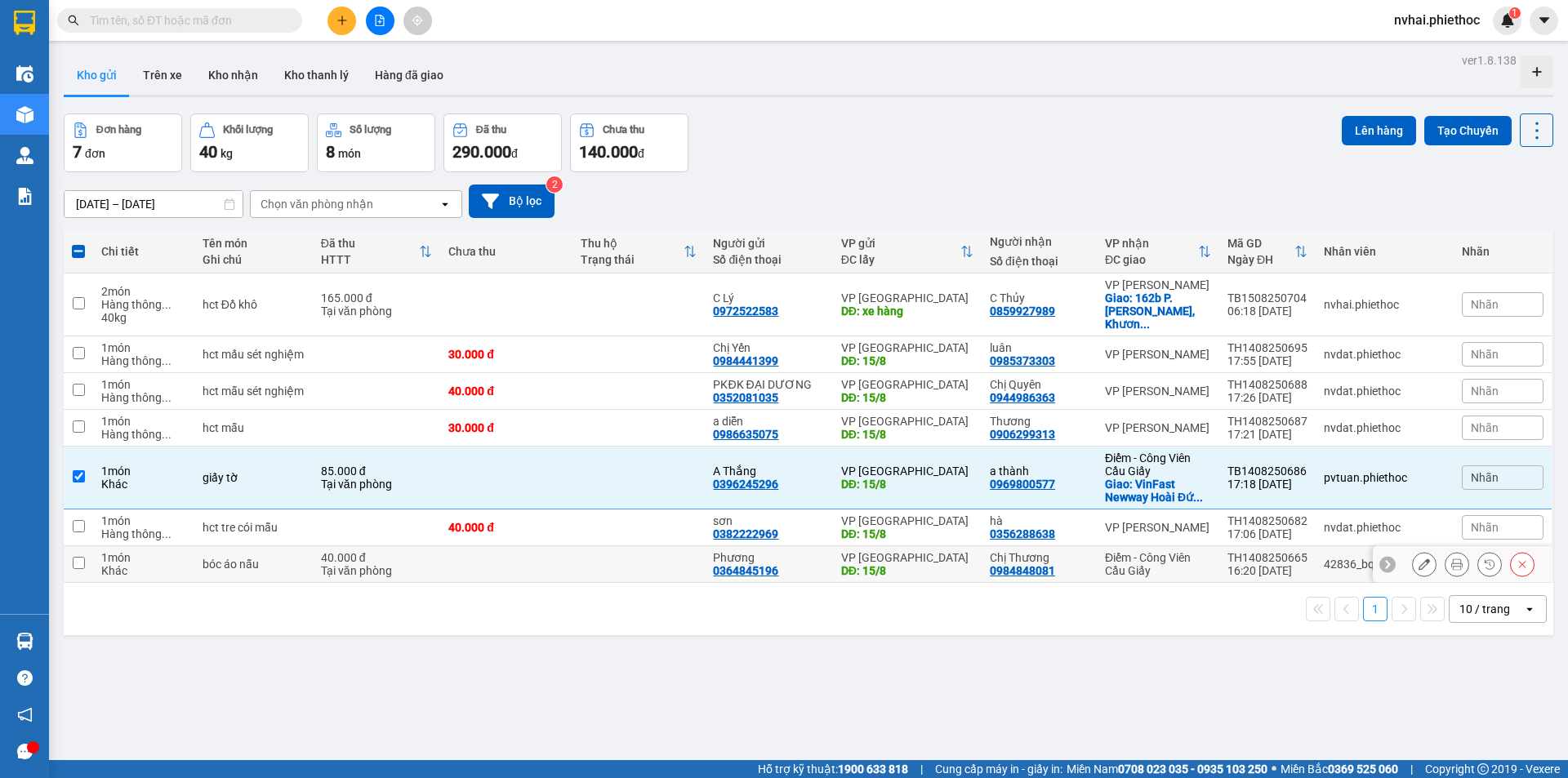
click at [889, 551] on div "[PERSON_NAME][GEOGRAPHIC_DATA]" at bounding box center [907, 557] width 133 height 13
checkbox input "true"
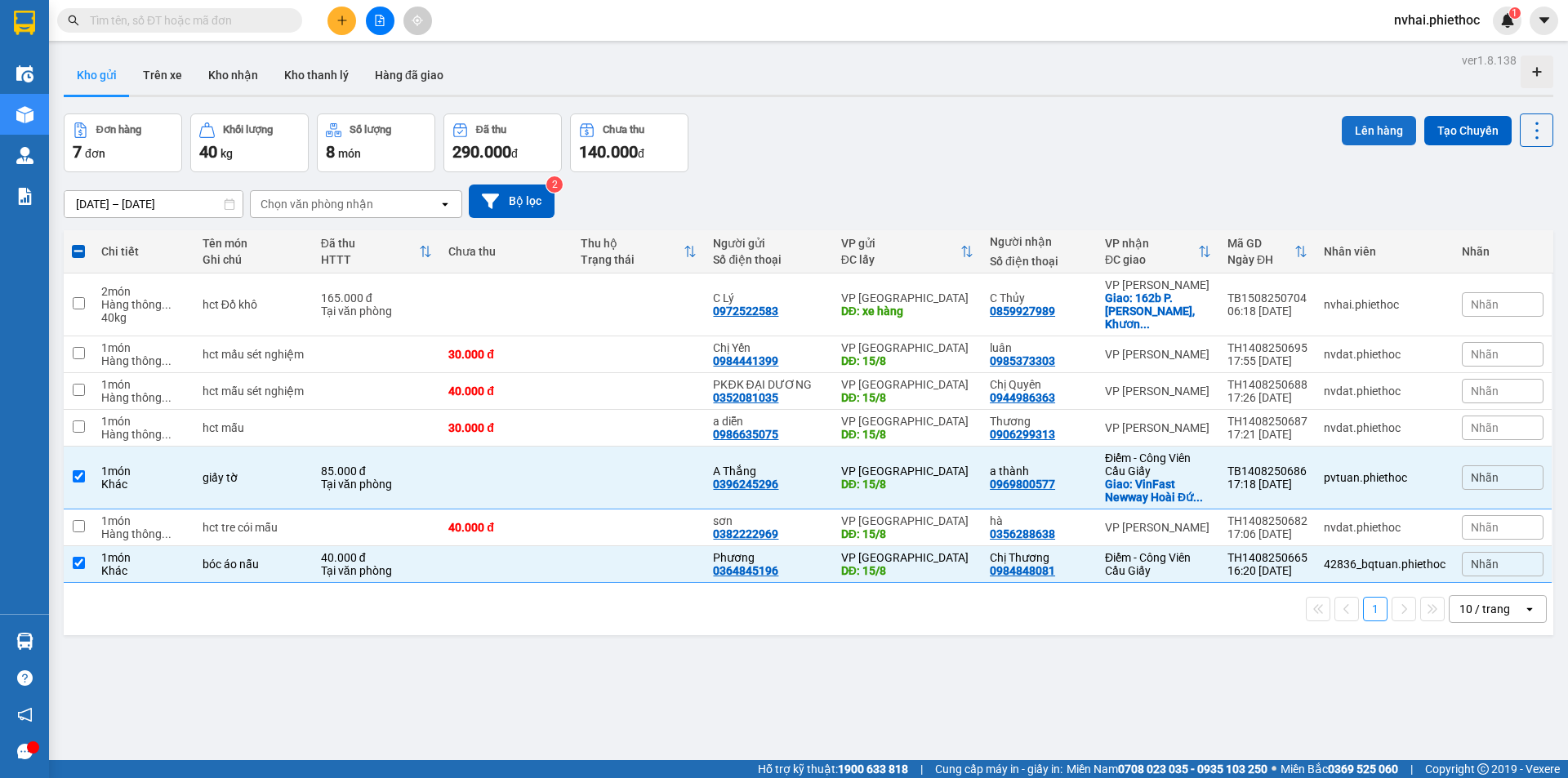
click at [1365, 140] on button "Lên hàng" at bounding box center [1379, 131] width 75 height 29
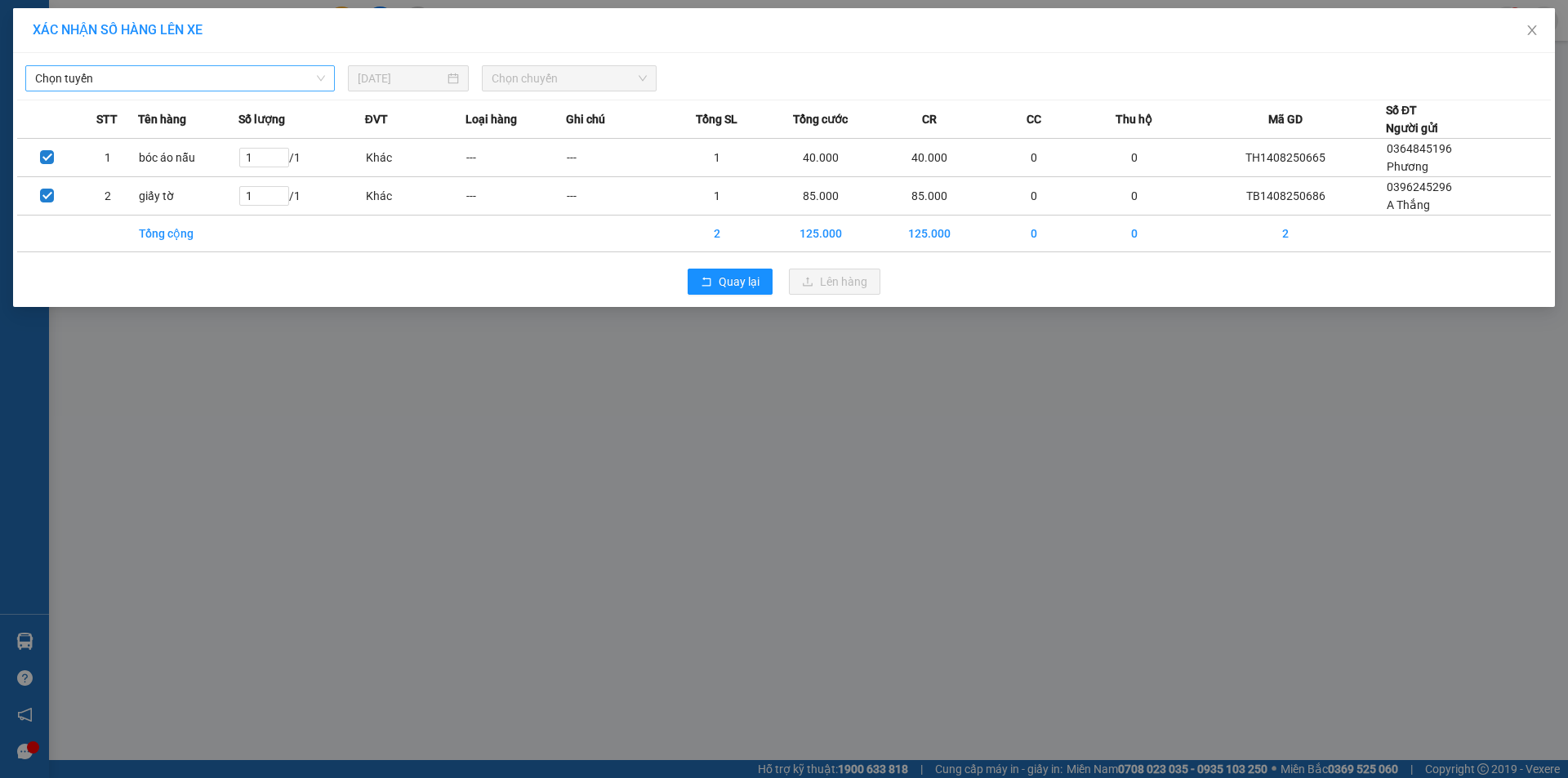
click at [192, 66] on span "Chọn tuyến" at bounding box center [180, 78] width 290 height 25
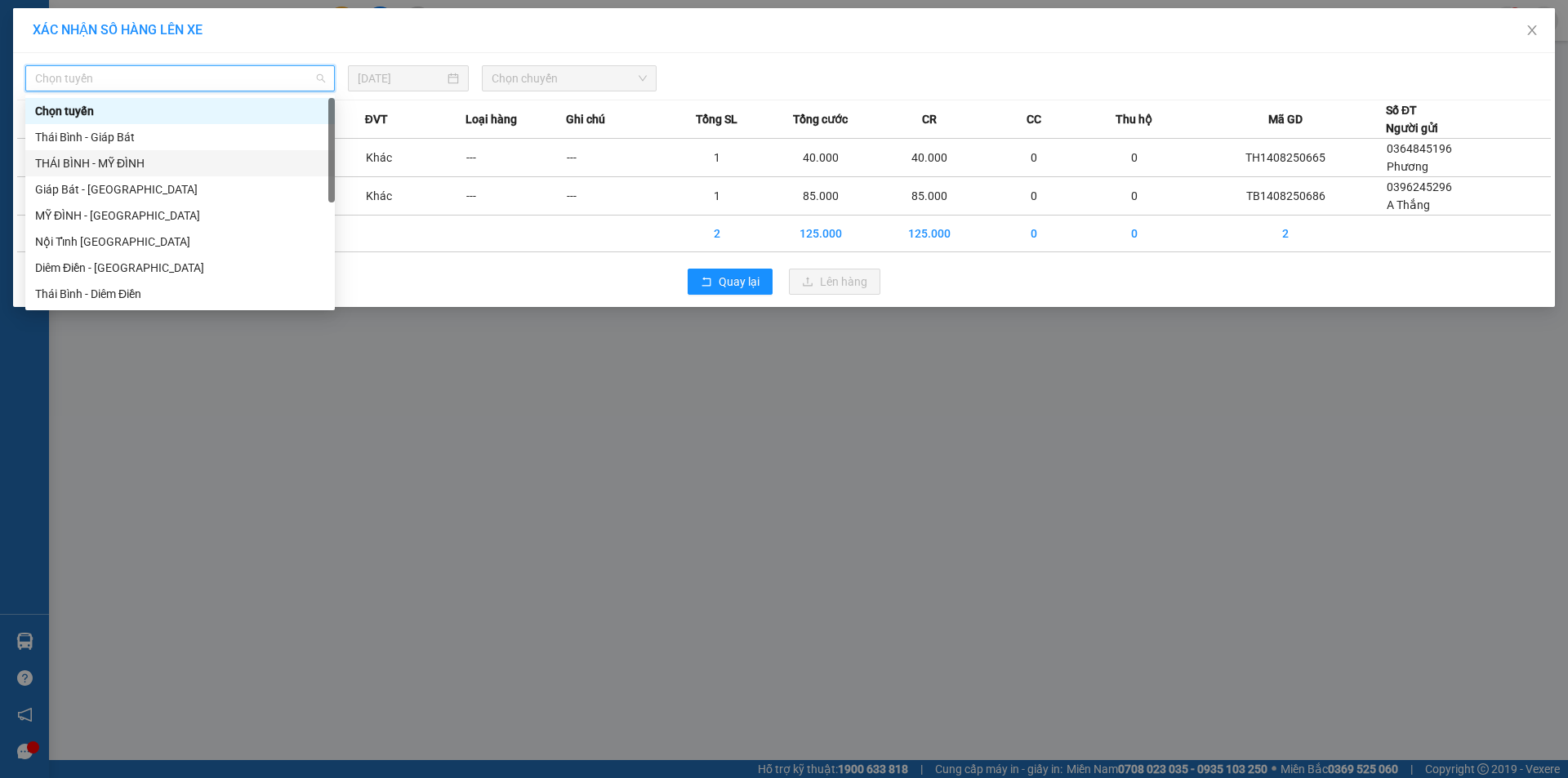
click at [118, 159] on div "THÁI BÌNH - MỸ ĐÌNH" at bounding box center [180, 163] width 290 height 18
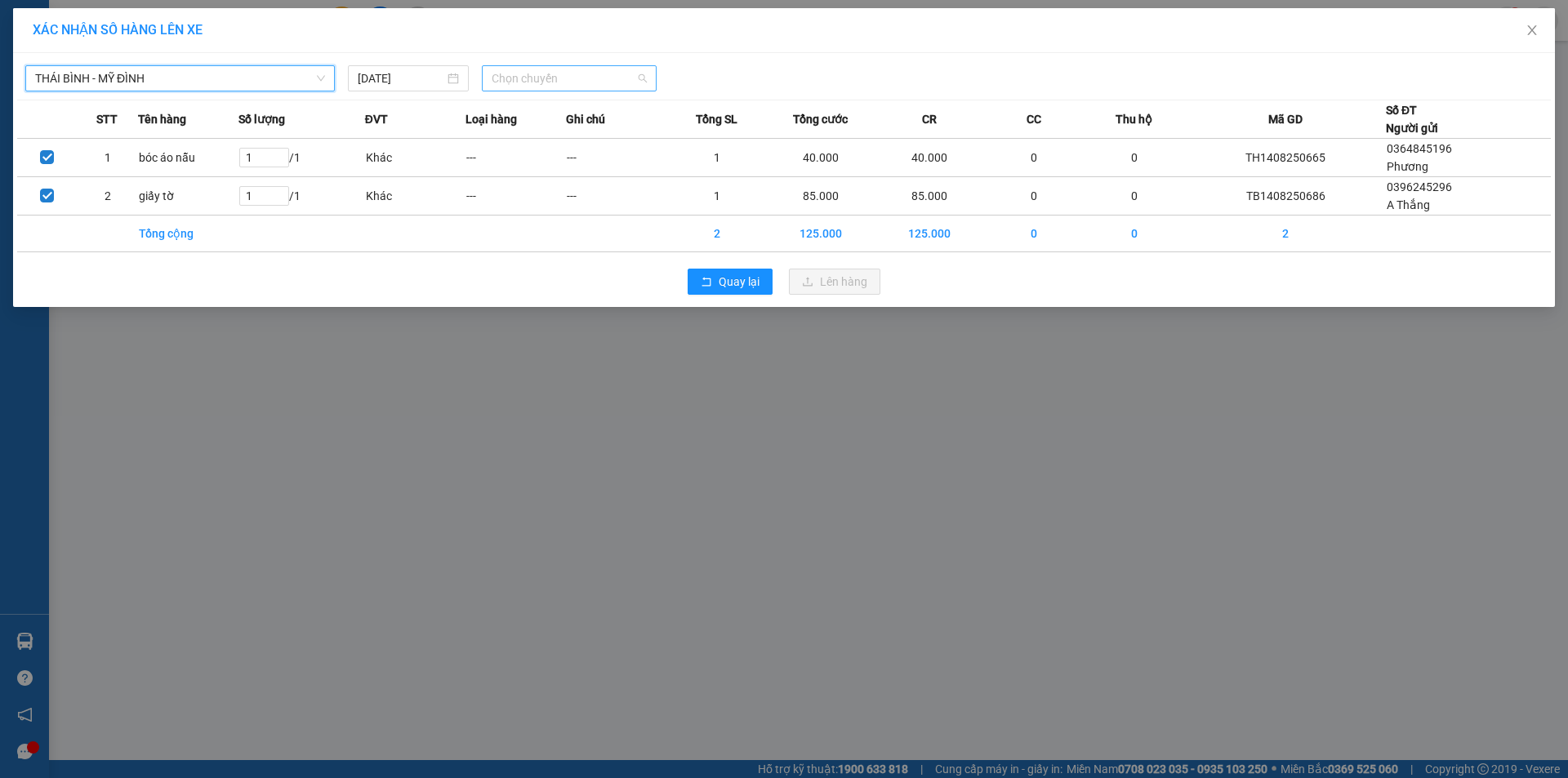
click at [593, 68] on span "Chọn chuyến" at bounding box center [569, 78] width 155 height 25
type input "1974"
click at [583, 107] on div "07:02 - 17B-019.74" at bounding box center [555, 111] width 128 height 18
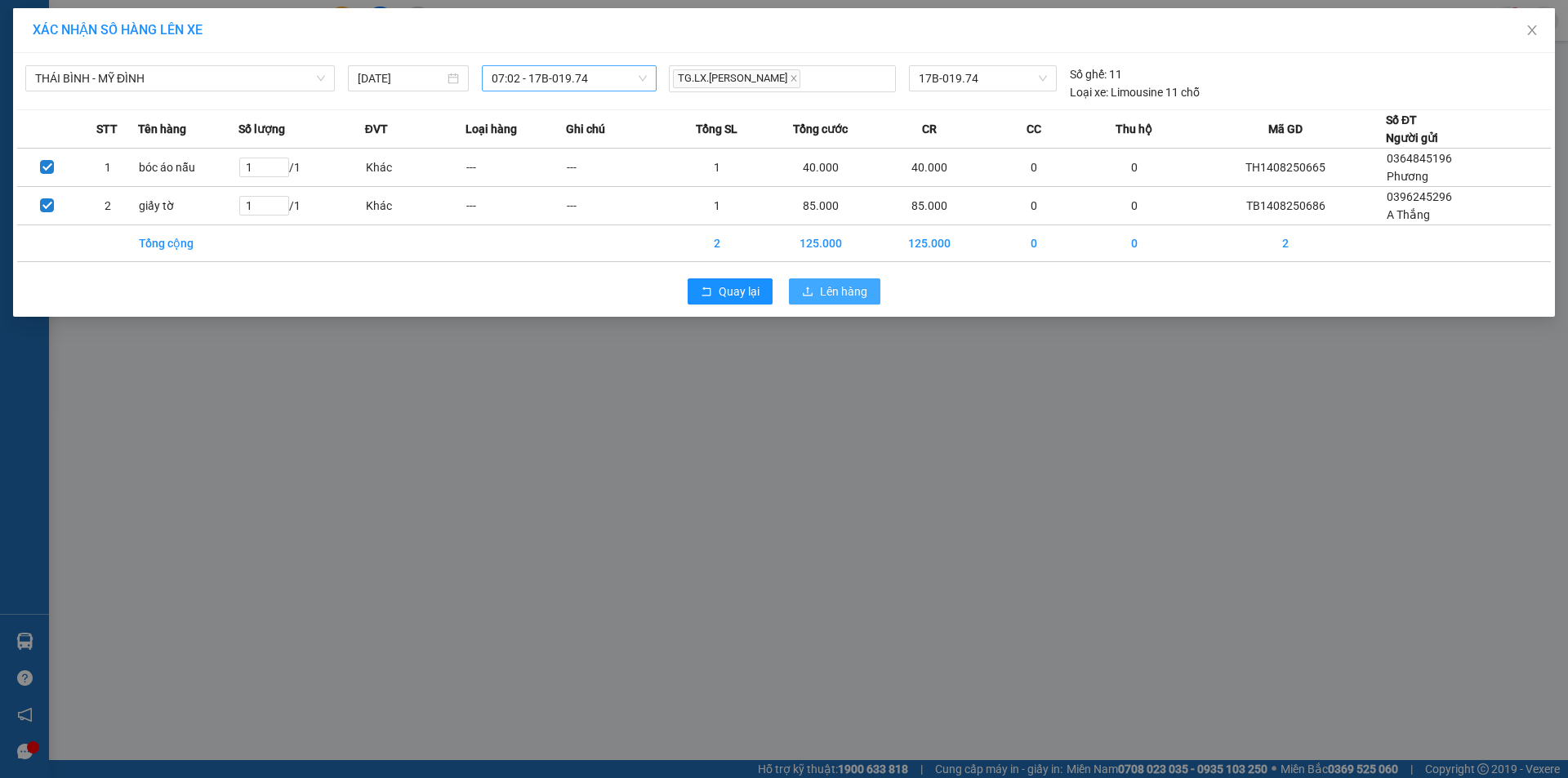
click at [817, 284] on button "Lên hàng" at bounding box center [834, 292] width 91 height 27
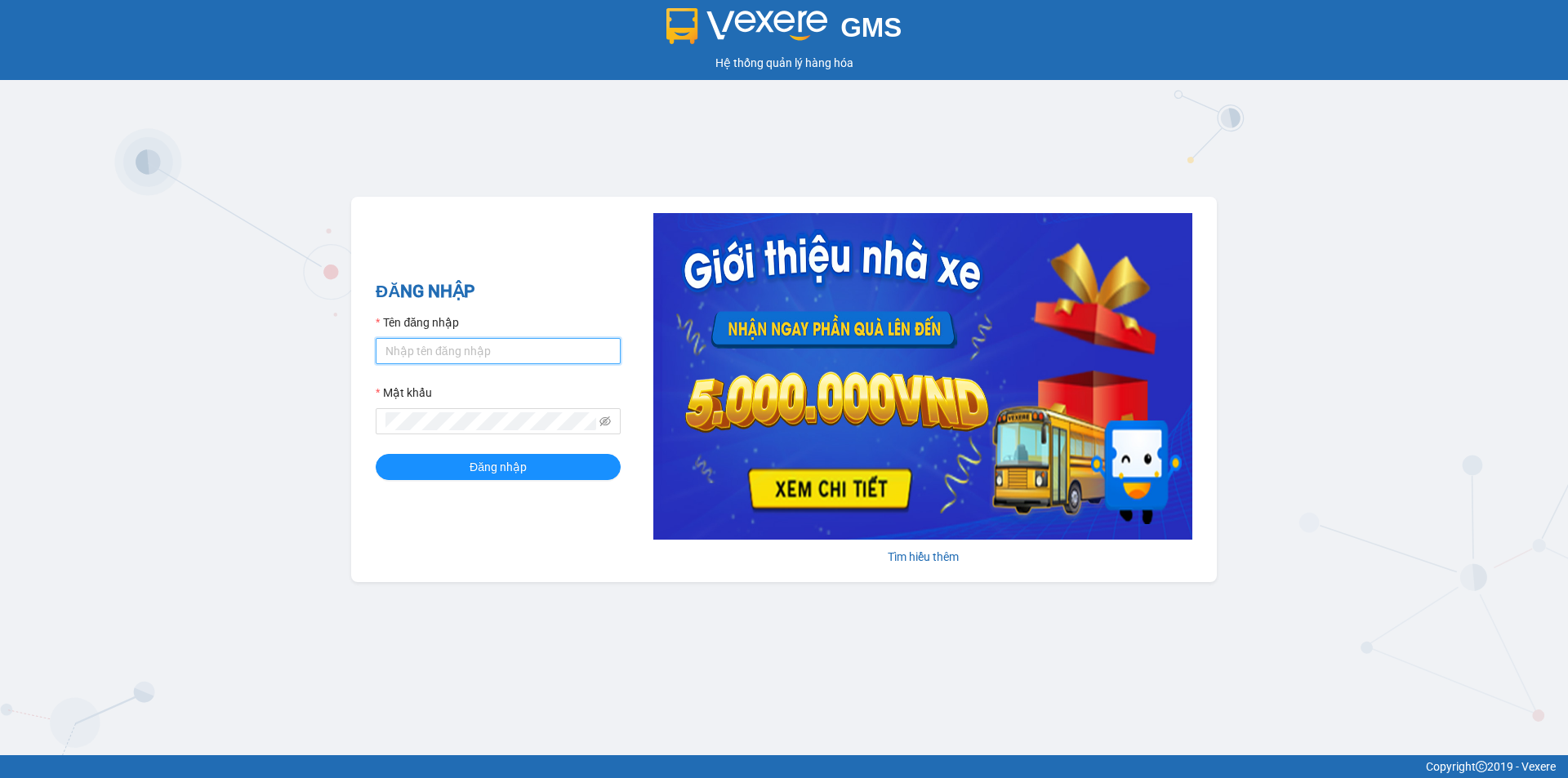
type input "htlanh.phiethoc"
click at [491, 356] on input "htlanh.phiethoc" at bounding box center [497, 351] width 245 height 27
type input "nvhai.phiethoc"
click at [470, 460] on span "Đăng nhập" at bounding box center [498, 467] width 57 height 18
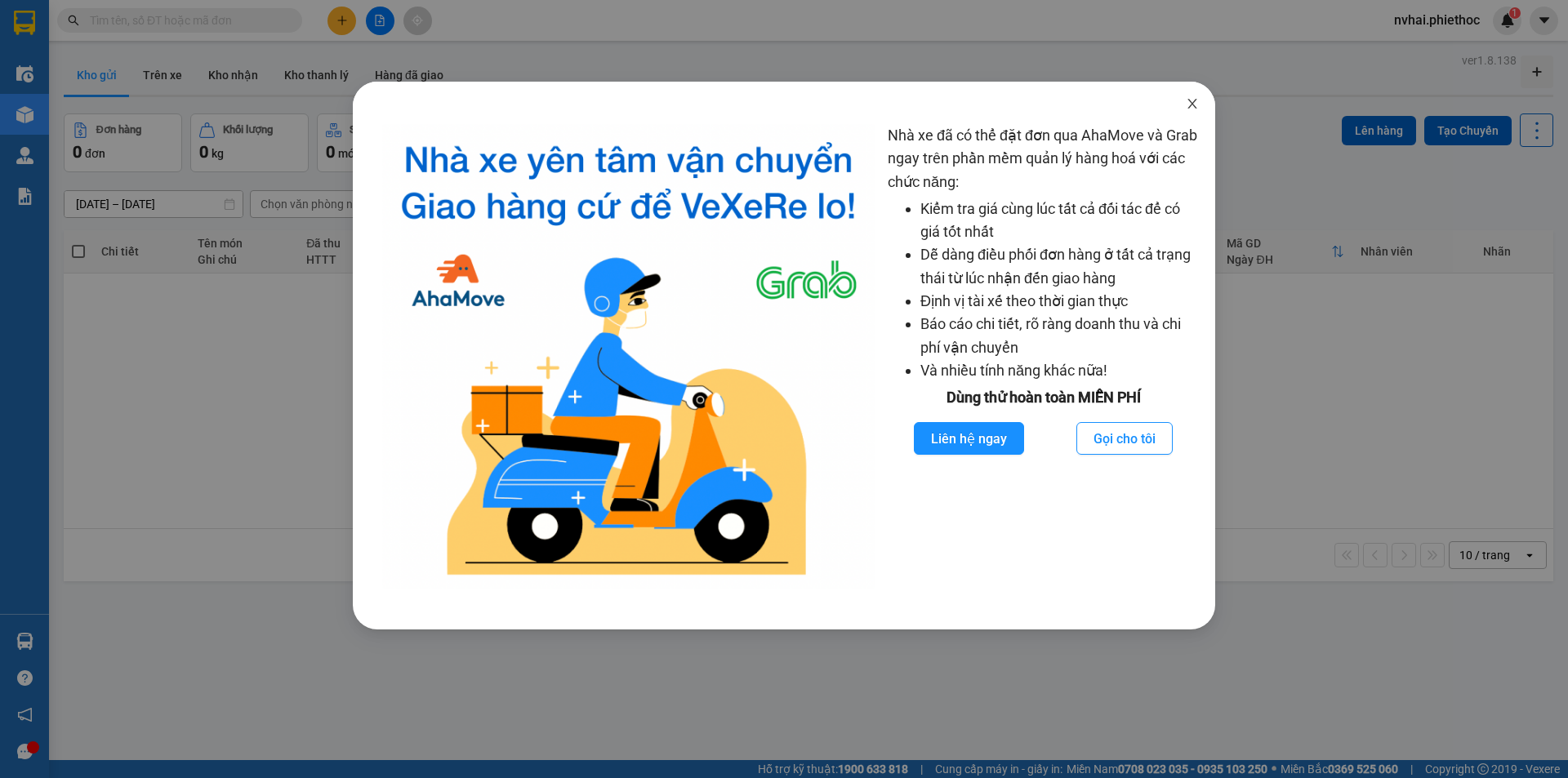
click at [1194, 114] on span "Close" at bounding box center [1193, 104] width 46 height 46
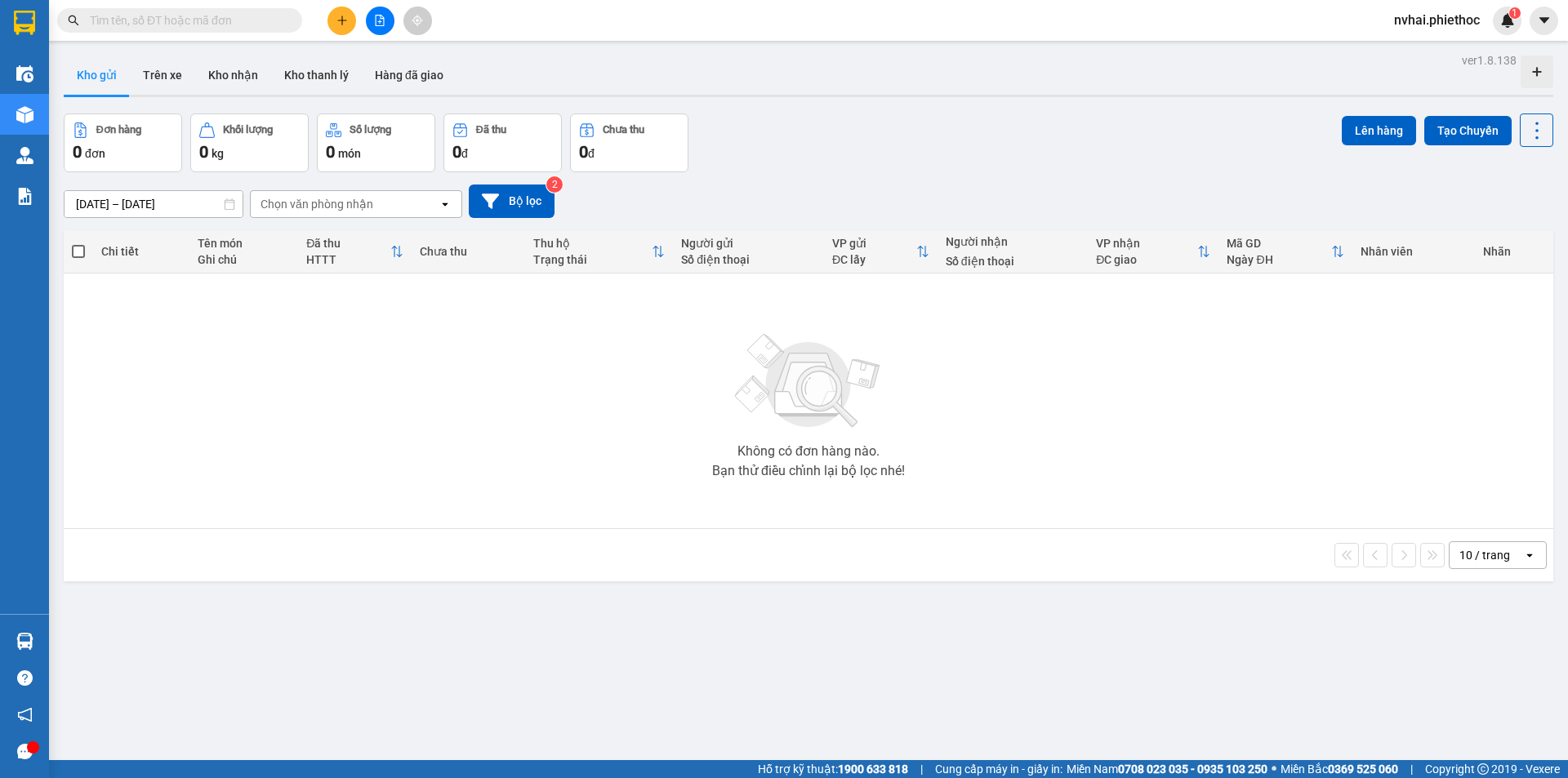
click at [115, 205] on input "[DATE] – [DATE]" at bounding box center [153, 204] width 178 height 27
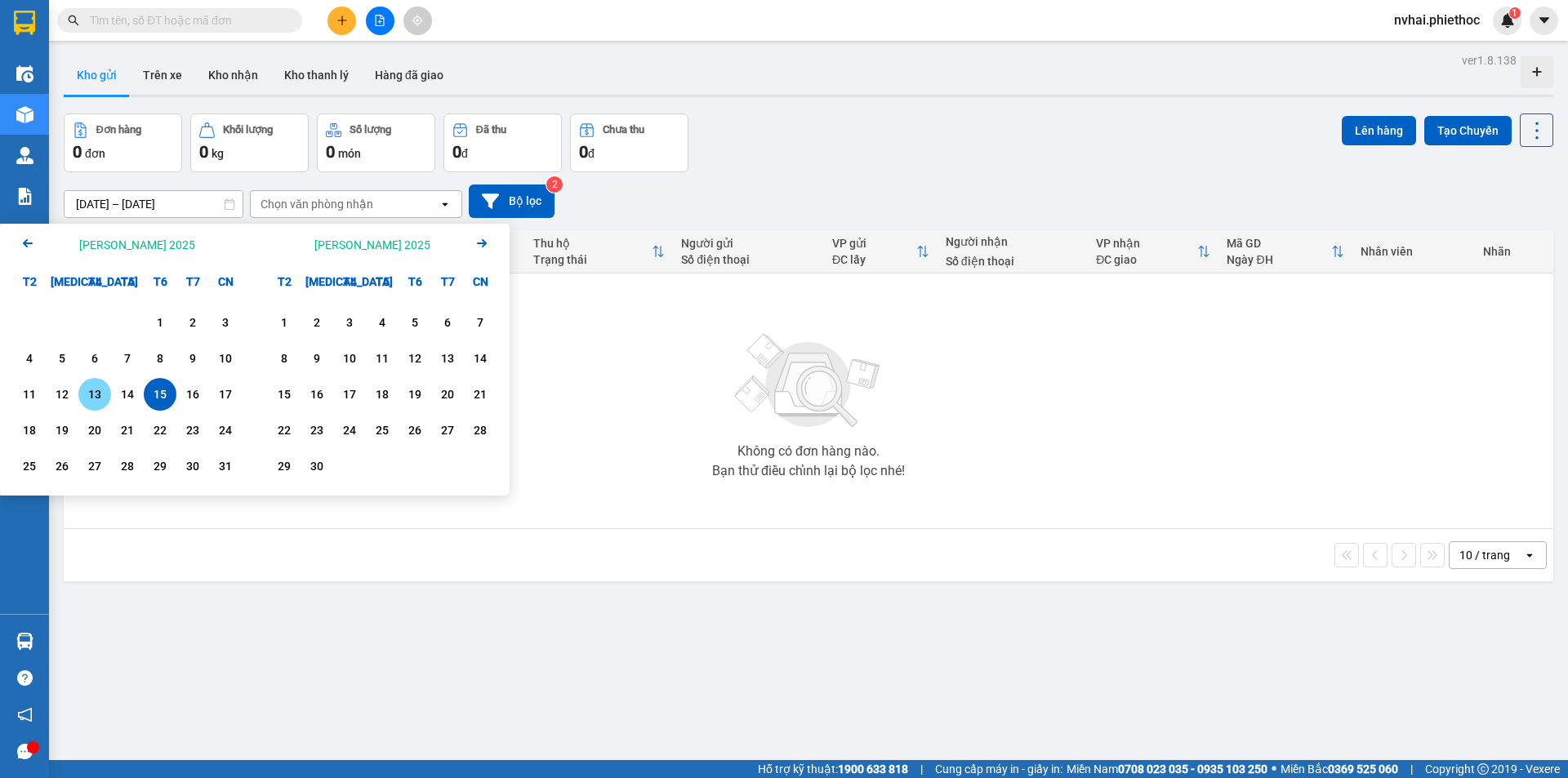
click at [102, 394] on div "13" at bounding box center [94, 395] width 23 height 20
click at [160, 391] on div "15" at bounding box center [159, 395] width 23 height 20
type input "[DATE] – [DATE]"
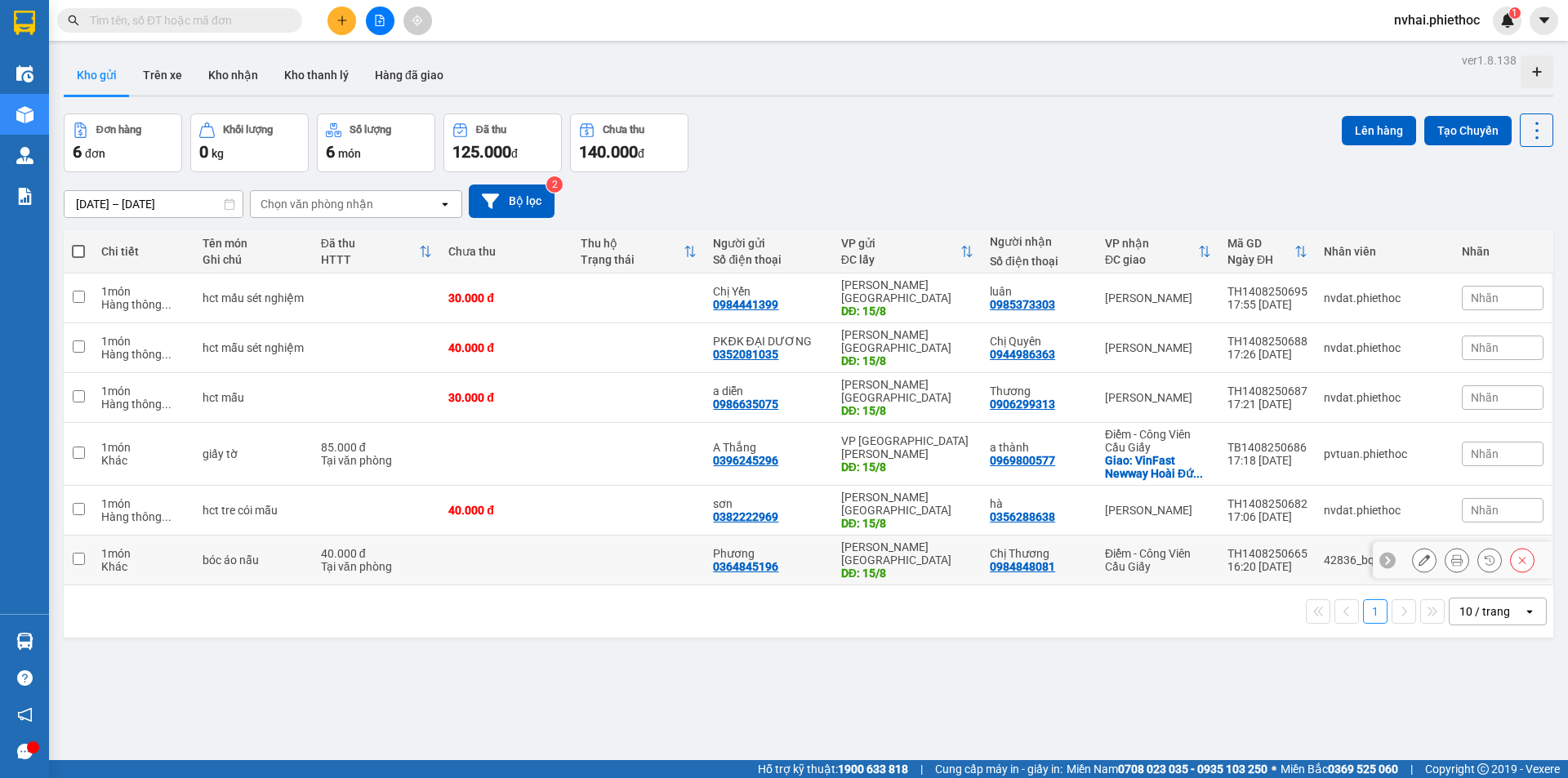
click at [1159, 547] on div "Điểm - Công Viên Cầu Giấy" at bounding box center [1158, 560] width 106 height 27
checkbox input "true"
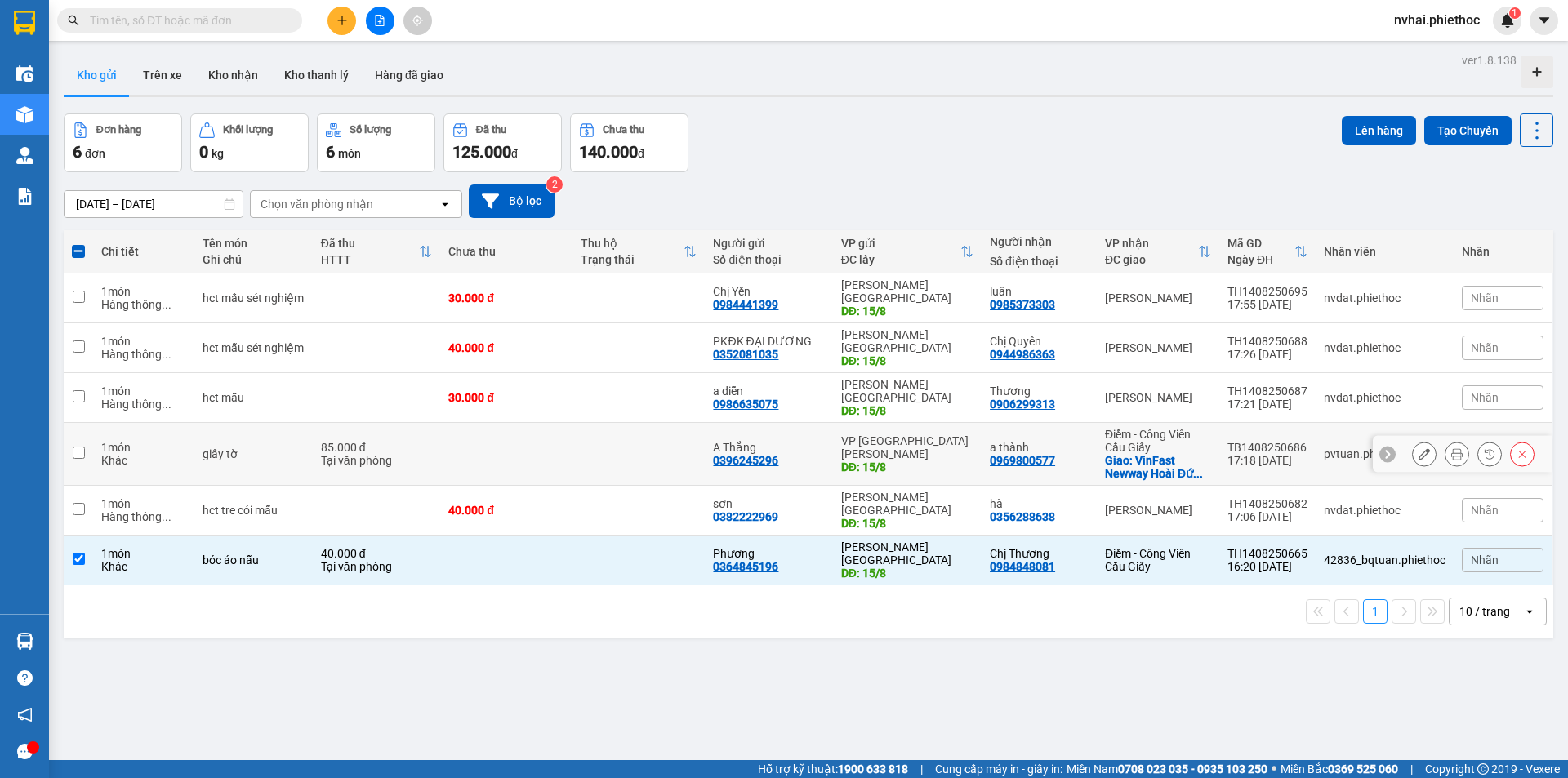
click at [1065, 441] on div "a [PERSON_NAME] 0969800577" at bounding box center [1039, 454] width 99 height 27
checkbox input "true"
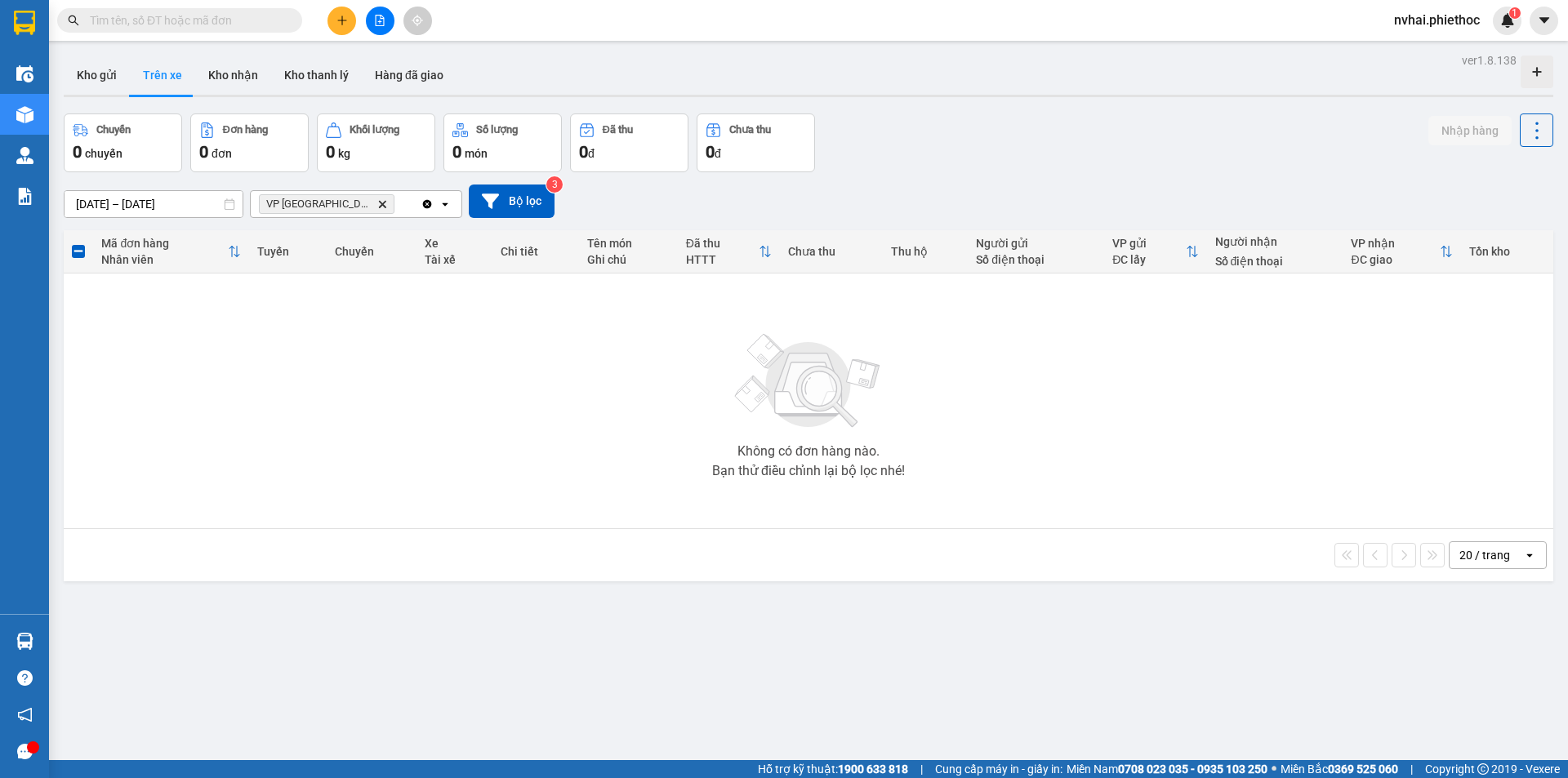
click at [379, 205] on icon "VP Thái Bình, close by backspace" at bounding box center [382, 203] width 7 height 7
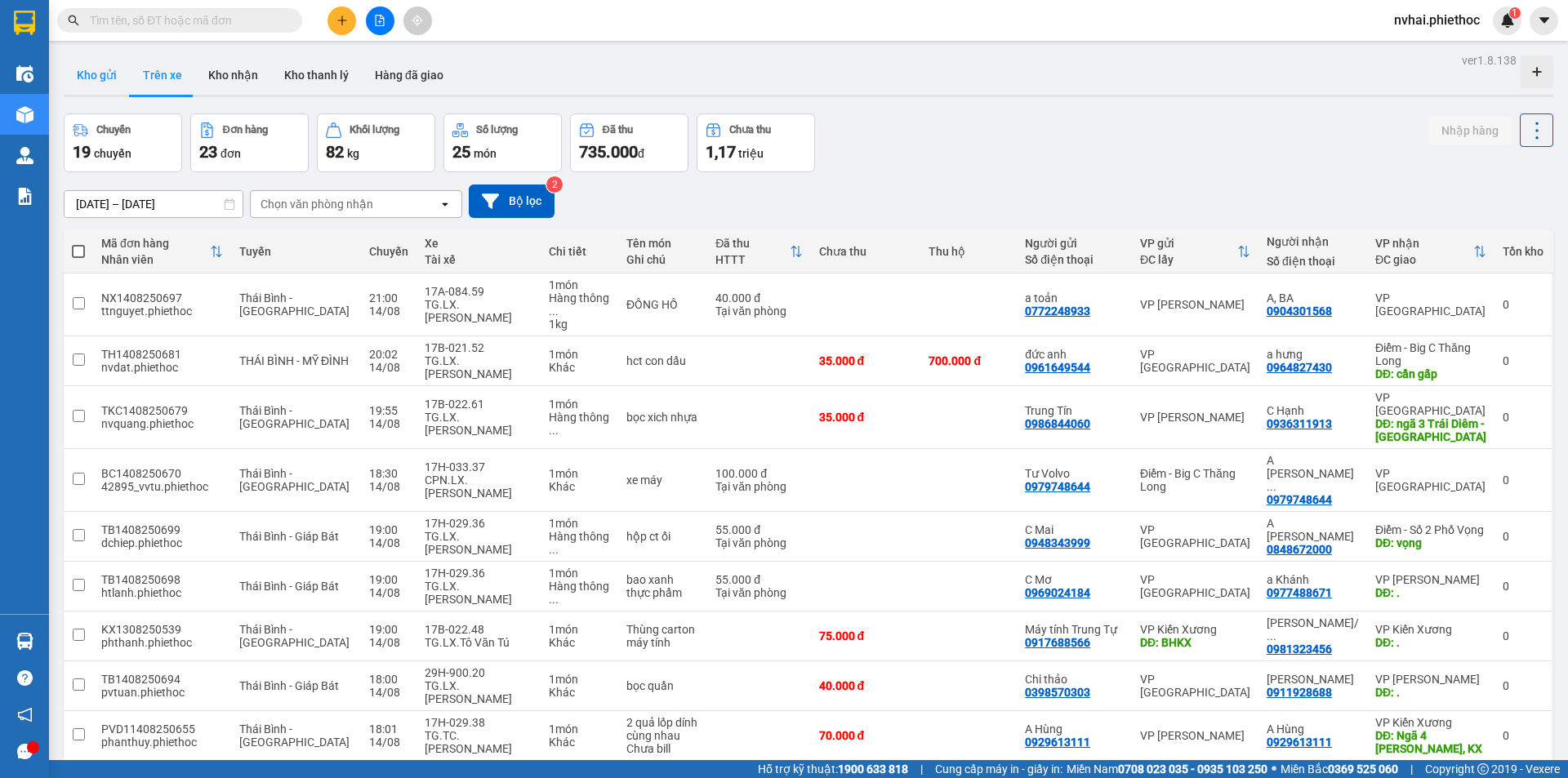
click at [114, 69] on button "Kho gửi" at bounding box center [96, 76] width 66 height 39
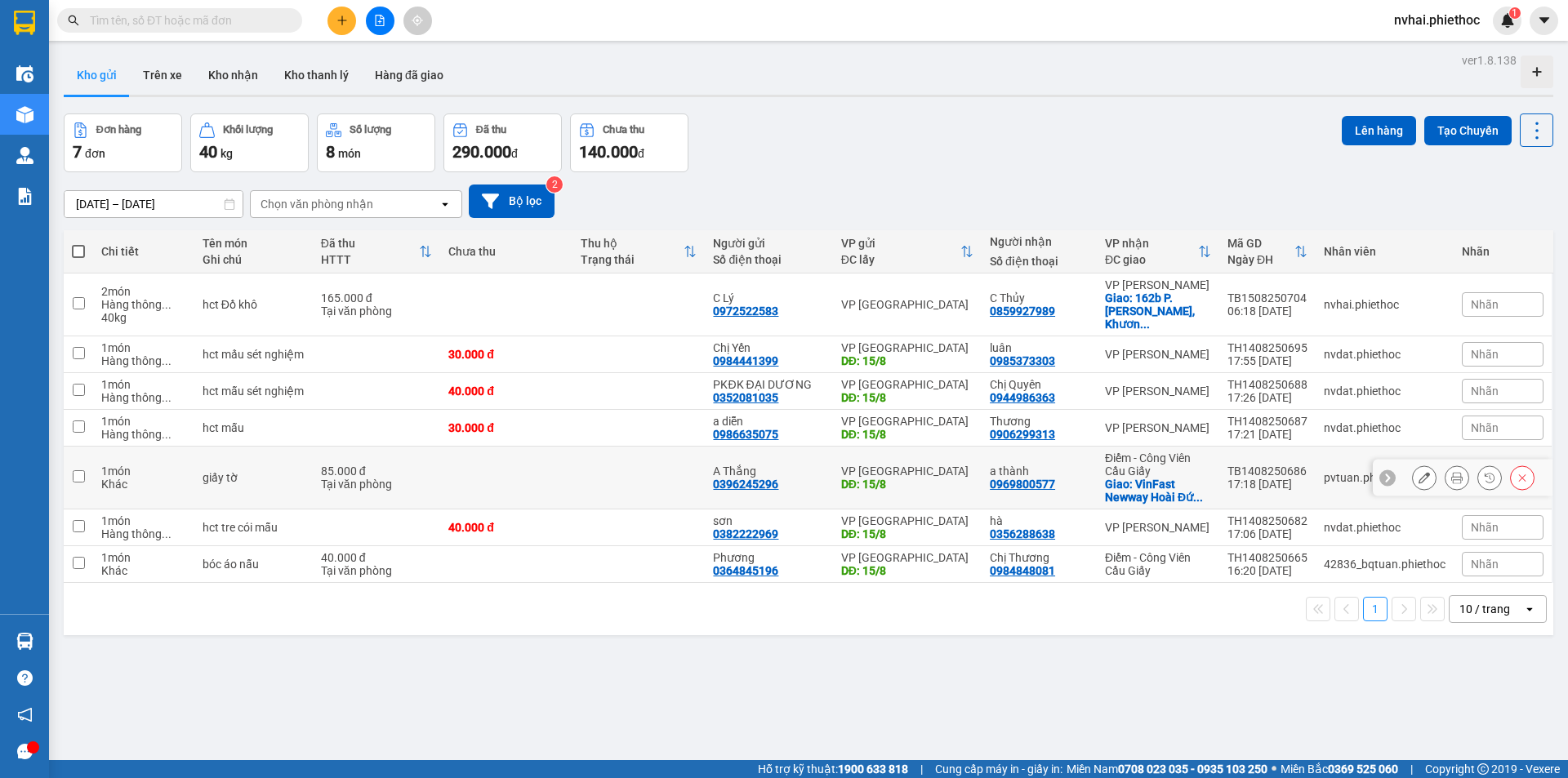
click at [1161, 452] on div "Điểm - Công Viên Cầu Giấy" at bounding box center [1158, 465] width 106 height 27
checkbox input "true"
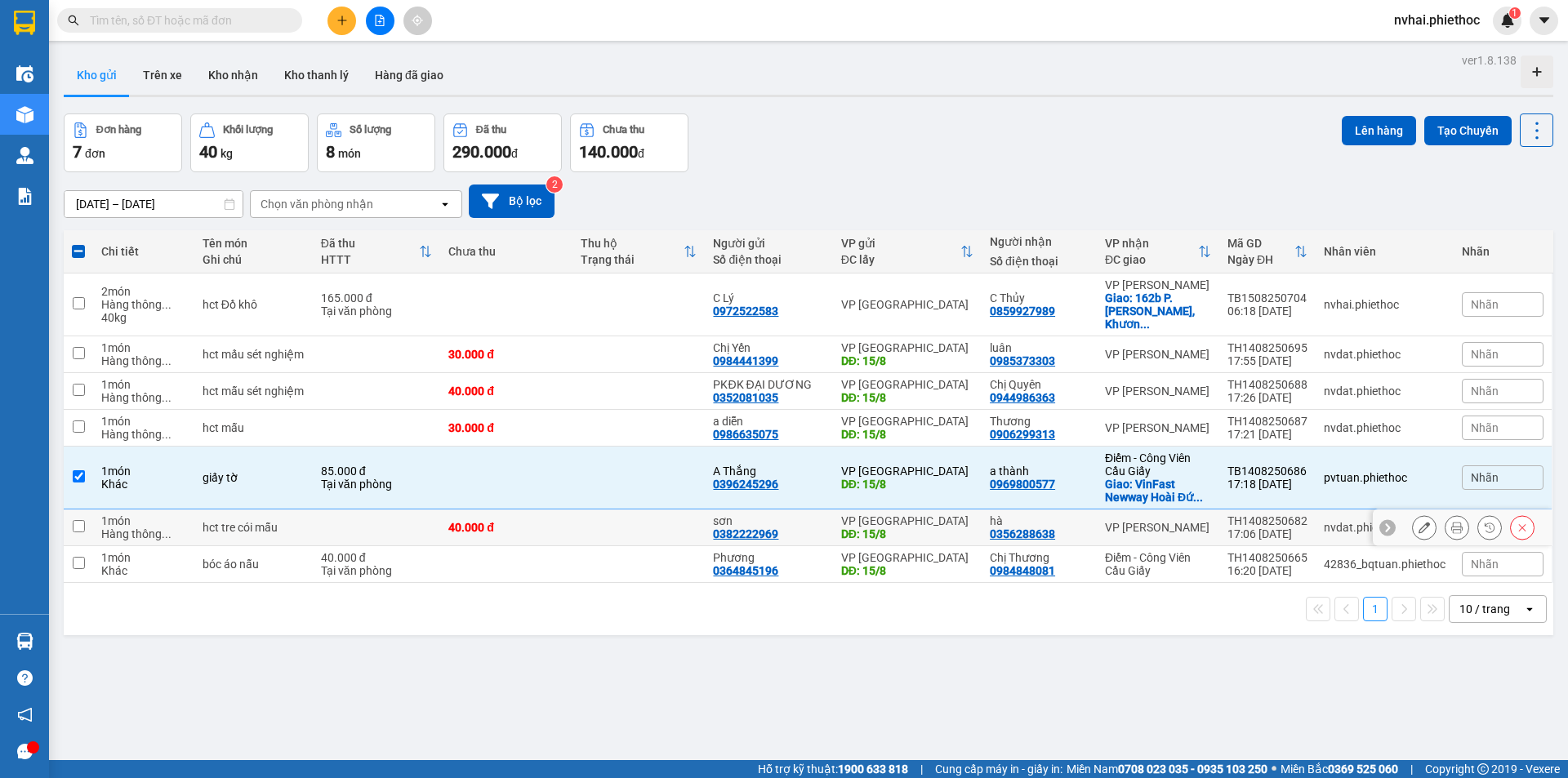
click at [1172, 530] on td "[PERSON_NAME]" at bounding box center [1158, 528] width 123 height 36
checkbox input "true"
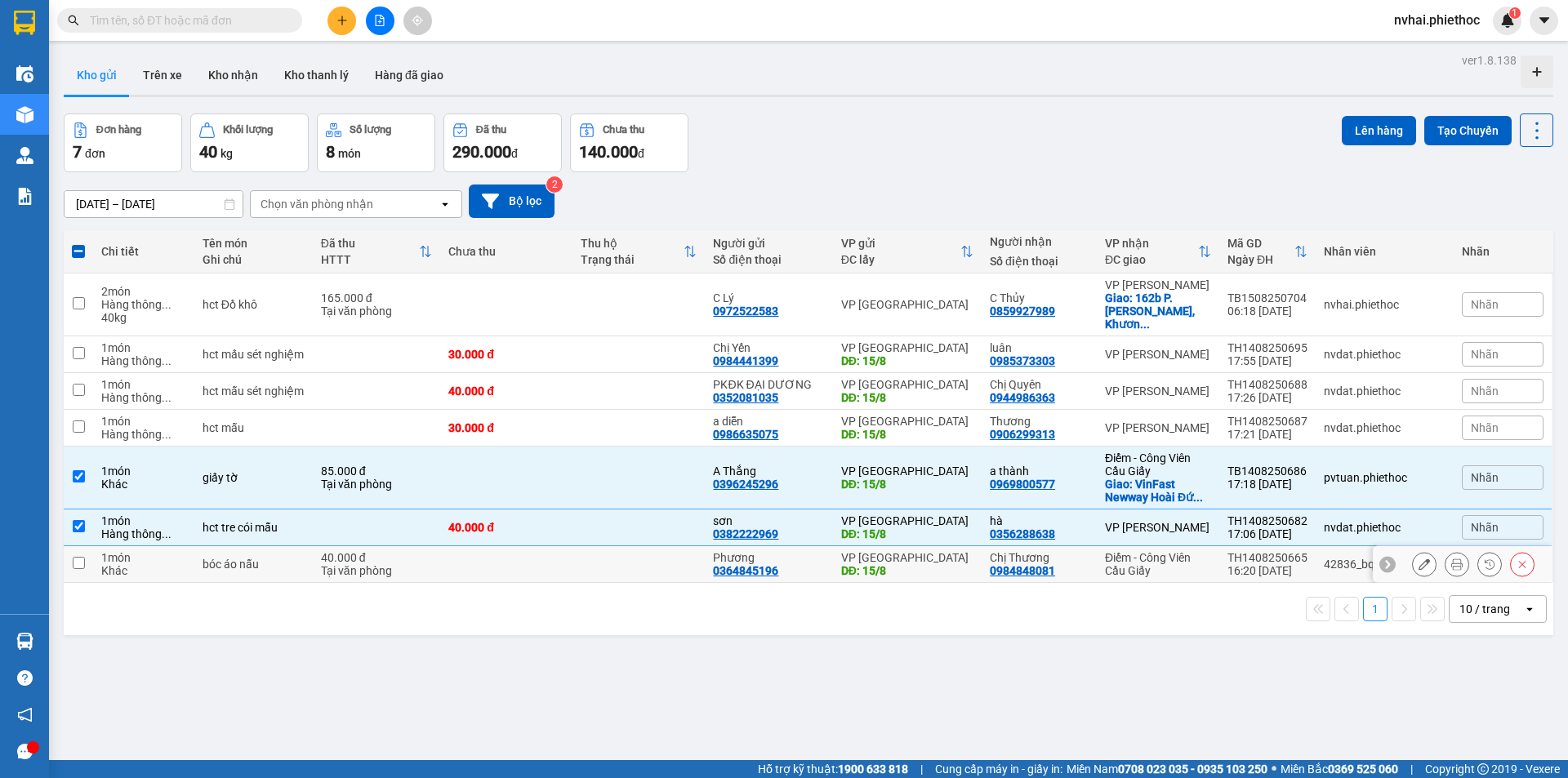
click at [1186, 551] on div "Điểm - Công Viên Cầu Giấy" at bounding box center [1158, 564] width 106 height 27
checkbox input "true"
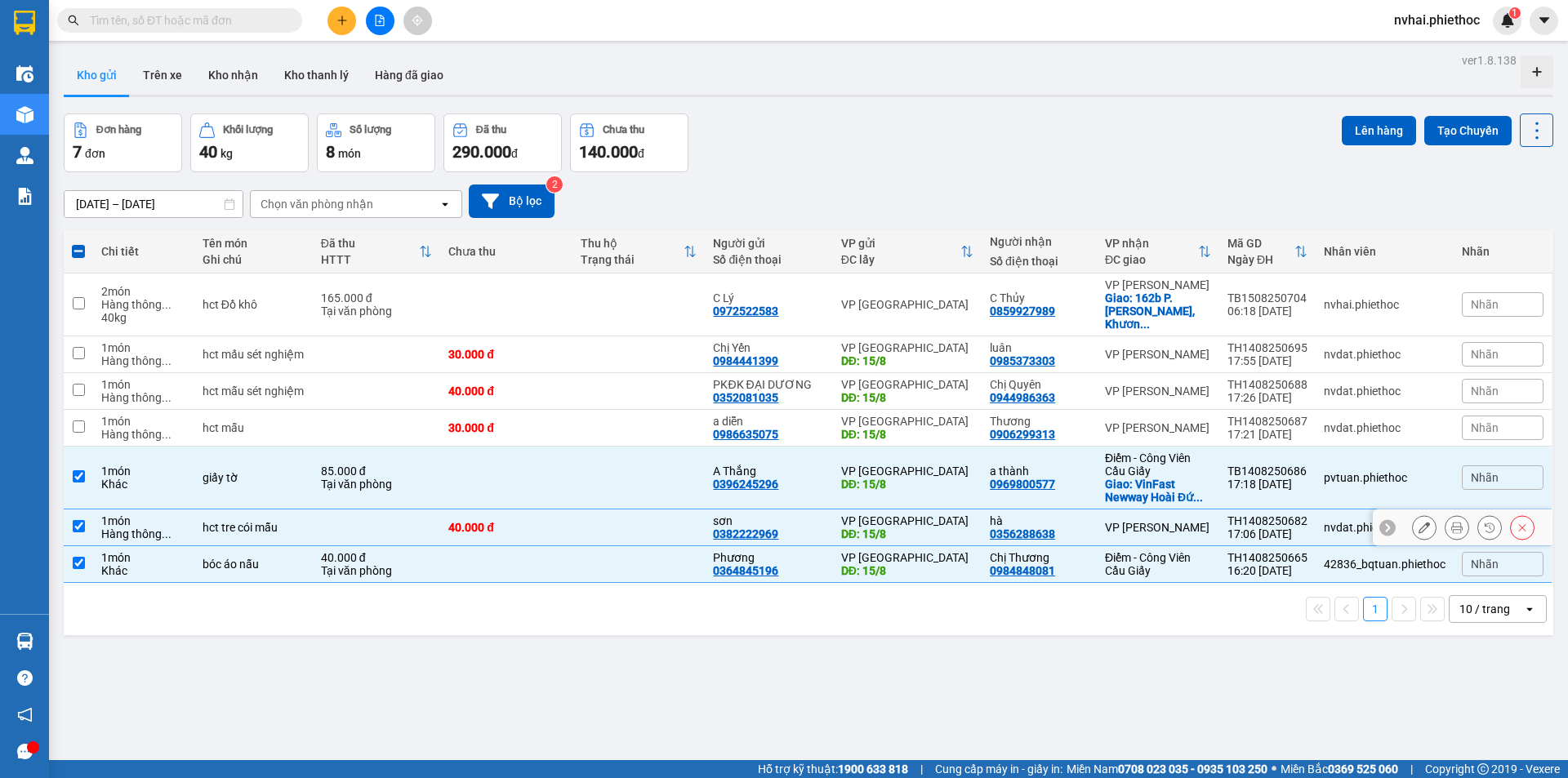
click at [1185, 521] on div "[PERSON_NAME]" at bounding box center [1158, 527] width 106 height 13
checkbox input "false"
